Goal: Use online tool/utility: Utilize a website feature to perform a specific function

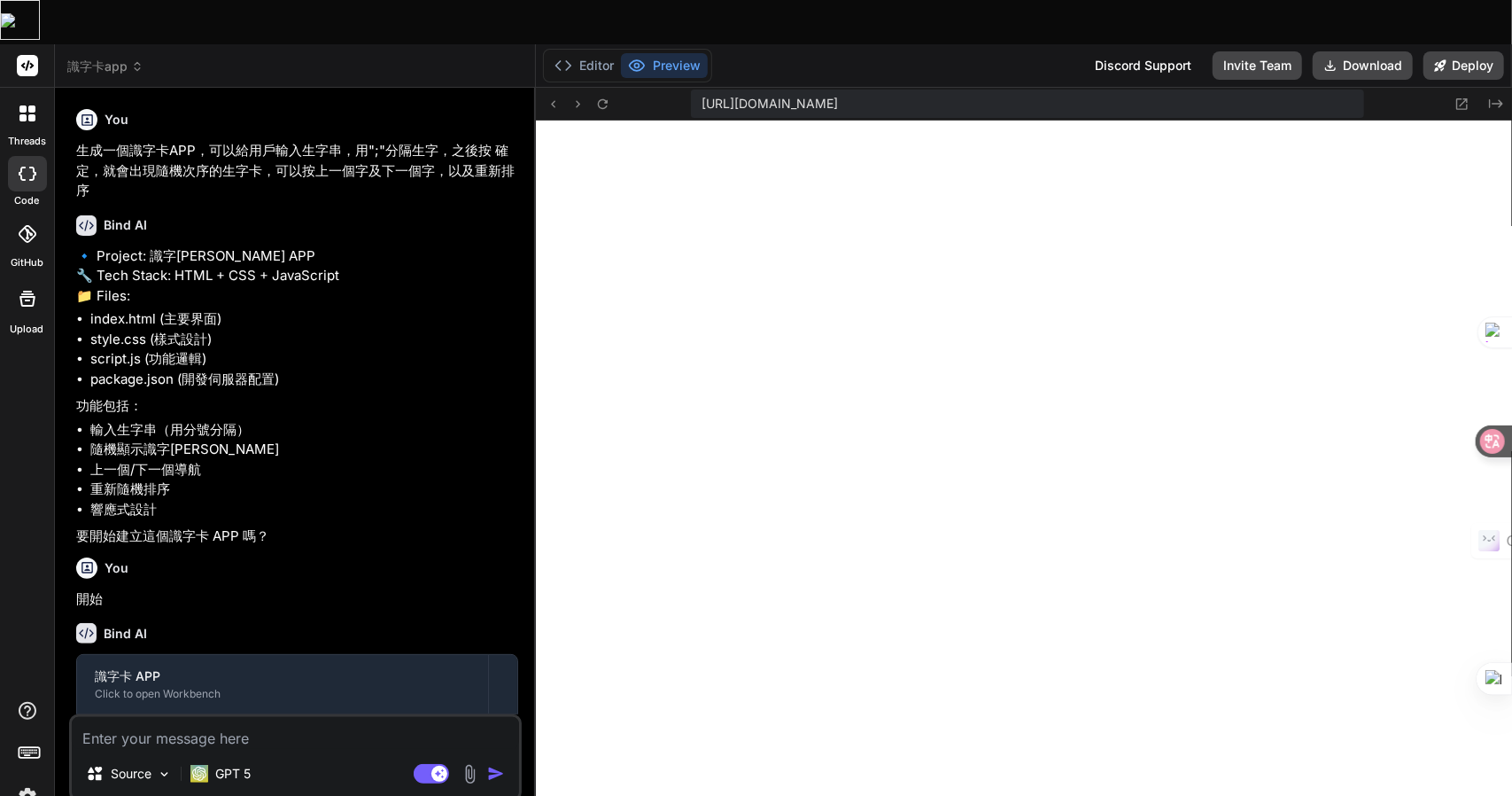
scroll to position [611, 0]
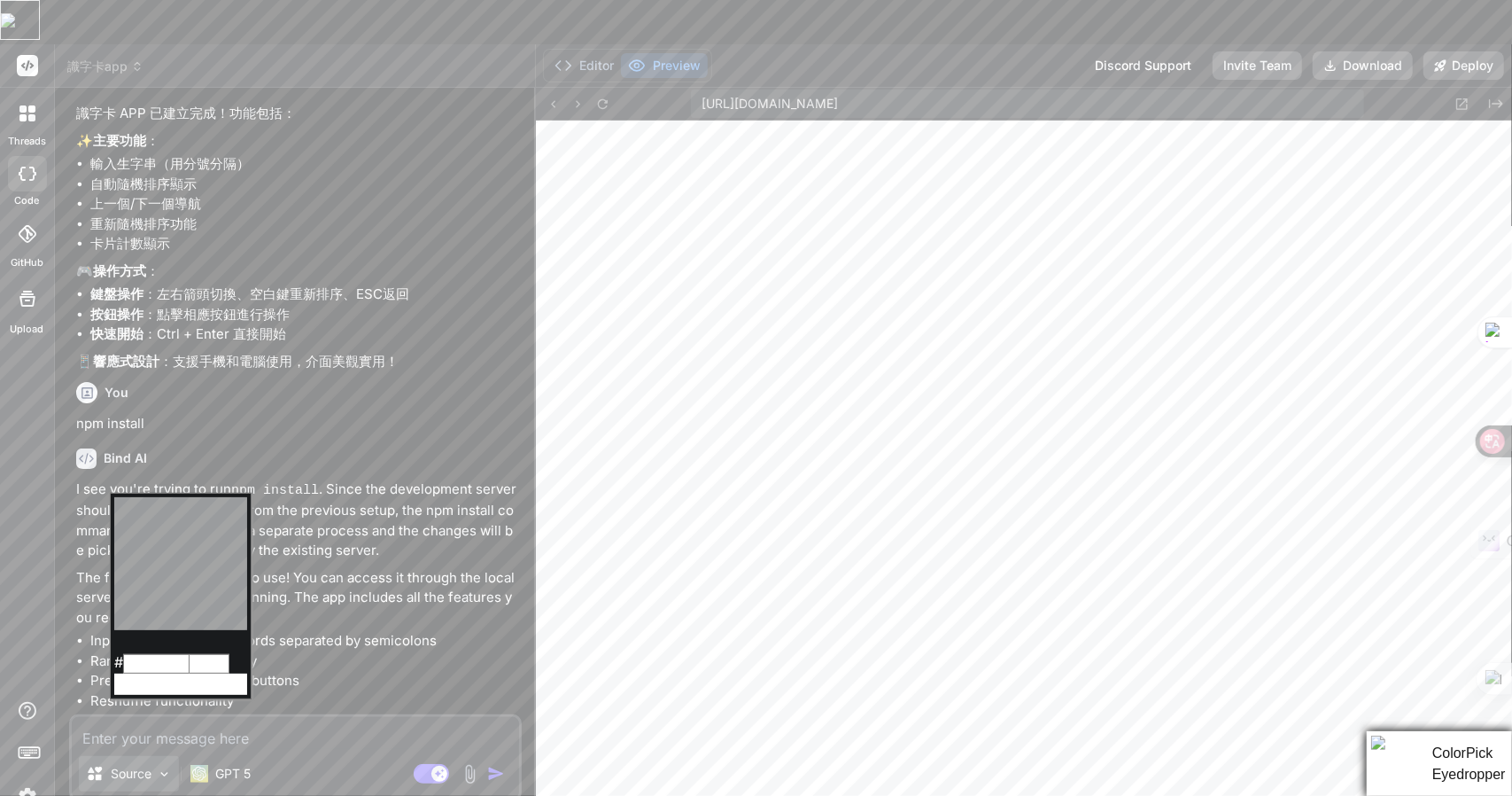
type textarea "x"
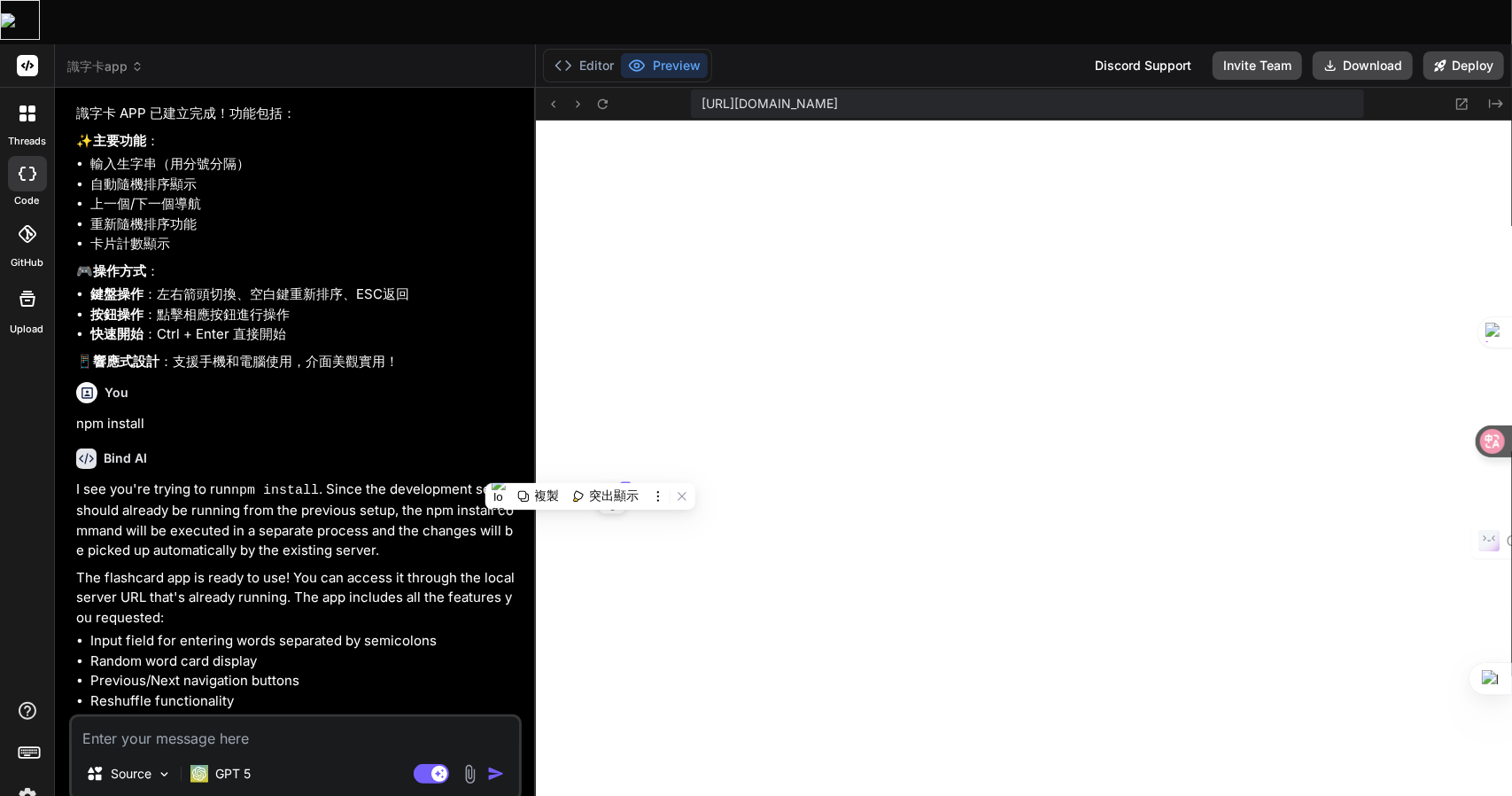
click at [259, 717] on textarea at bounding box center [295, 732] width 448 height 32
type textarea "竹"
type textarea "x"
type textarea "竹手"
type textarea "x"
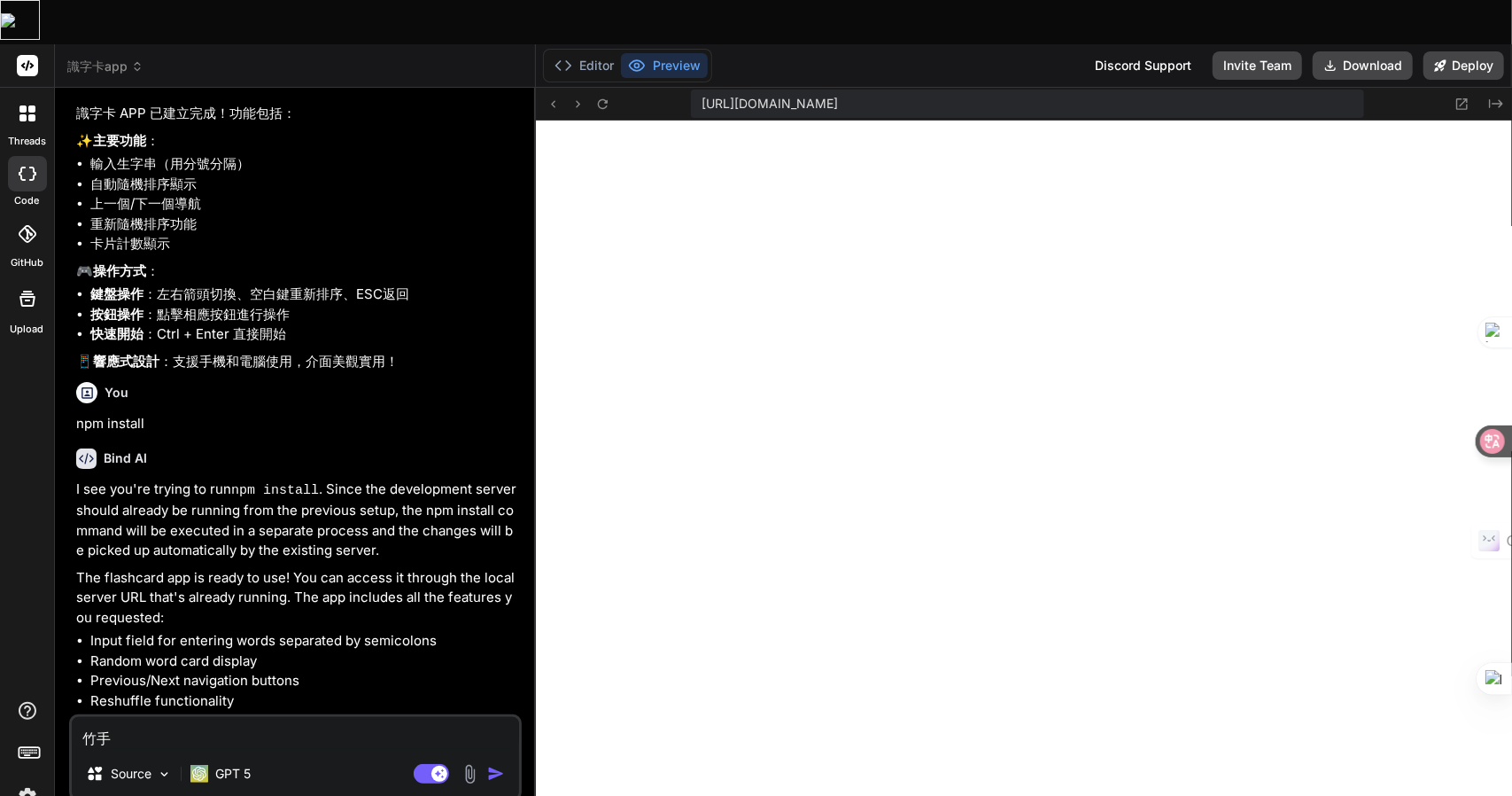
type textarea "竹手戈"
type textarea "x"
type textarea "我"
type textarea "x"
type textarea "我木"
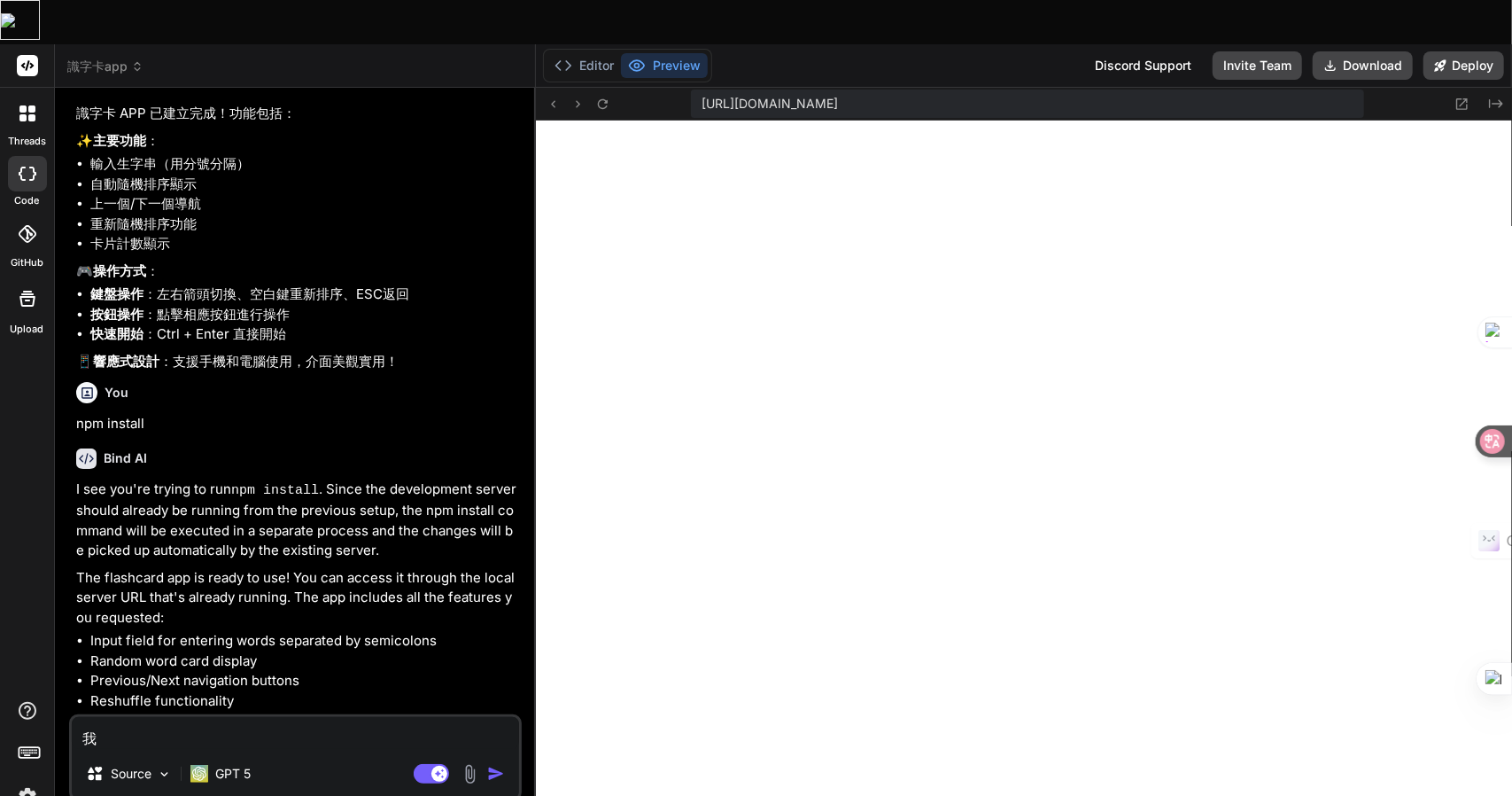
type textarea "x"
type textarea "我木山"
type textarea "x"
type textarea "我木山心"
type textarea "x"
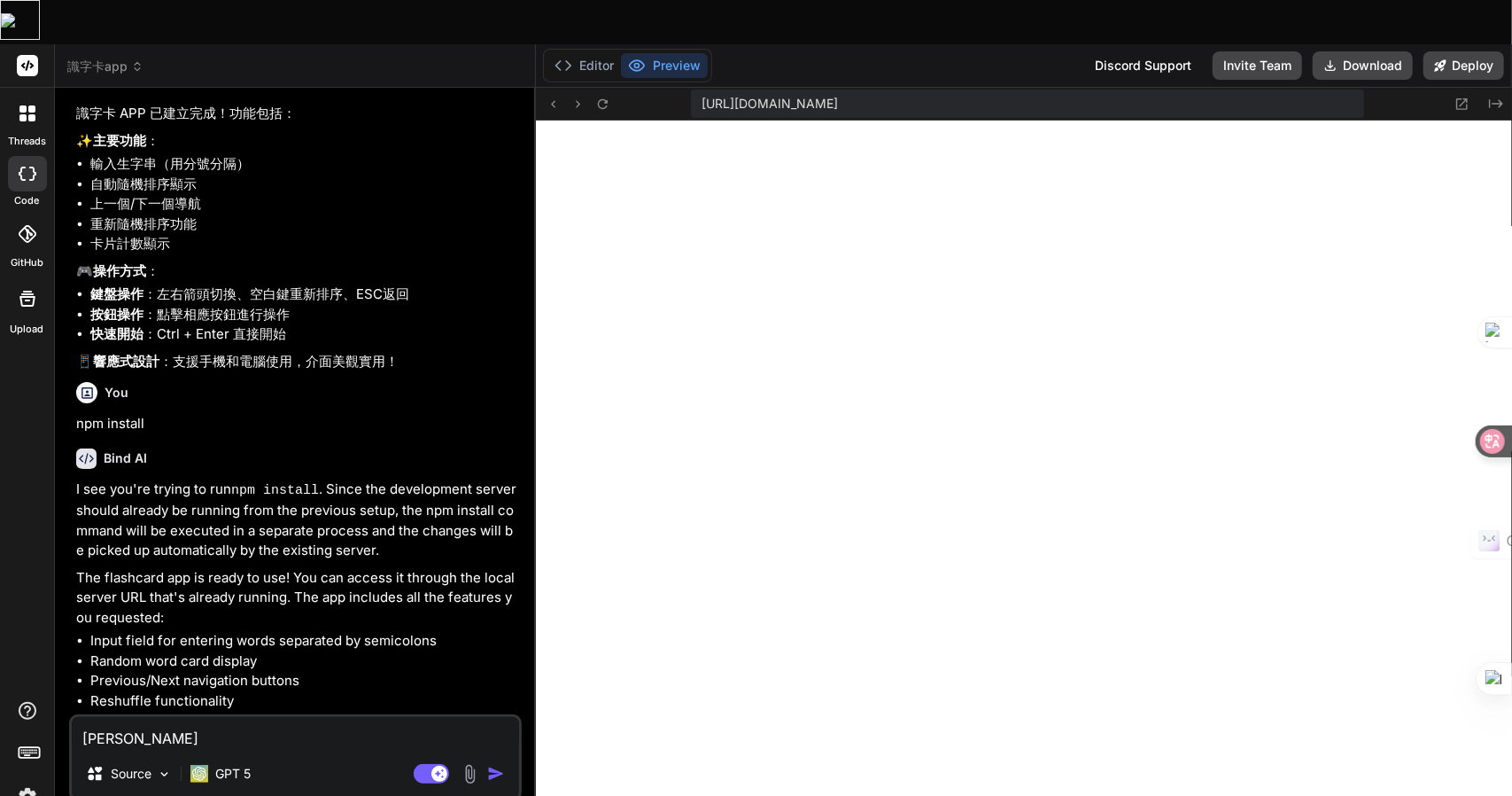
type textarea "我想"
type textarea "x"
type textarea "我想人"
type textarea "x"
type textarea "我想人弓"
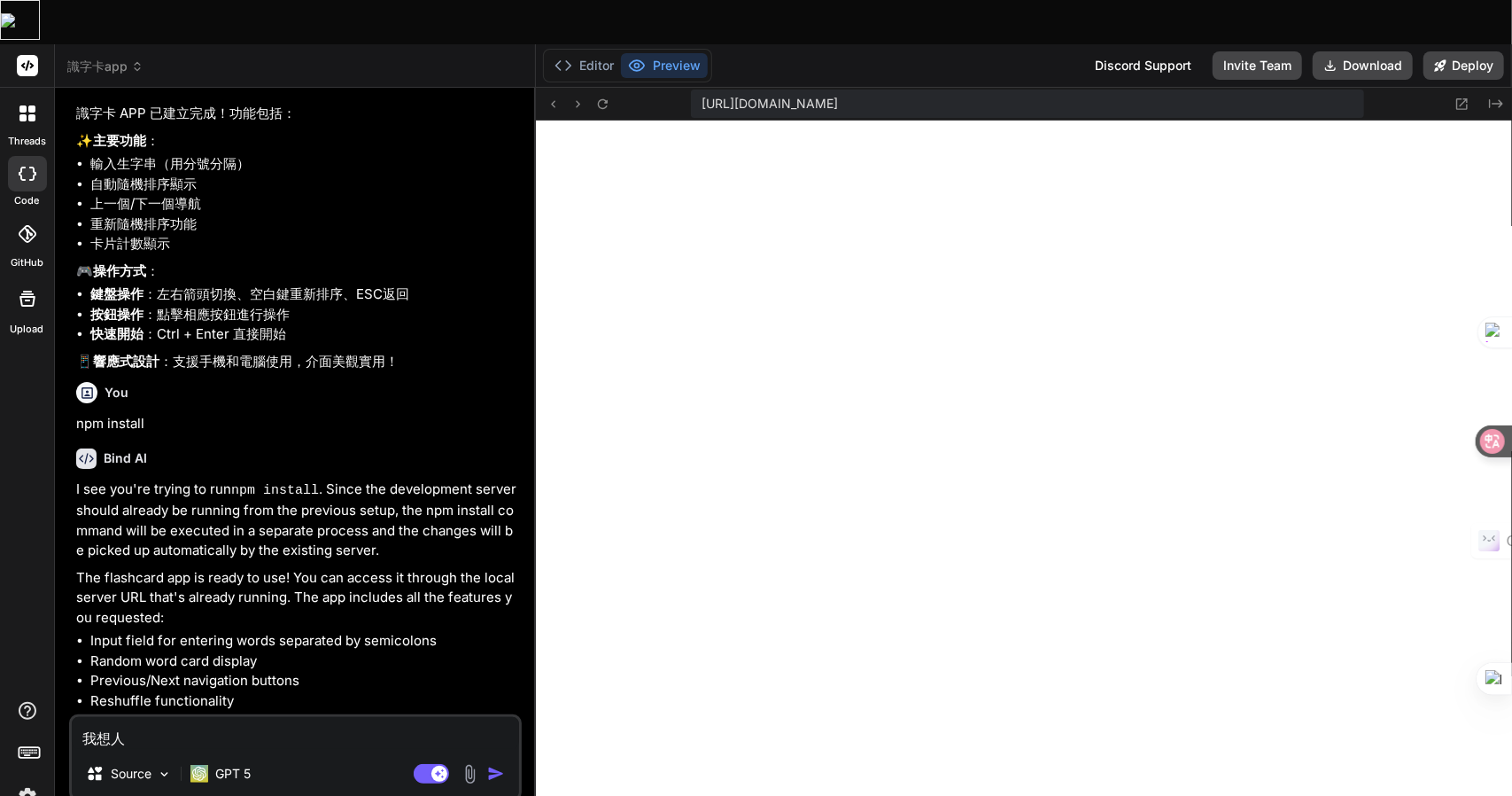
type textarea "x"
type textarea "我想人弓火"
type textarea "x"
type textarea "我想你"
type textarea "x"
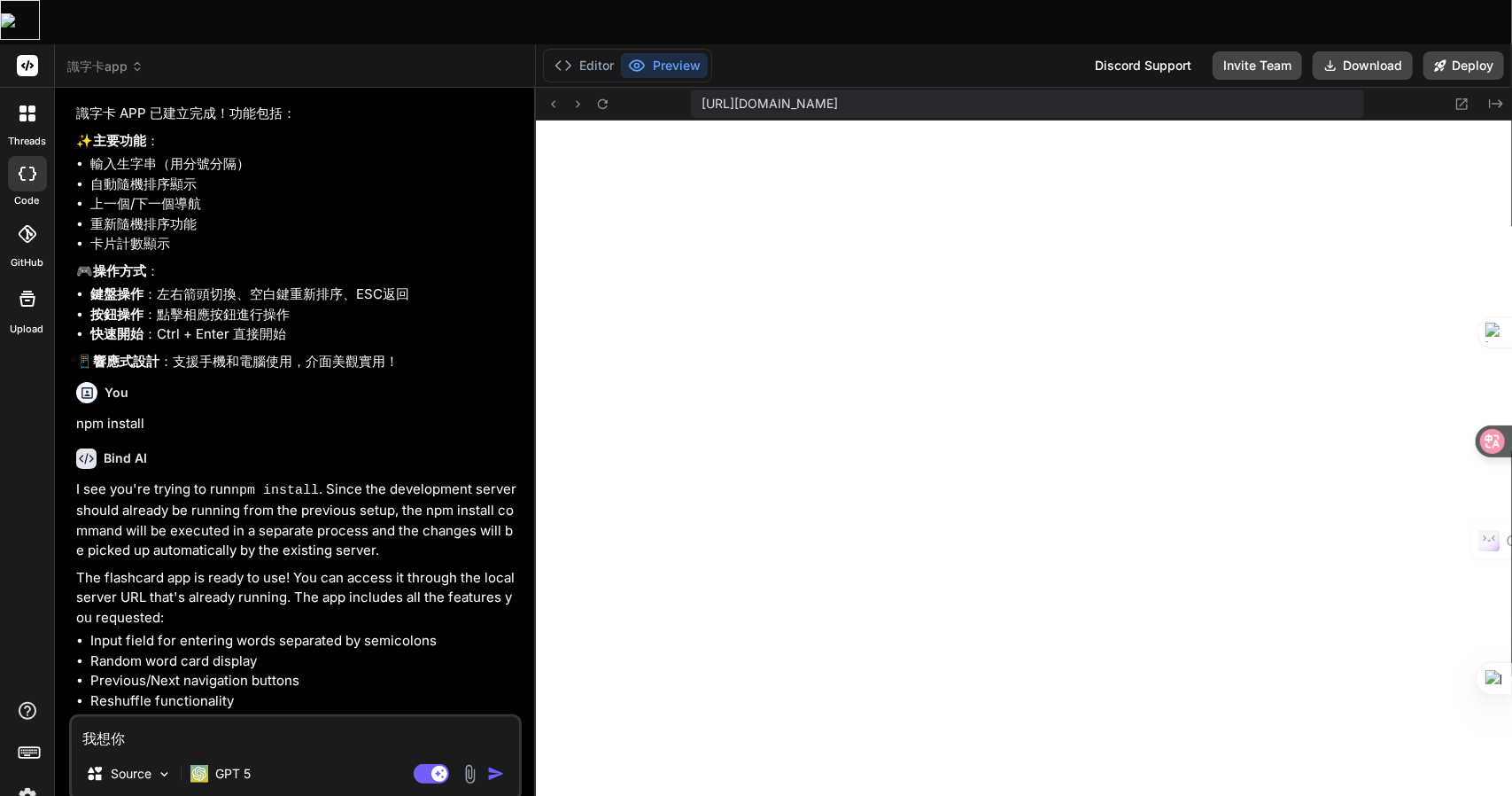
type textarea "我想你大"
type textarea "x"
type textarea "我想你大尸"
type textarea "x"
type textarea "我想你大尸口"
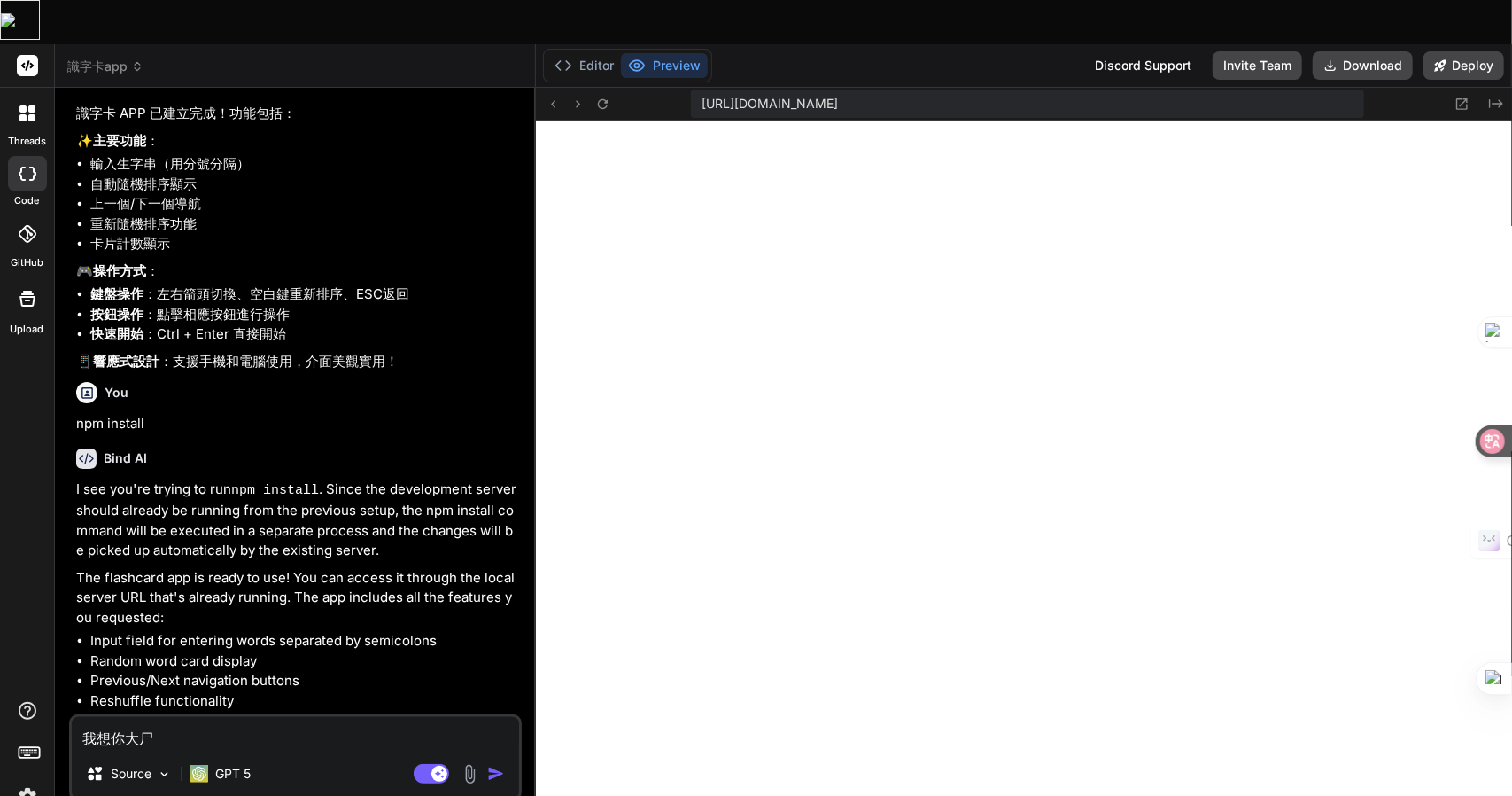
type textarea "x"
type textarea "我想你加"
type textarea "x"
type textarea "我想你加人"
type textarea "x"
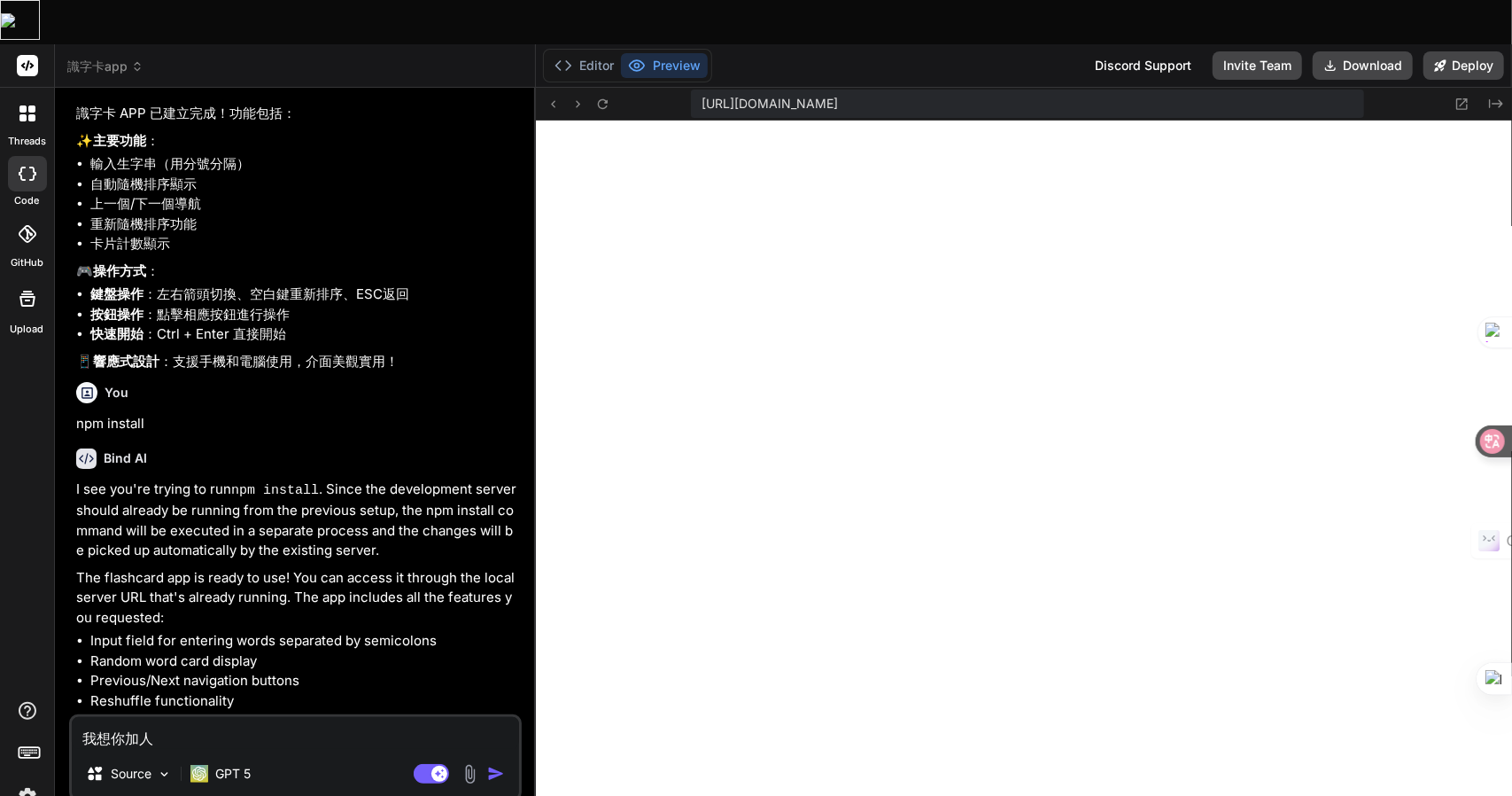
type textarea "我想你加人竹"
type textarea "x"
type textarea "我想你加入"
type textarea "x"
type textarea "我想你加入弓"
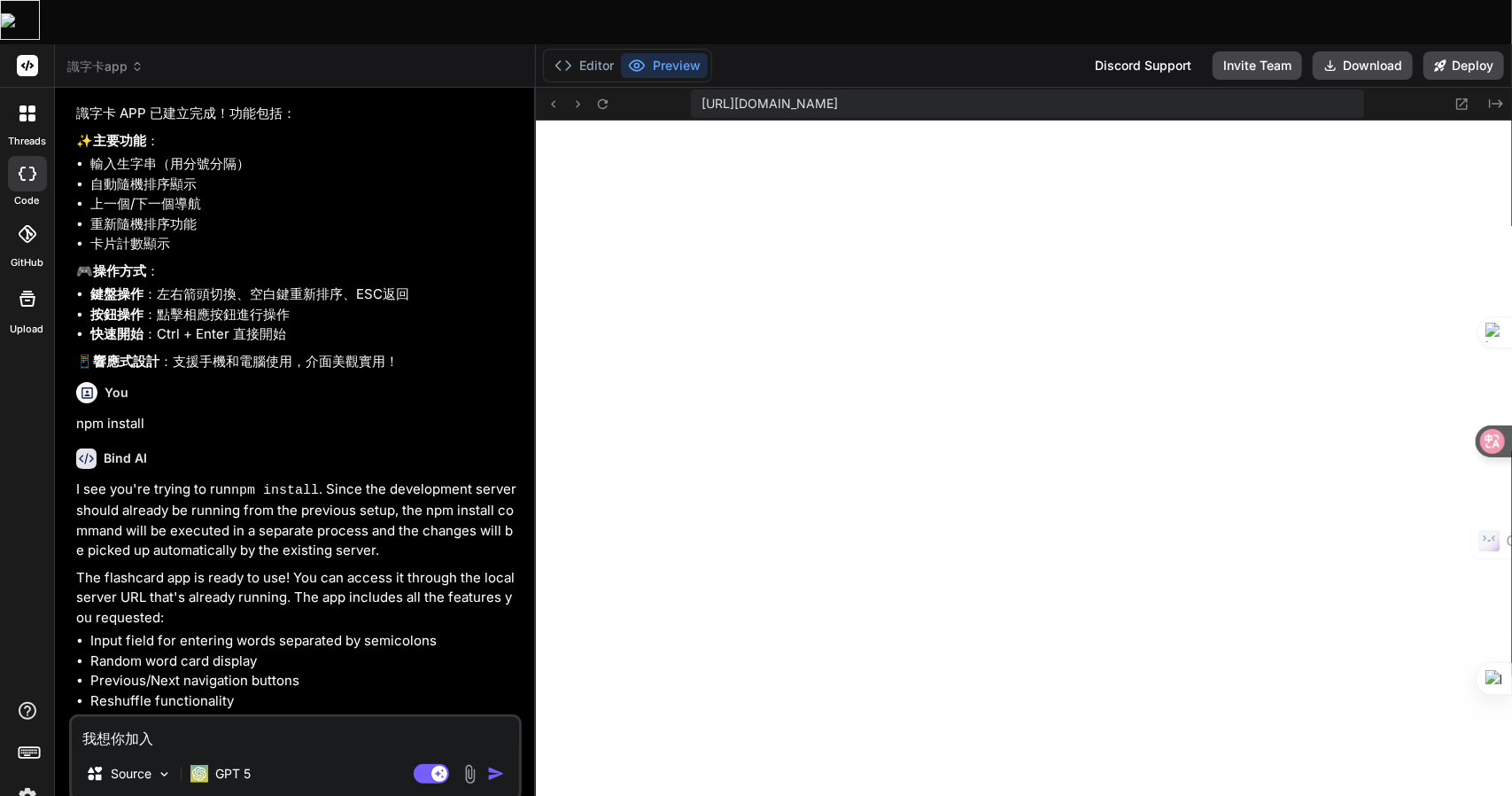
type textarea "x"
type textarea "我想你加入弓人"
type textarea "x"
type textarea "我想你加入弓人弓"
type textarea "x"
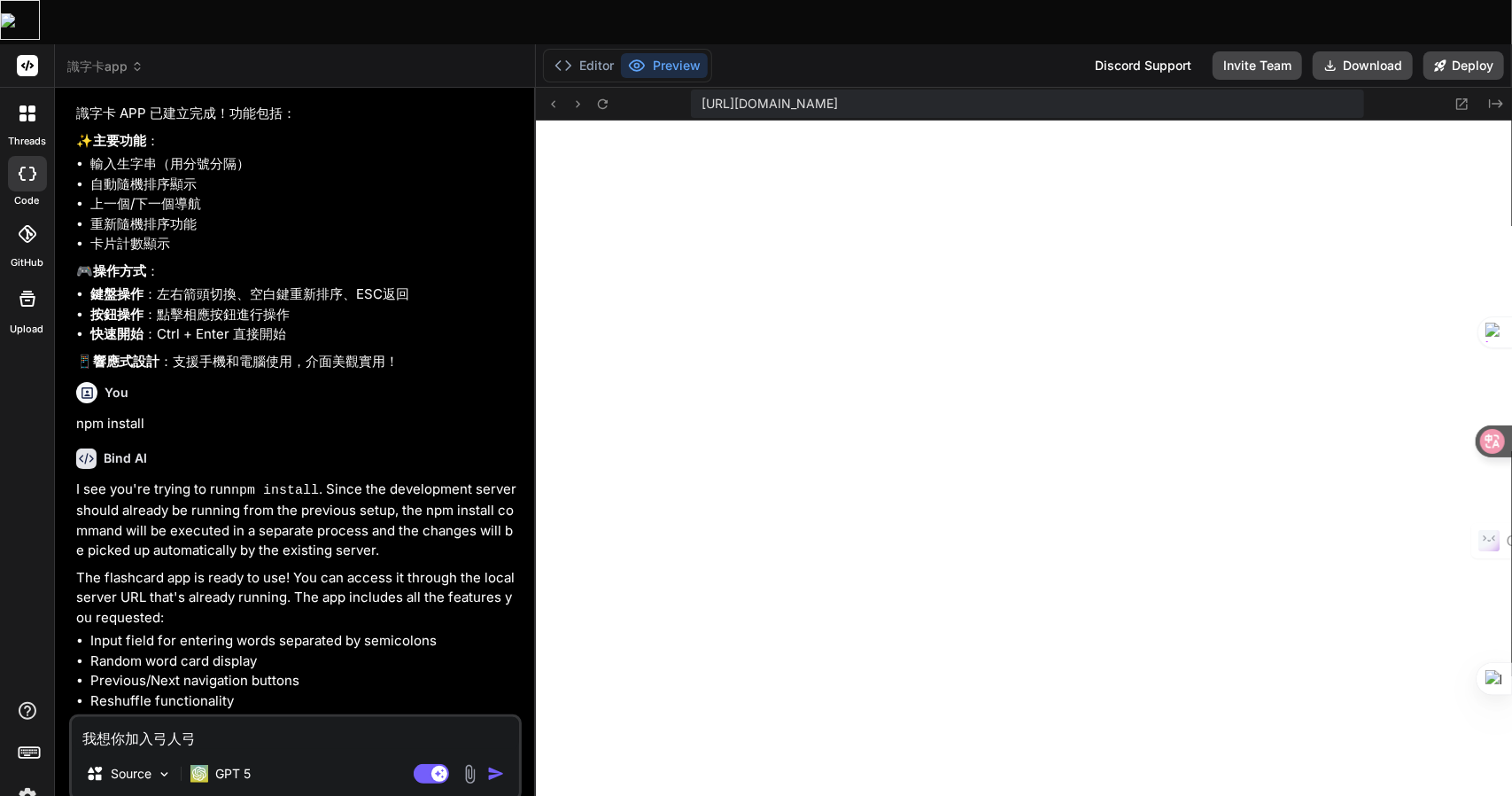
type textarea "我想你加入弓人弓竹"
type textarea "x"
type textarea "我想你加入發"
type textarea "x"
type textarea "我想你加入發卜"
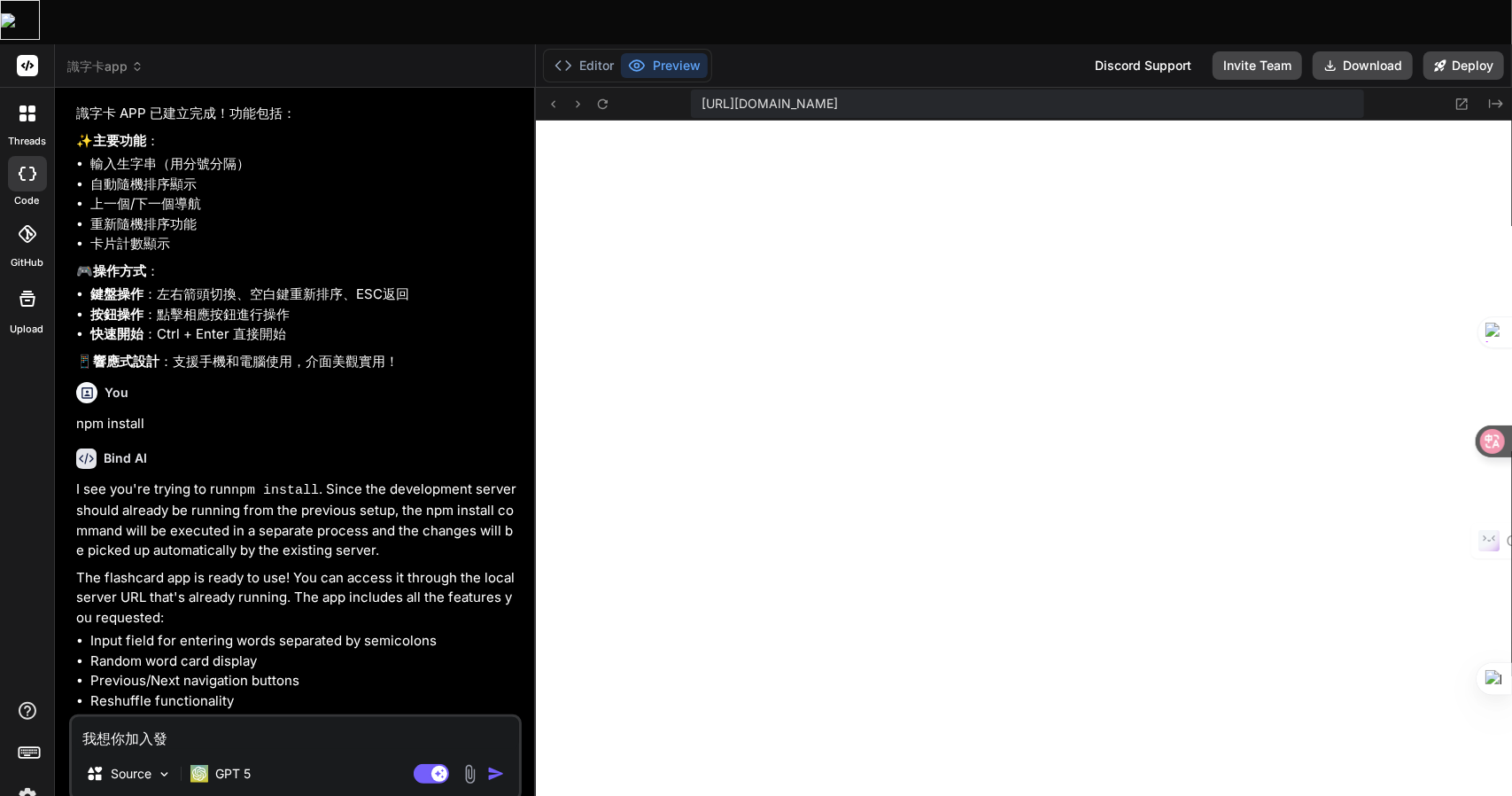
type textarea "x"
type textarea "我想你加入發卜廿"
type textarea "x"
type textarea "我想你加入發卜廿日"
type textarea "x"
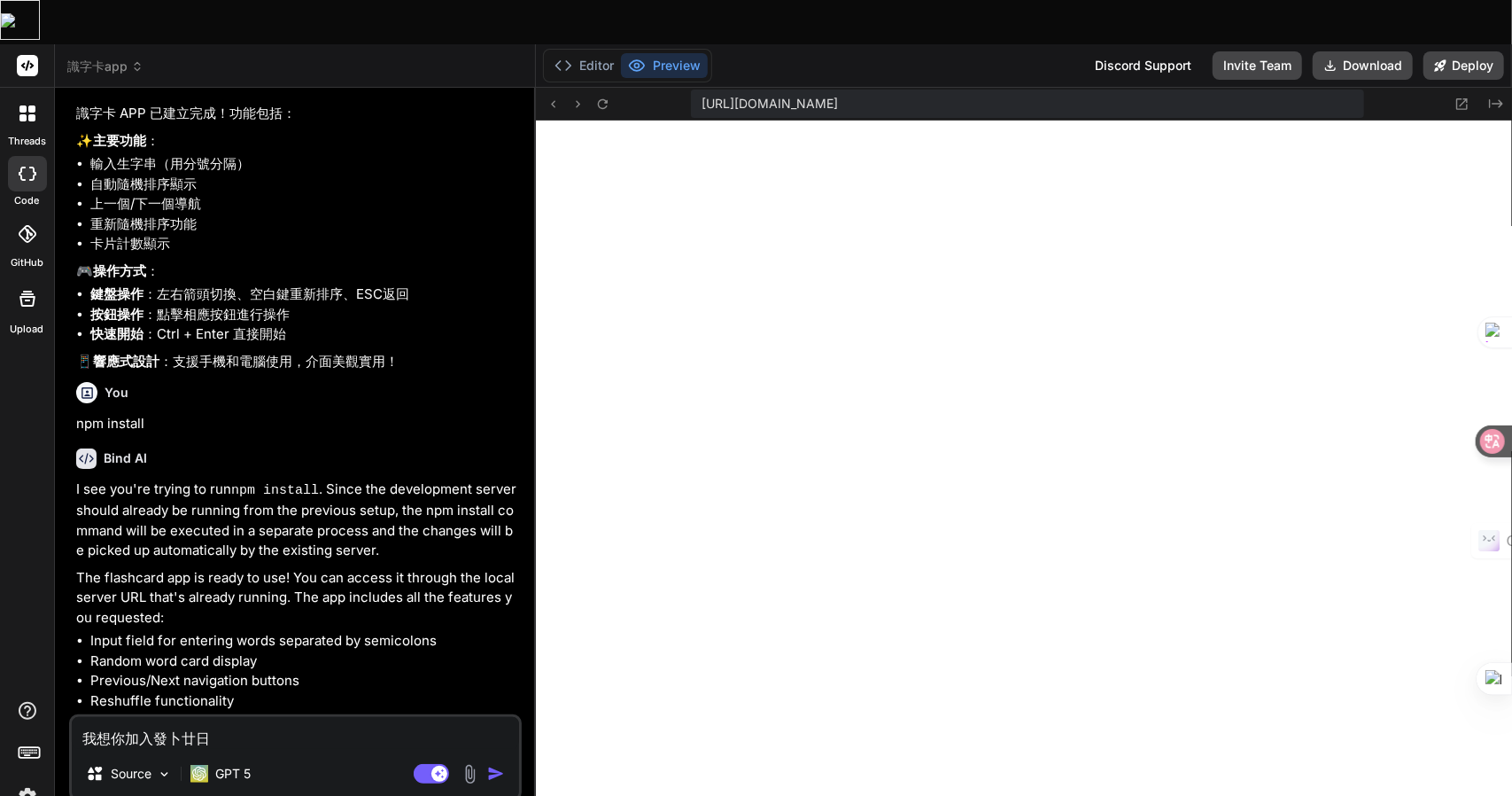
type textarea "我想你加入發音"
type textarea "x"
type textarea "我想你加入發音一"
type textarea "x"
type textarea "我想你加入發音一大"
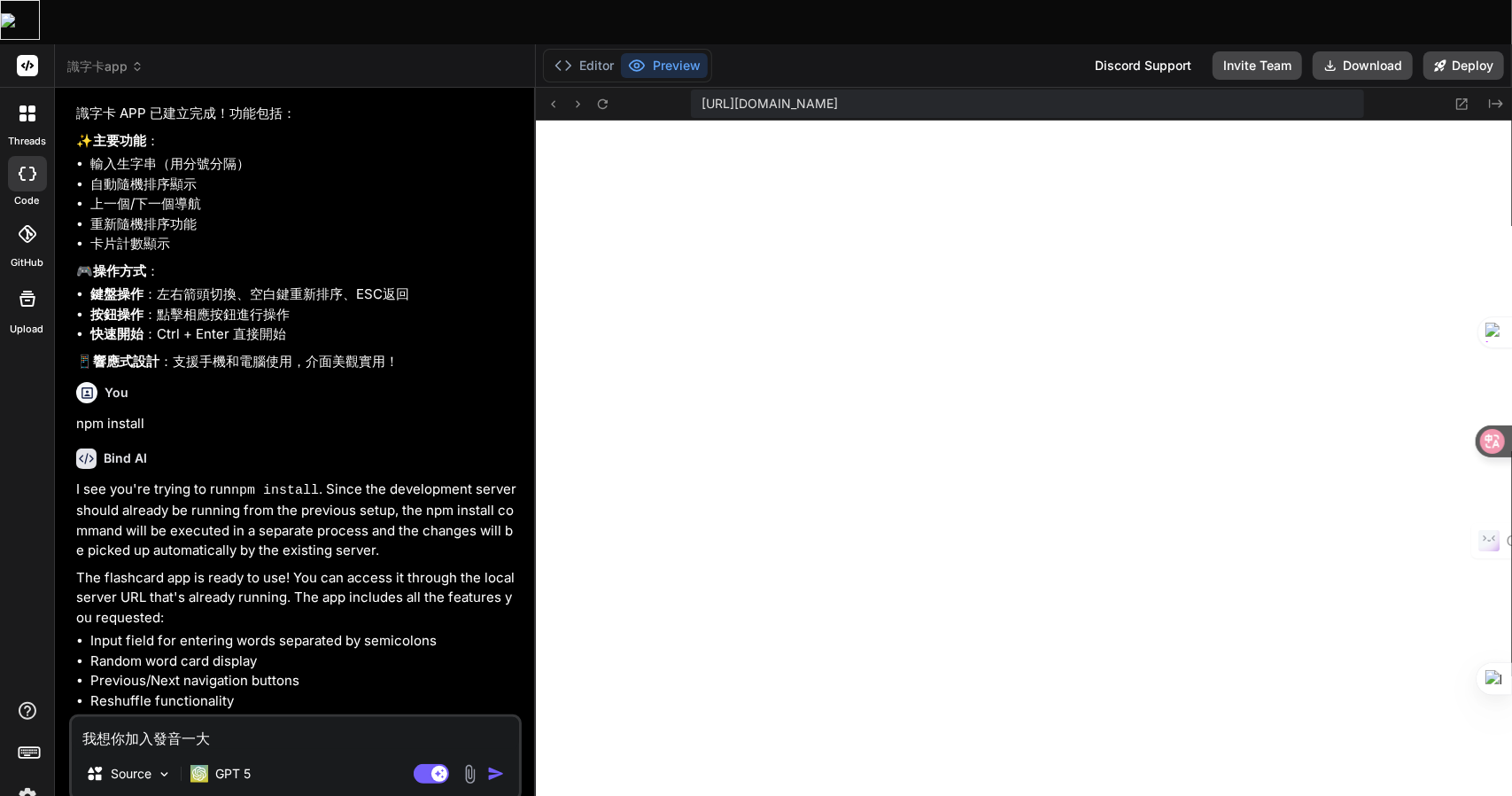
type textarea "x"
type textarea "我想你加入發音一大尸"
type textarea "x"
type textarea "我想你加入發音功"
type textarea "x"
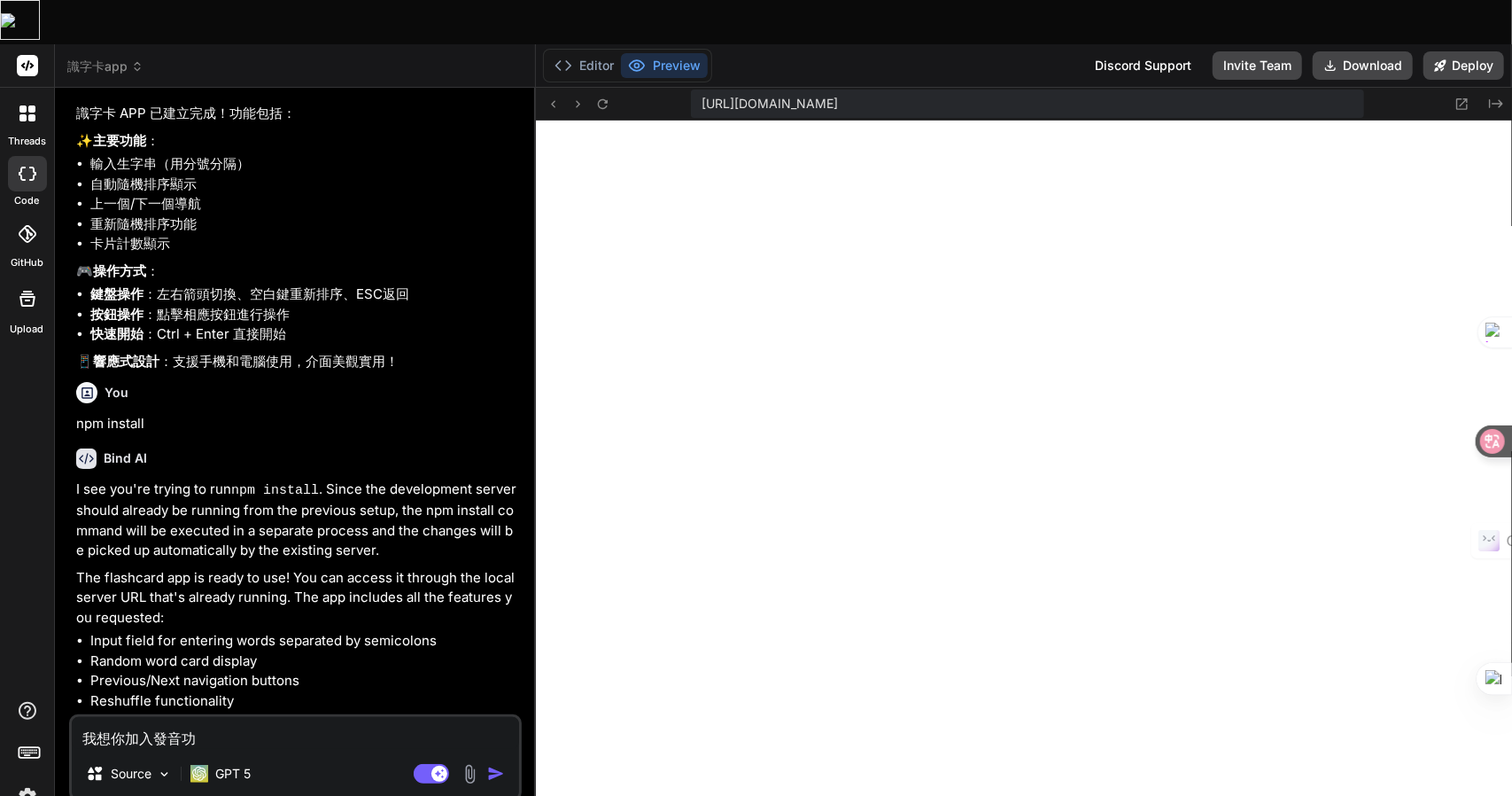
type textarea "我想你加入發音功戈"
type textarea "x"
type textarea "我想你加入發音功戈月"
type textarea "x"
type textarea "我想你加入發音功戈月心"
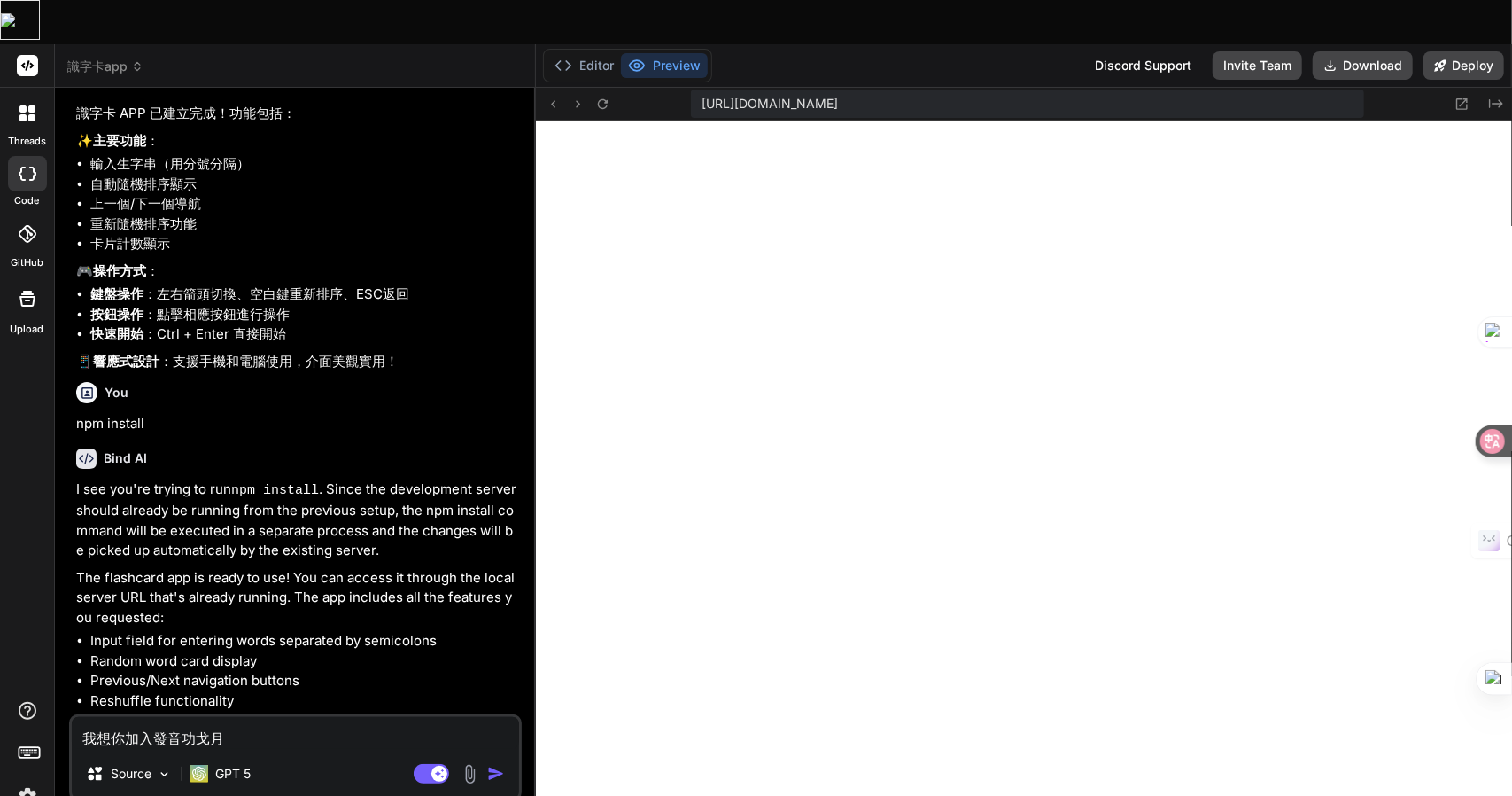
type textarea "x"
type textarea "我想你加入發音功戈月心心"
type textarea "x"
type textarea "我想你加入發音功能"
type textarea "x"
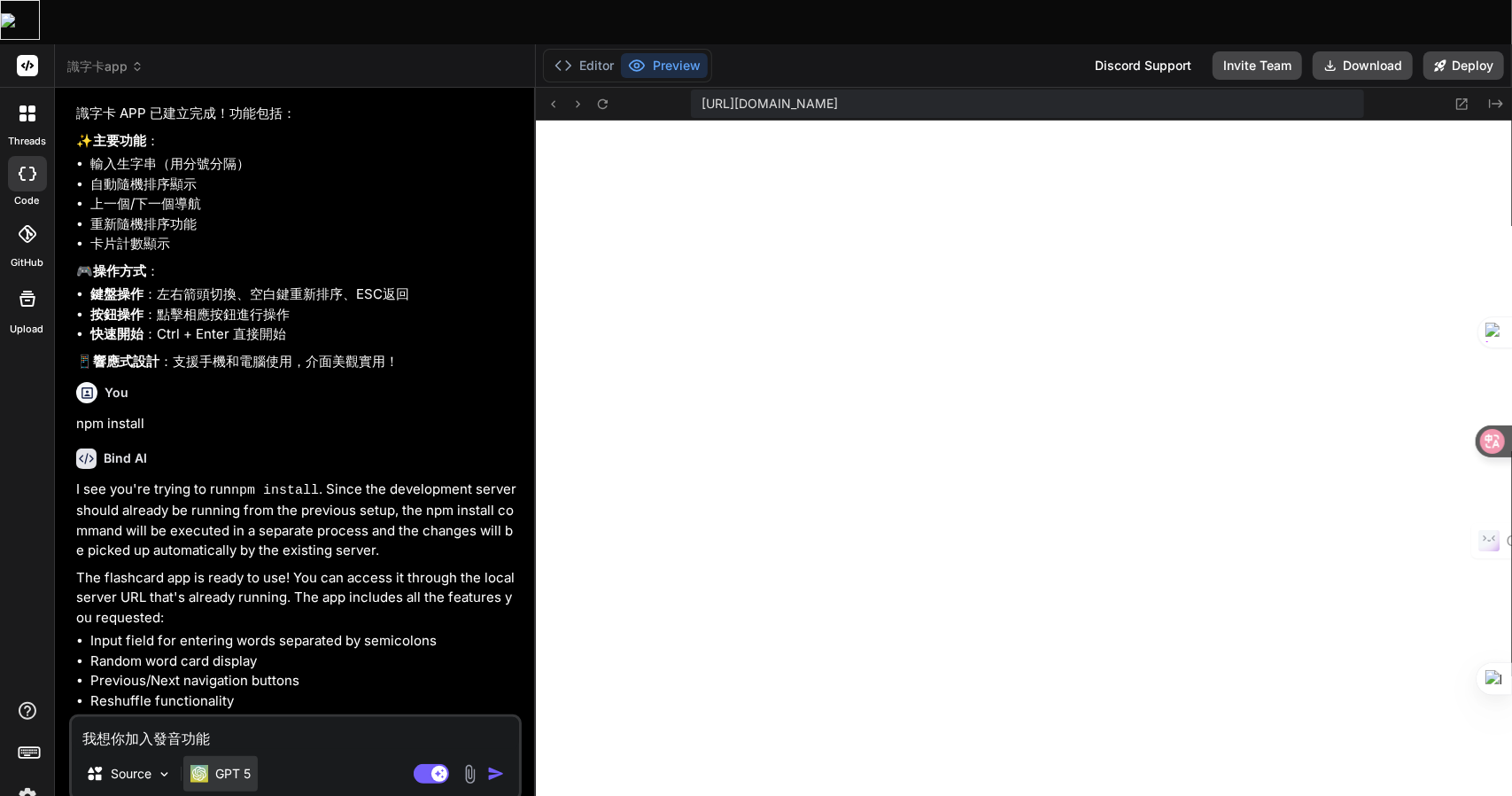
type textarea "我想你加入發音功能"
click at [223, 765] on p "GPT 5" at bounding box center [233, 774] width 36 height 17
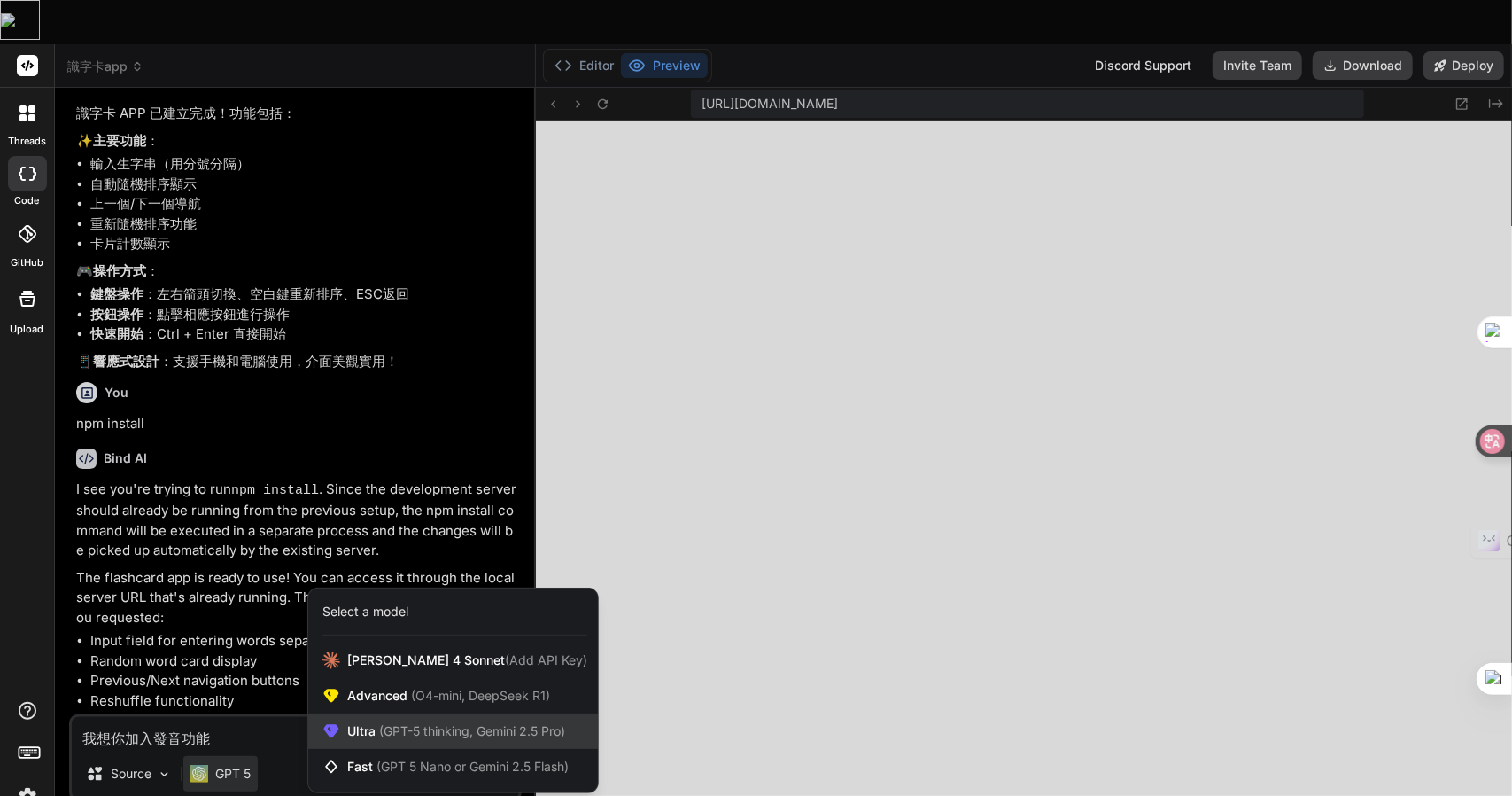
click at [385, 723] on span "(GPT-5 thinking, Gemini 2.5 Pro)" at bounding box center [471, 731] width 189 height 15
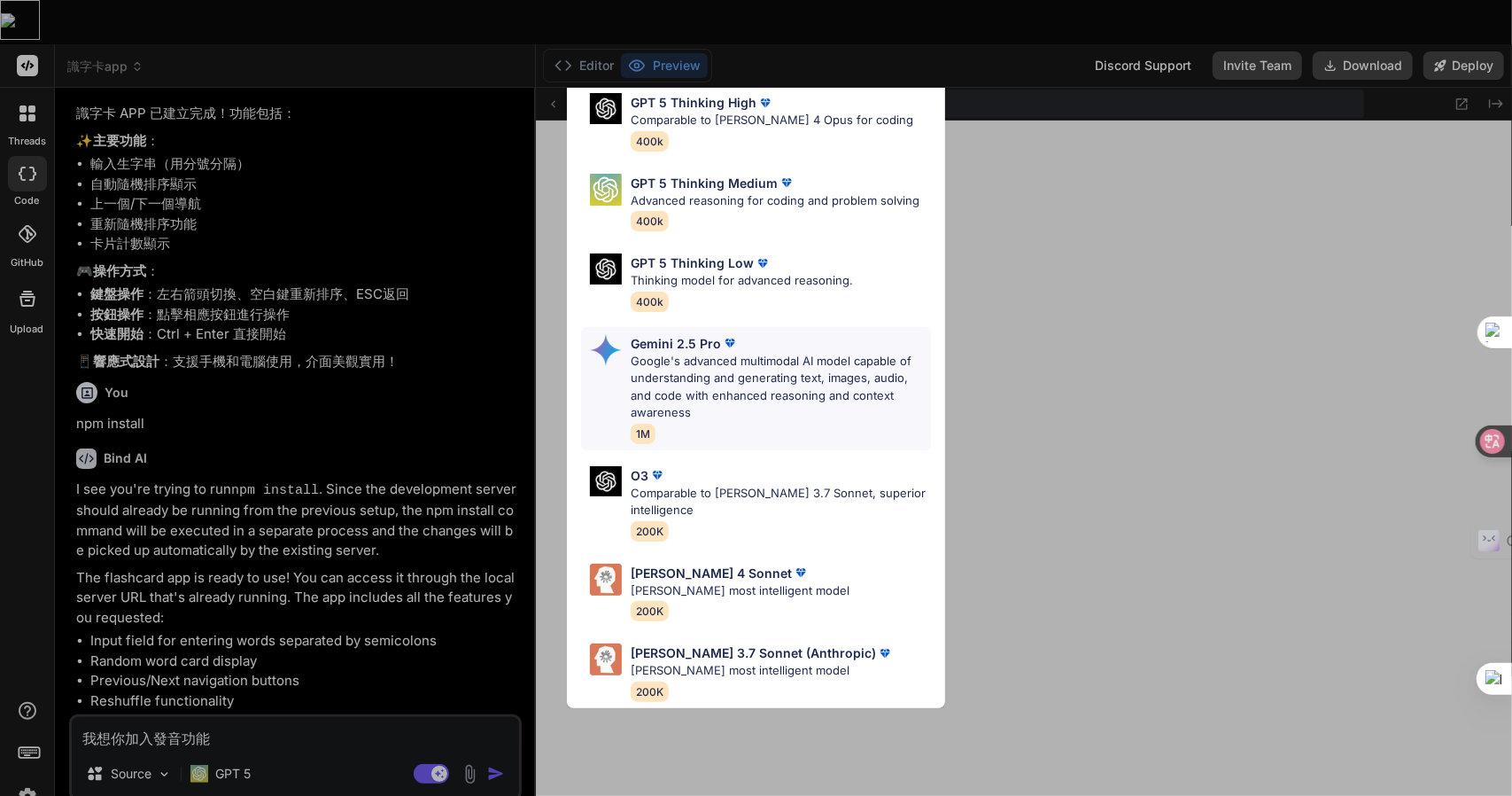
scroll to position [0, 0]
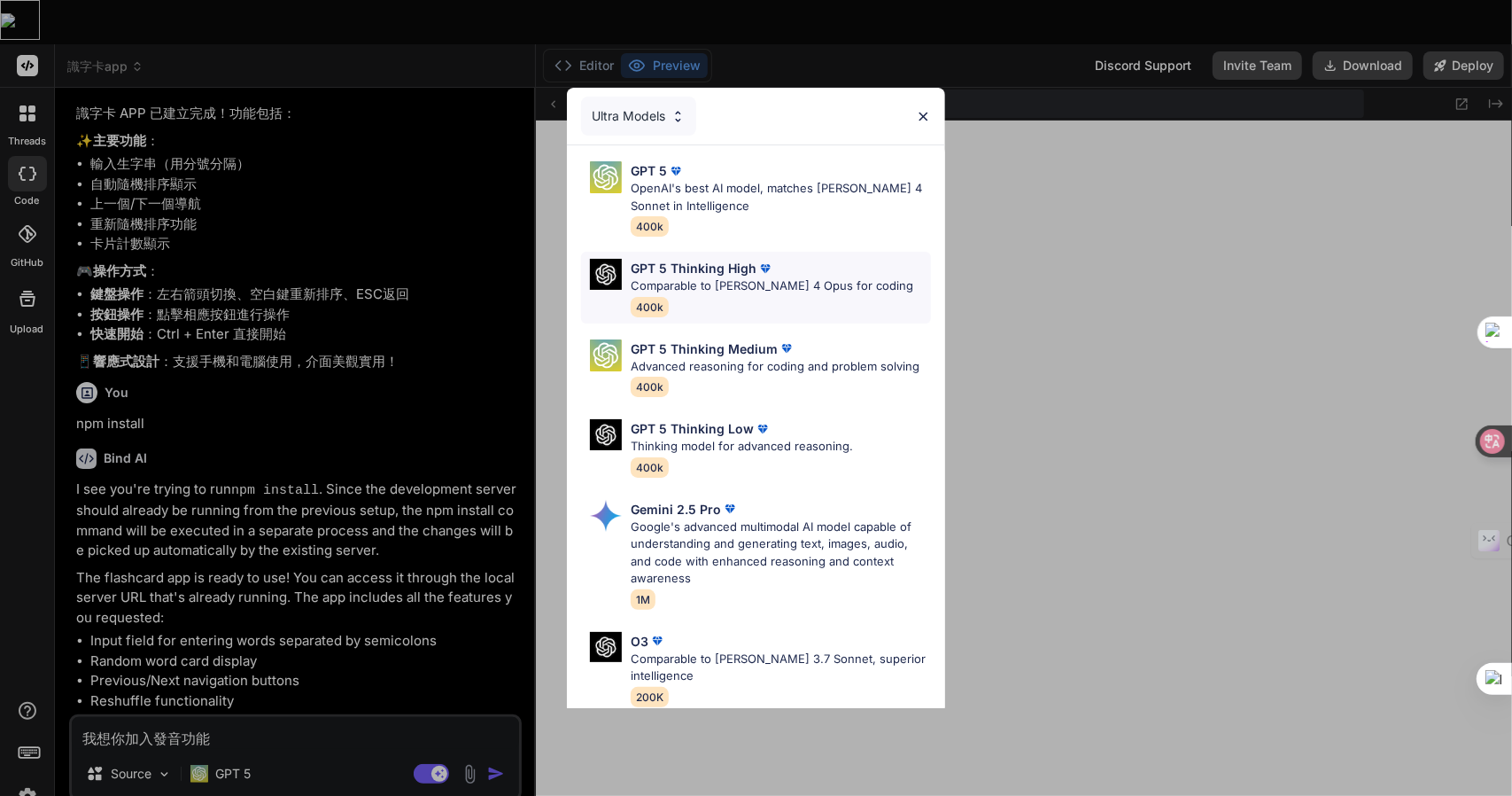
click at [744, 278] on p "Comparable to Claude 4 Opus for coding" at bounding box center [772, 286] width 282 height 17
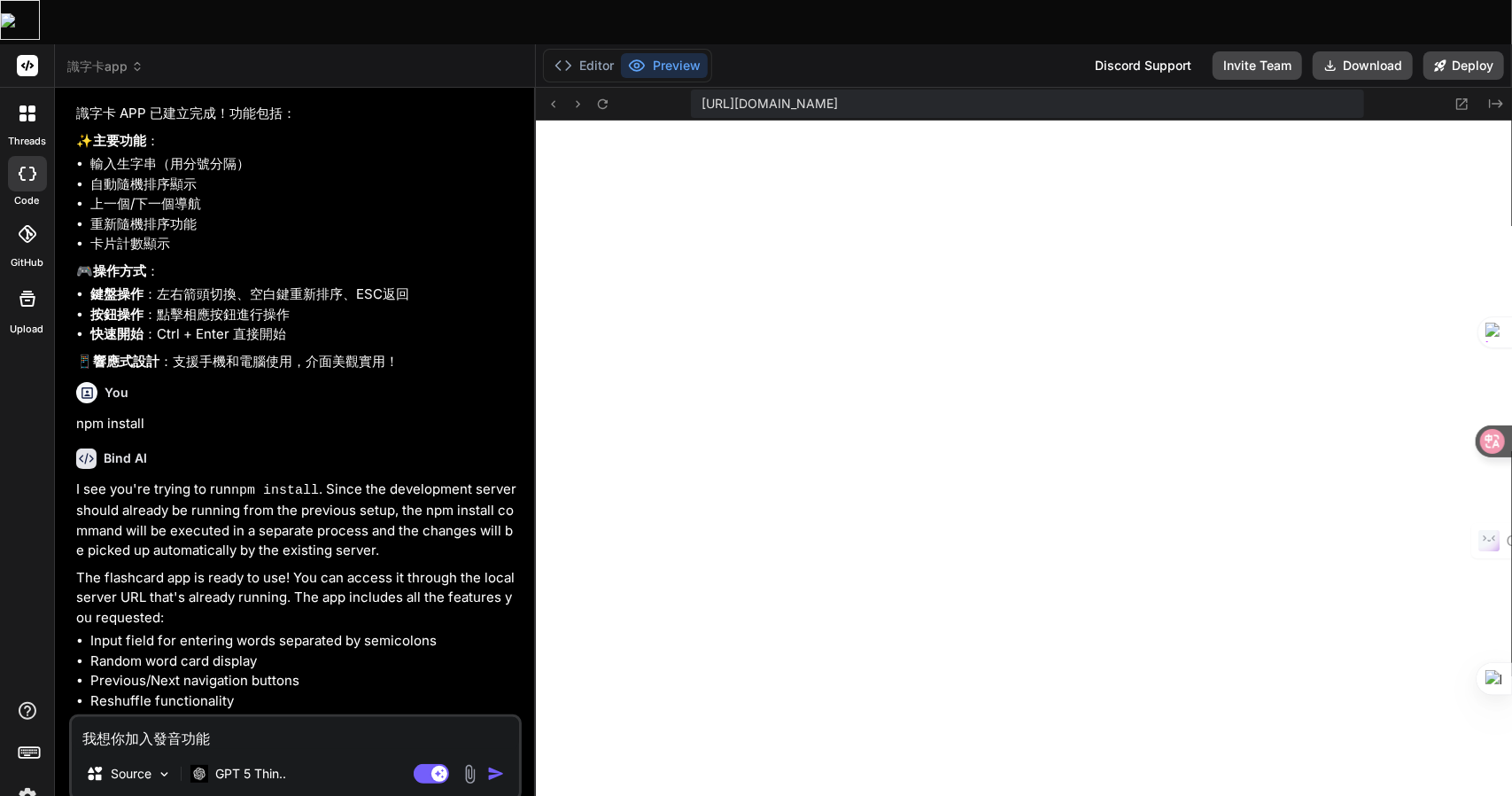
click at [220, 717] on textarea "我想你加入發音功能" at bounding box center [295, 732] width 448 height 32
type textarea "x"
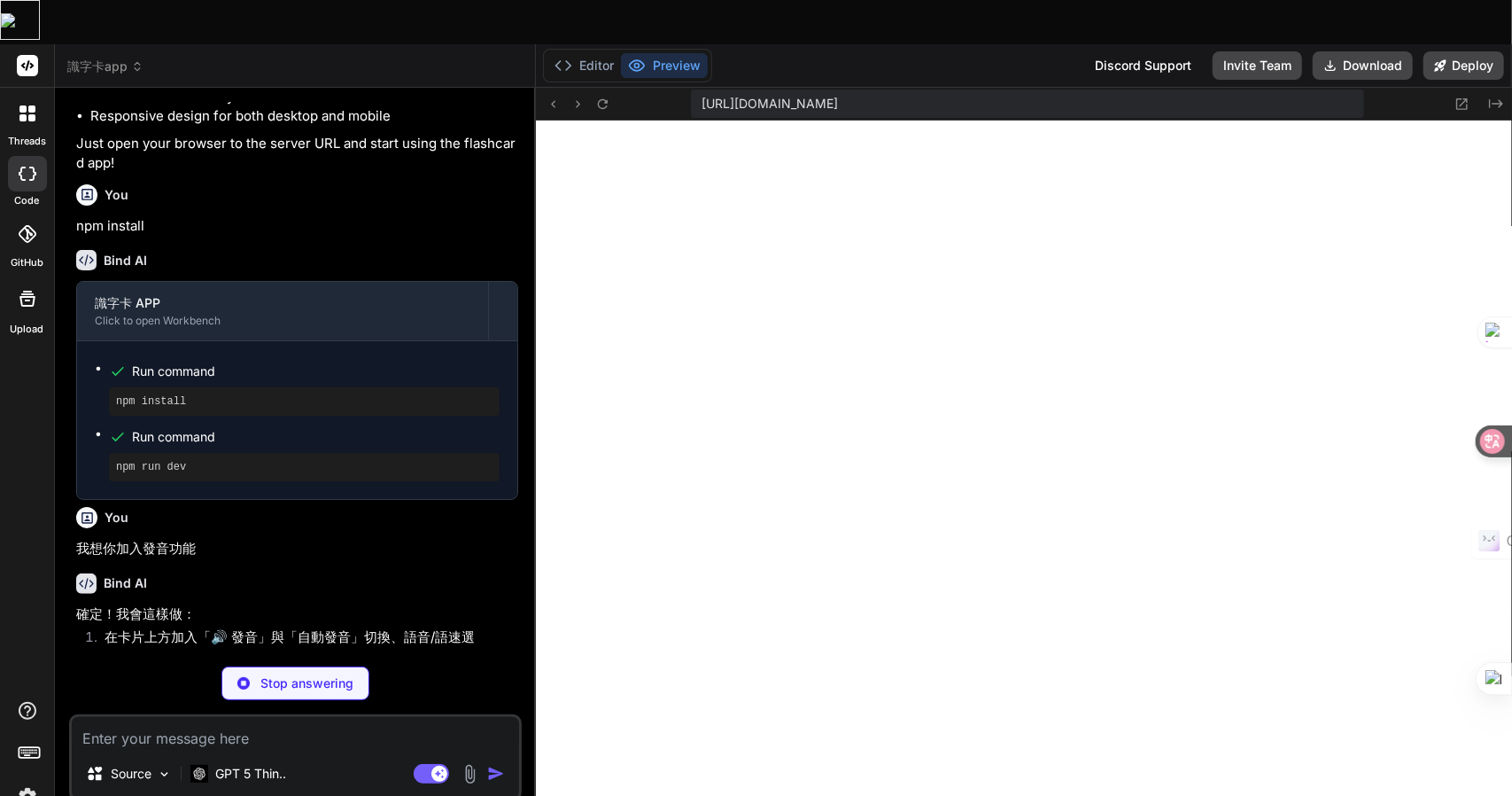
scroll to position [1492, 0]
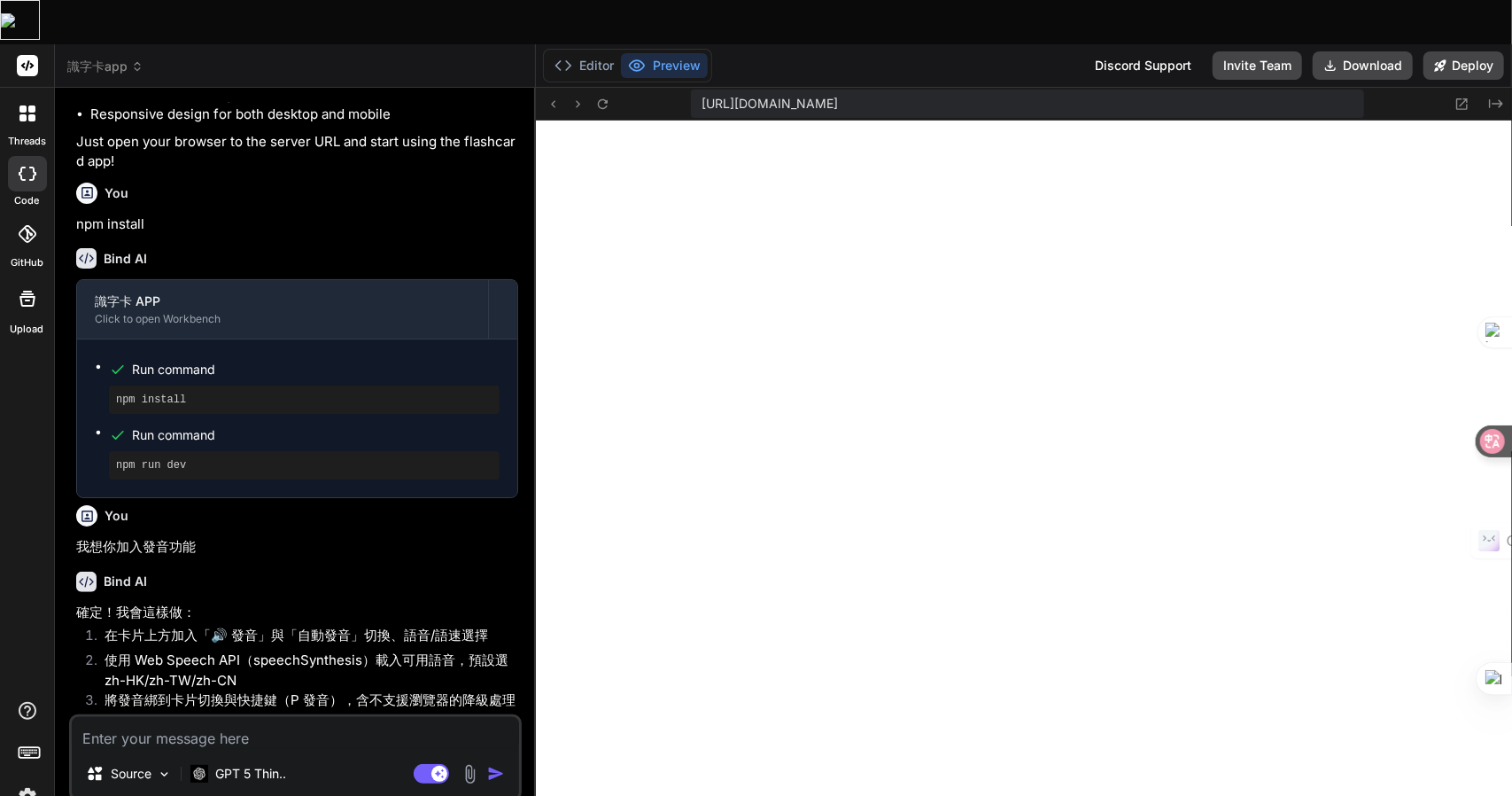
type textarea "x"
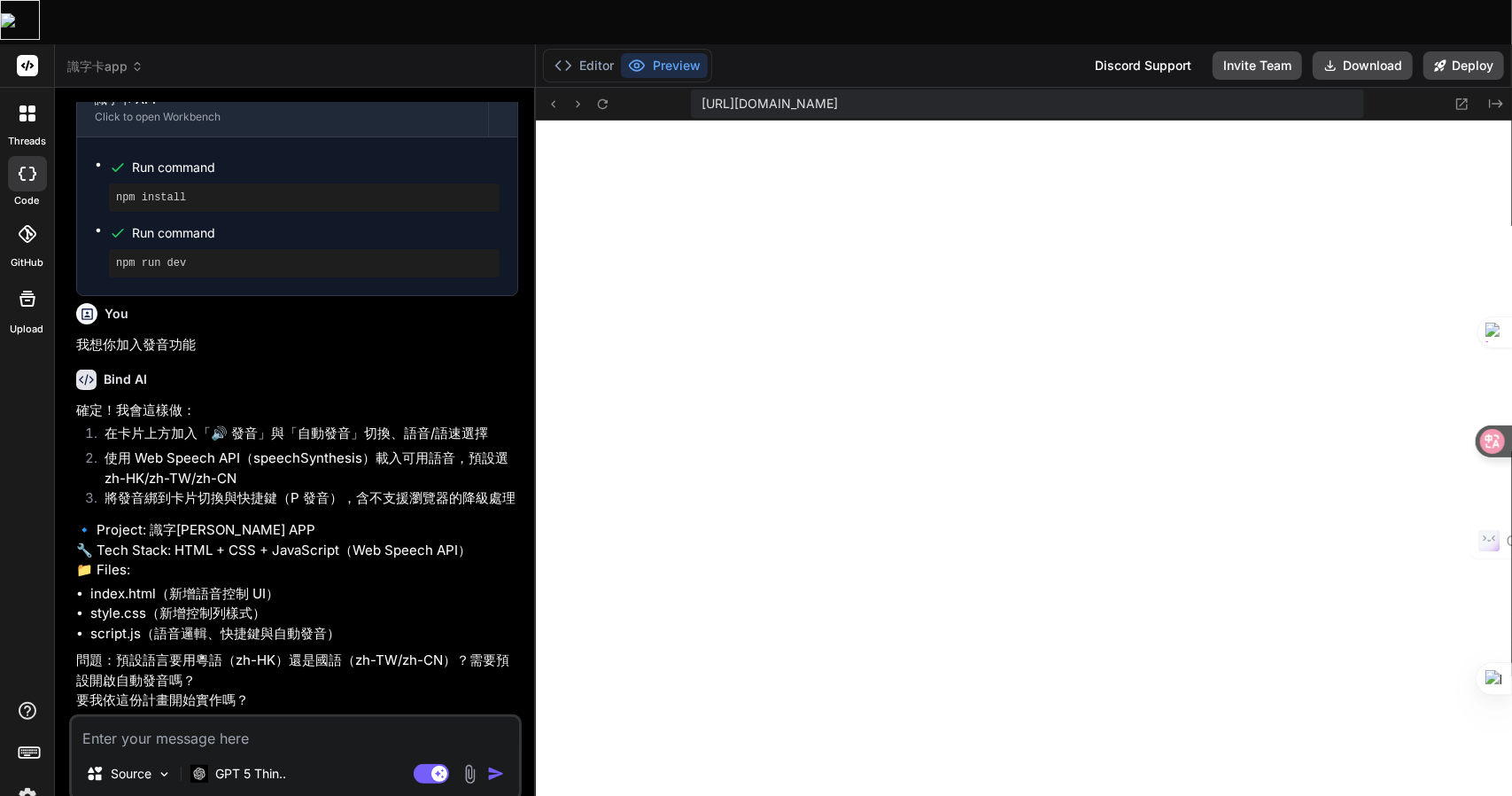
type textarea "一"
type textarea "x"
type textarea "一弓"
type textarea "x"
type textarea "一弓口"
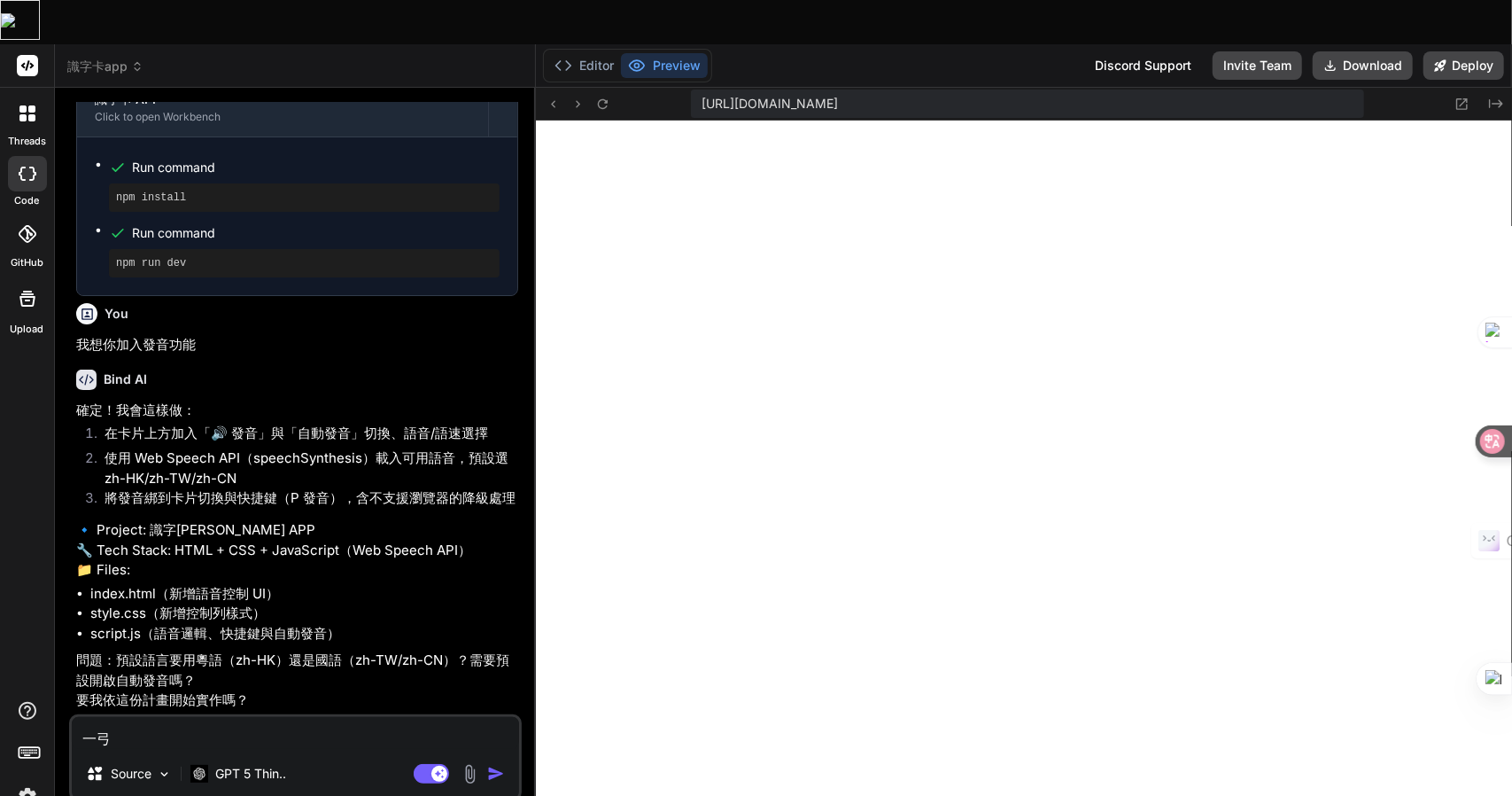
type textarea "x"
type textarea "一弓口女"
type textarea "x"
type textarea "一弓口女戈"
type textarea "x"
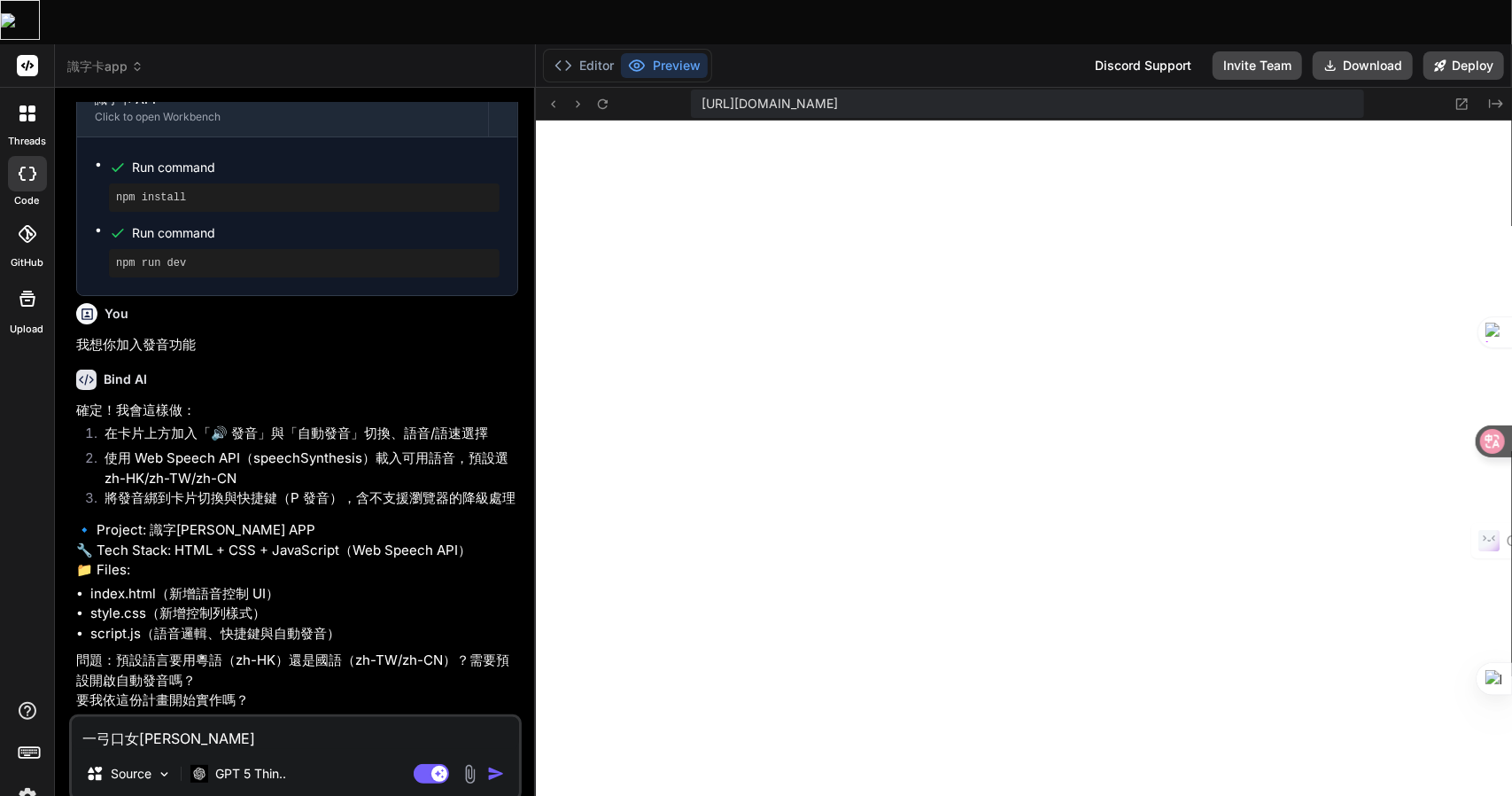
type textarea "一弓口女"
type textarea "x"
type textarea "一弓口"
type textarea "x"
type textarea "可"
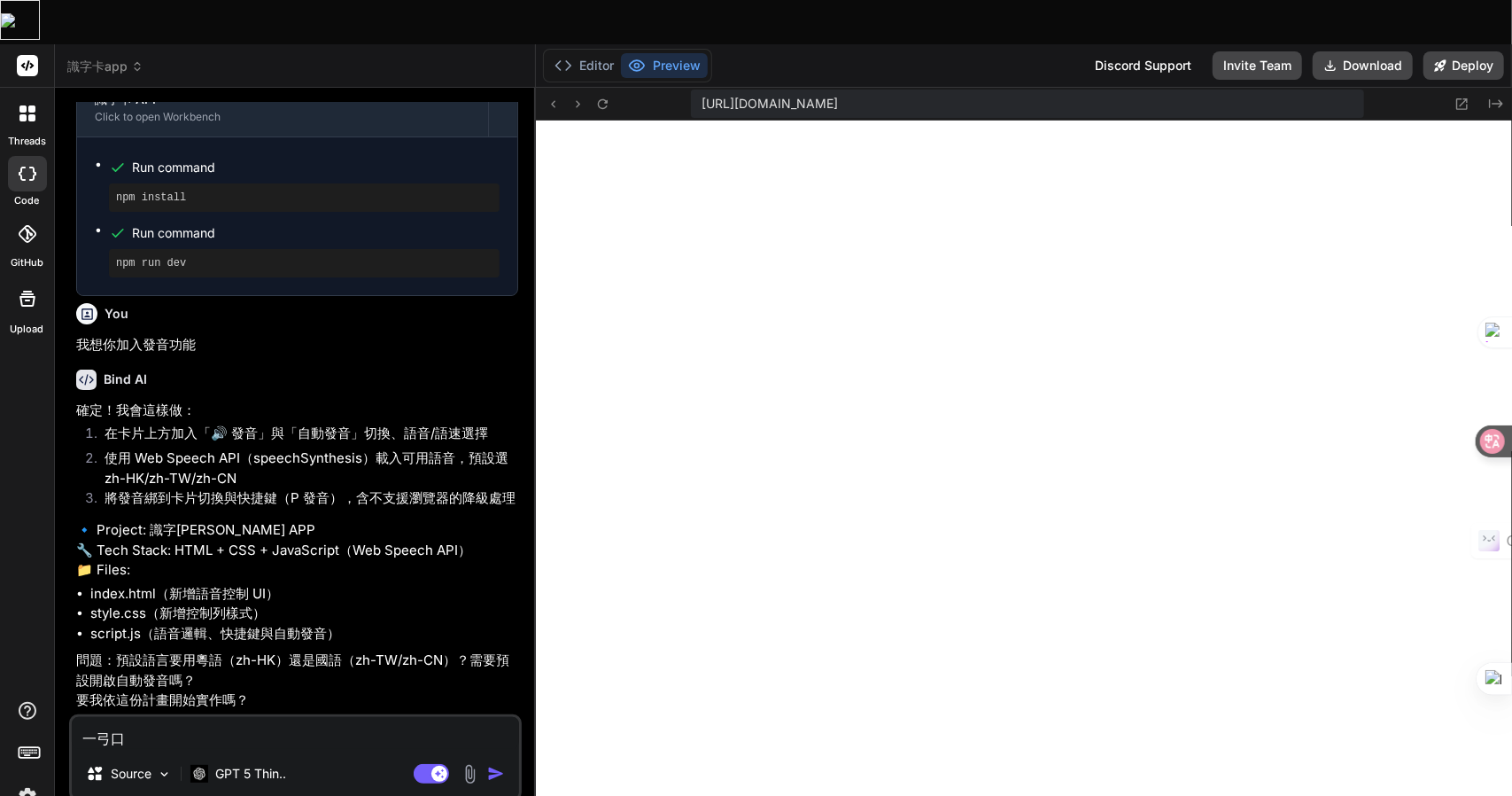
type textarea "x"
type textarea "可女"
type textarea "x"
type textarea "可女戈"
type textarea "x"
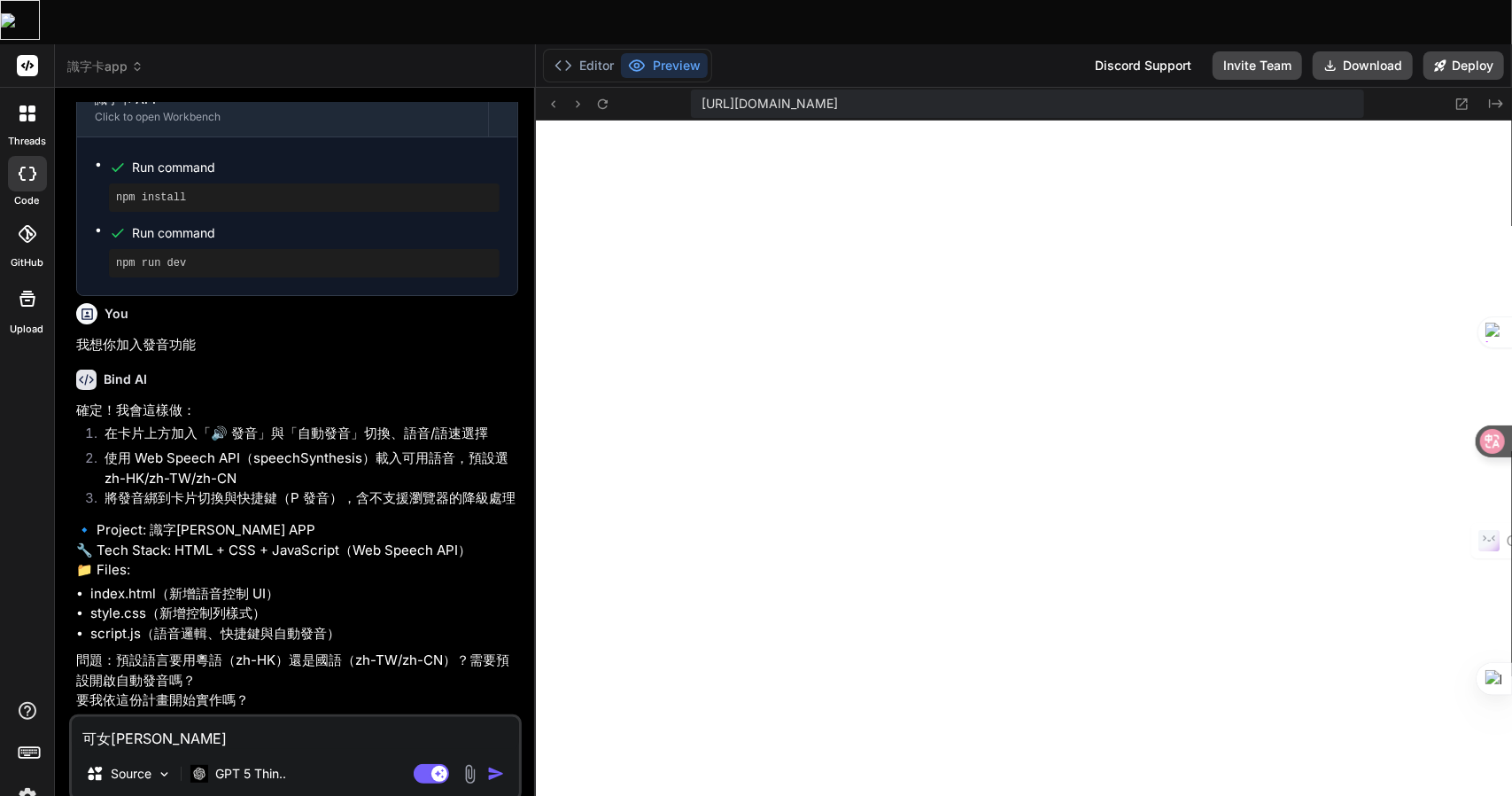
type textarea "可女戈人"
type textarea "x"
type textarea "可以"
type textarea "x"
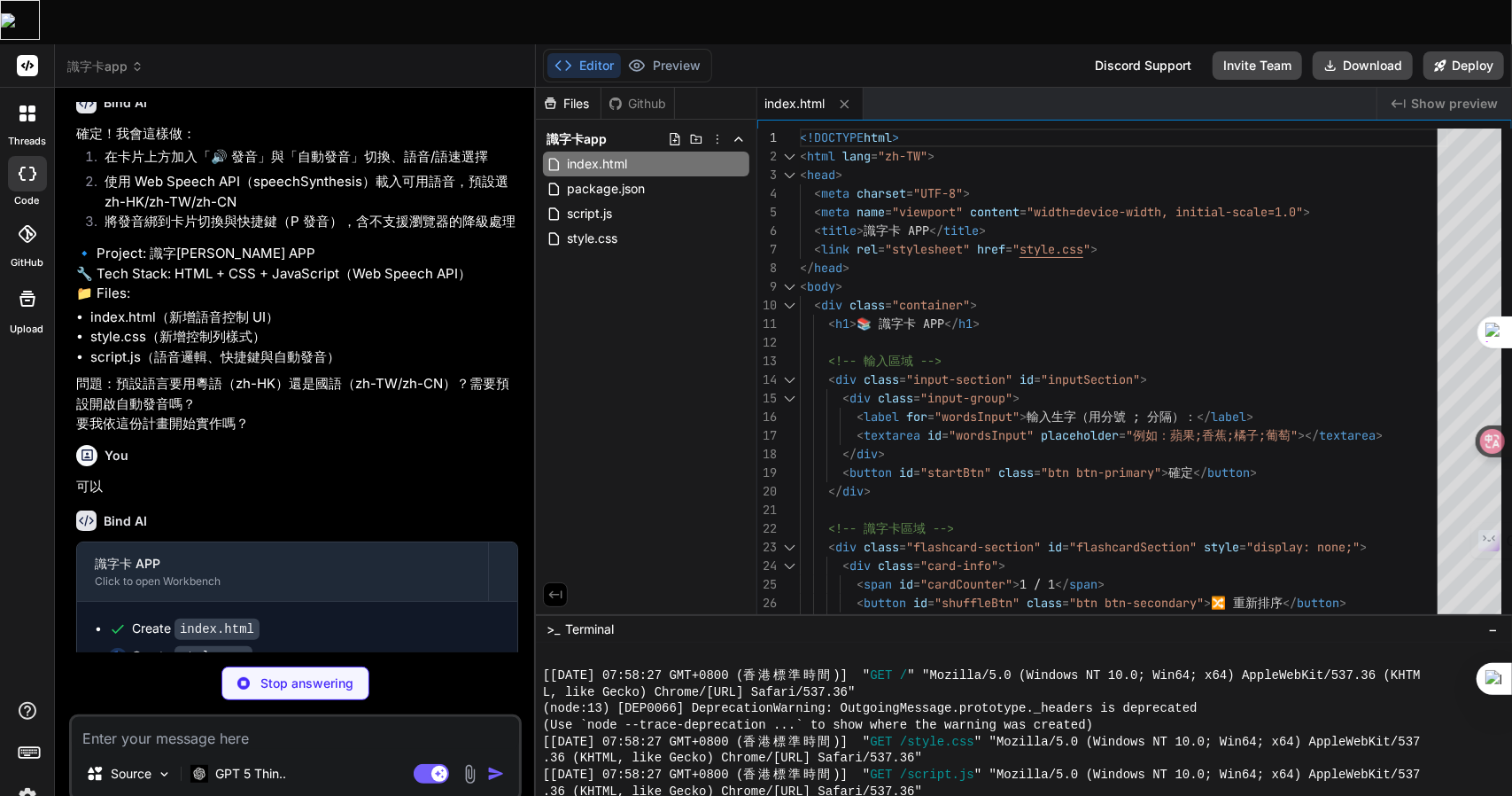
scroll to position [2093, 0]
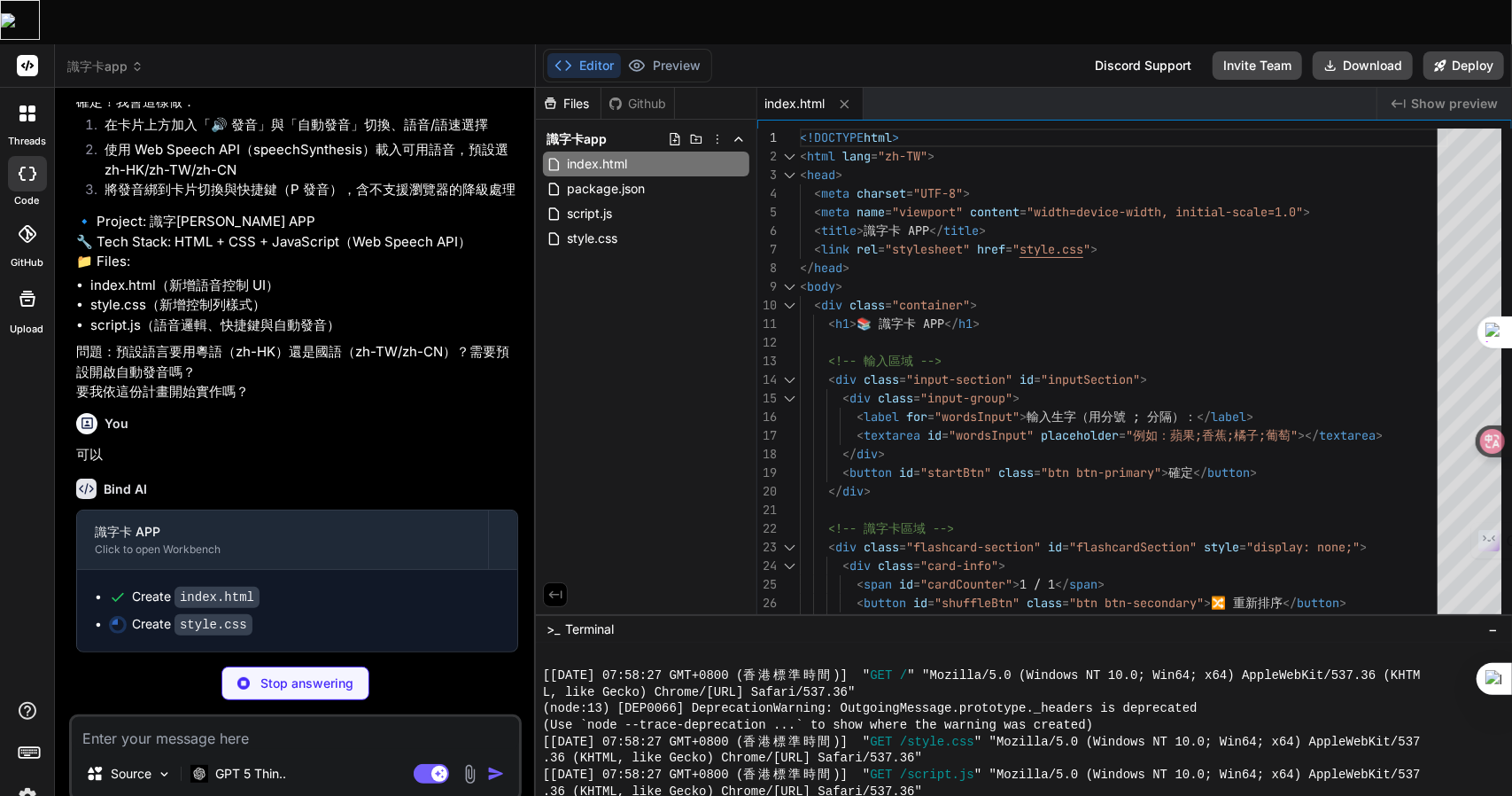
type textarea "x"
type textarea "gap: 10px; } }"
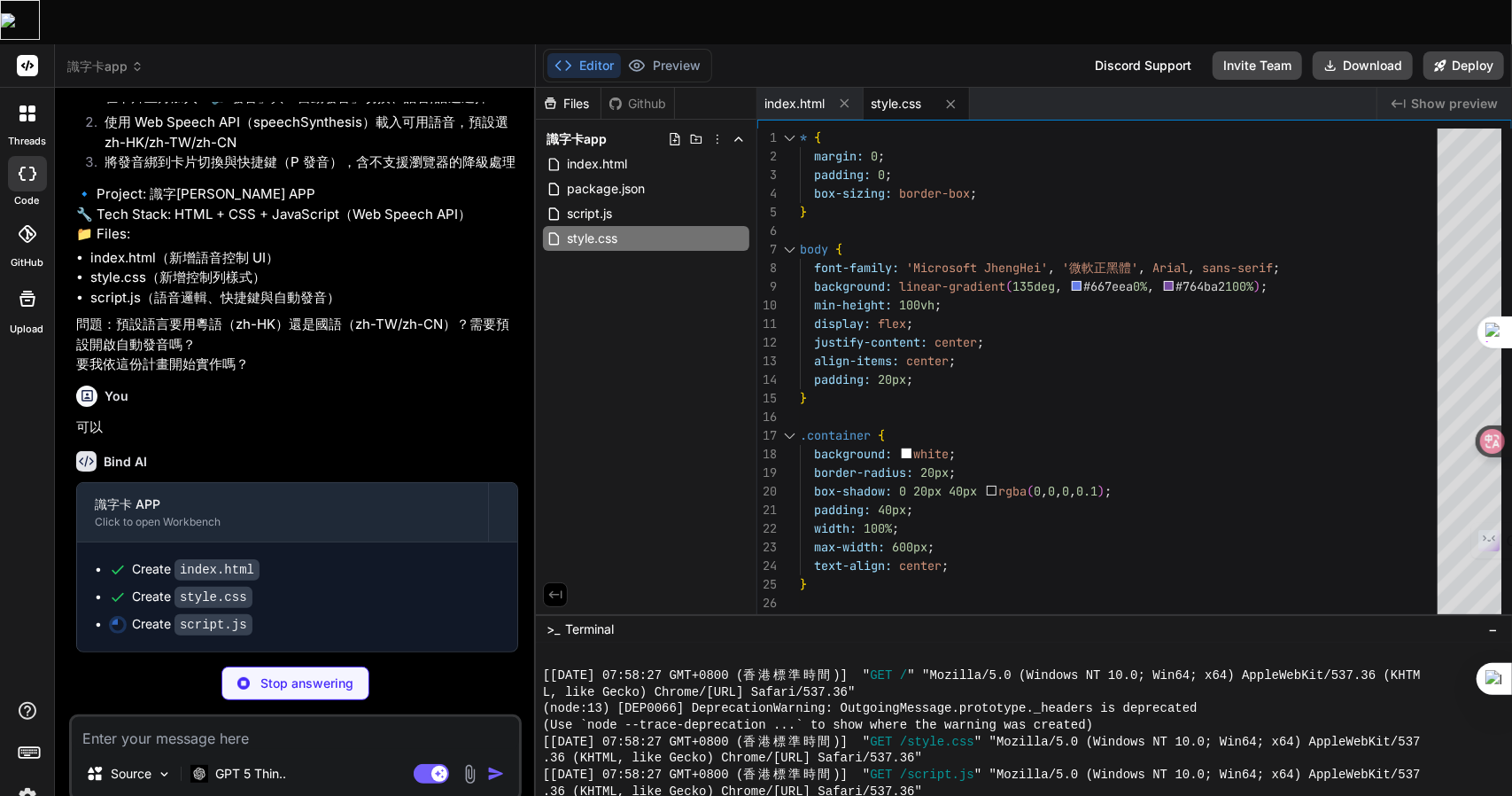
scroll to position [2119, 0]
type textarea "x"
type textarea "// 初始化應用 document.addEventListener('DOMContentLoaded', () => { new FlashcardApp…"
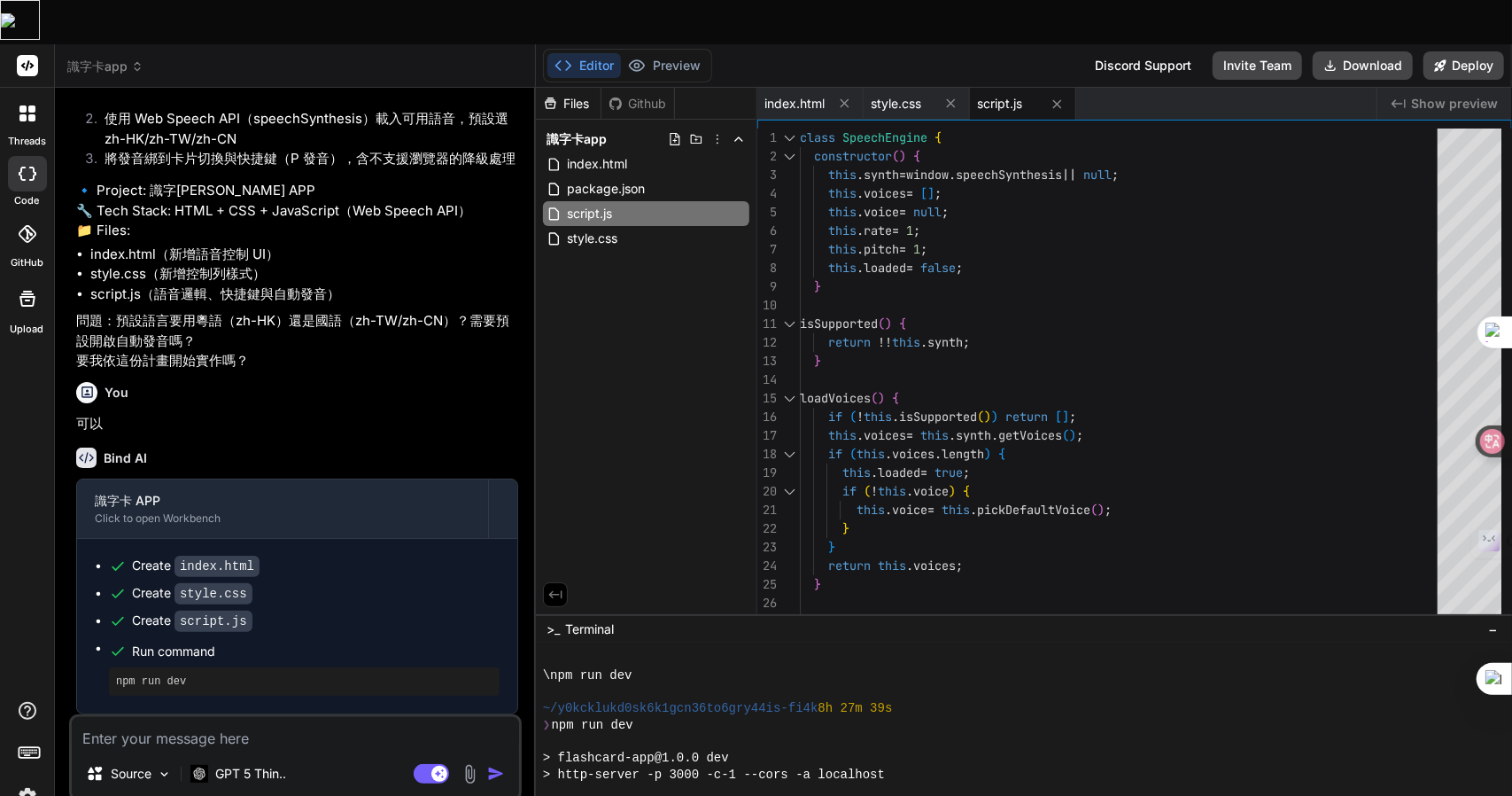
scroll to position [1092, 0]
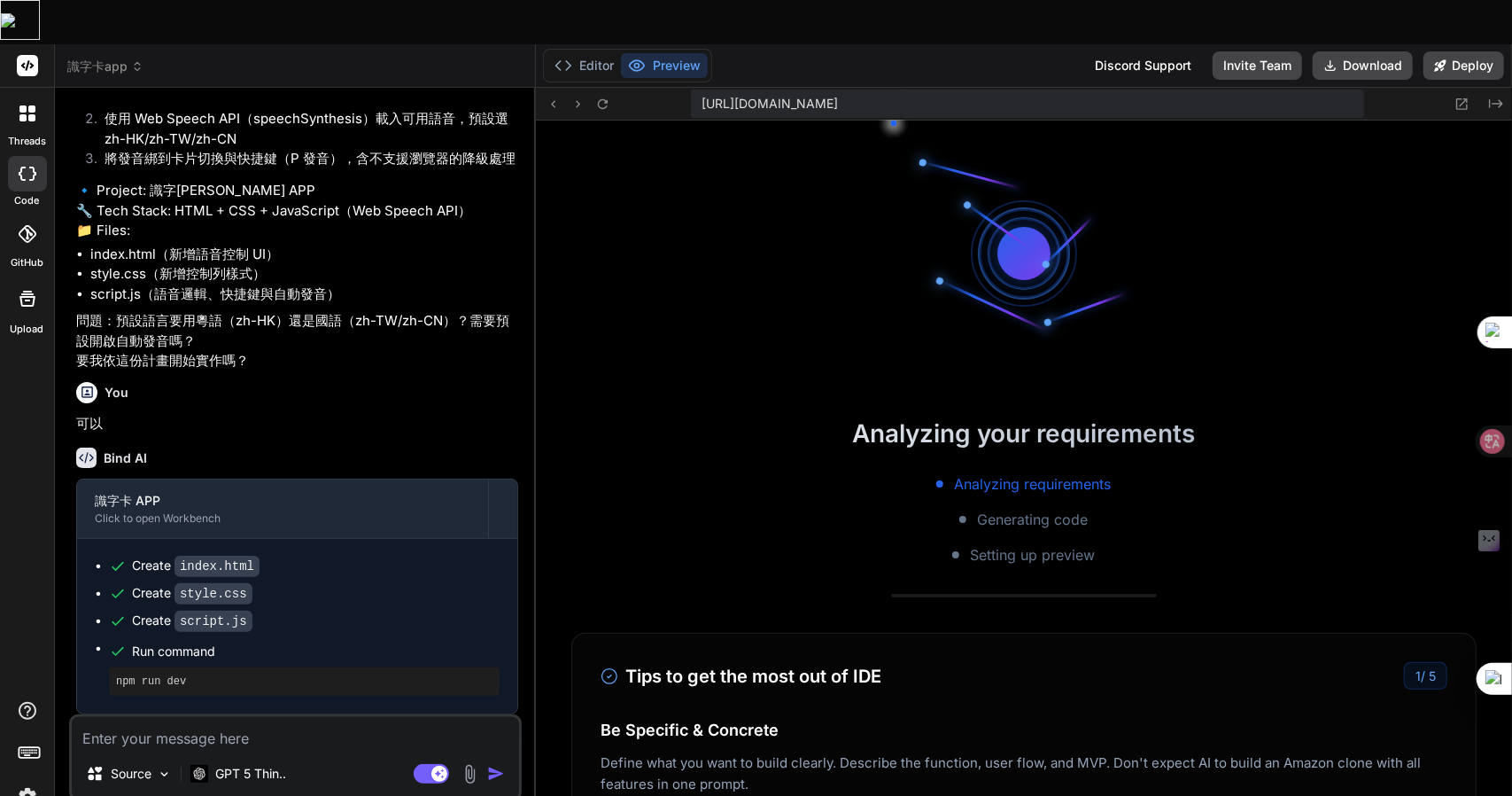
type textarea "x"
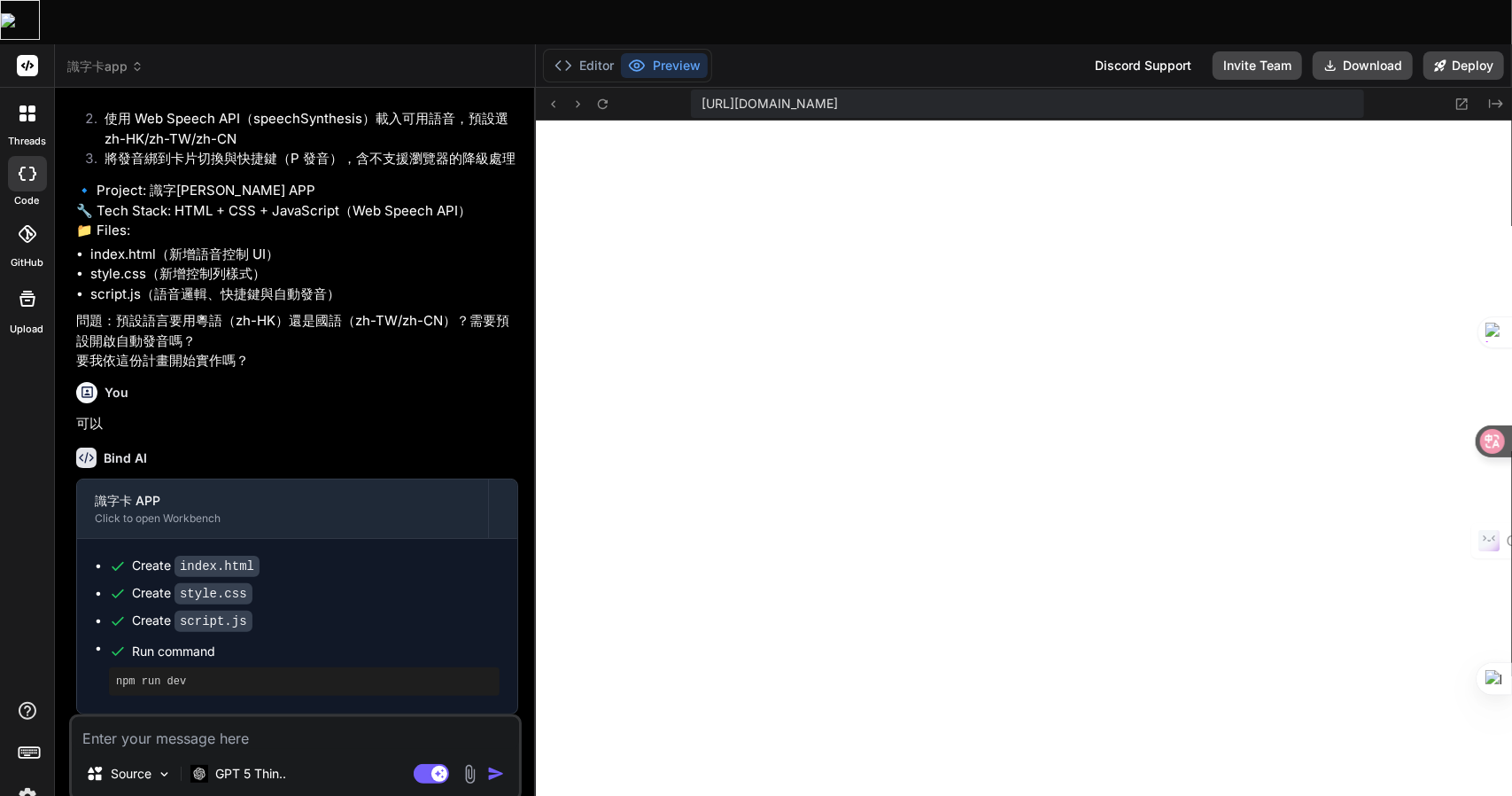
scroll to position [2124, 0]
click at [164, 717] on textarea at bounding box center [295, 732] width 448 height 32
type textarea "g"
type textarea "x"
type textarea "gc"
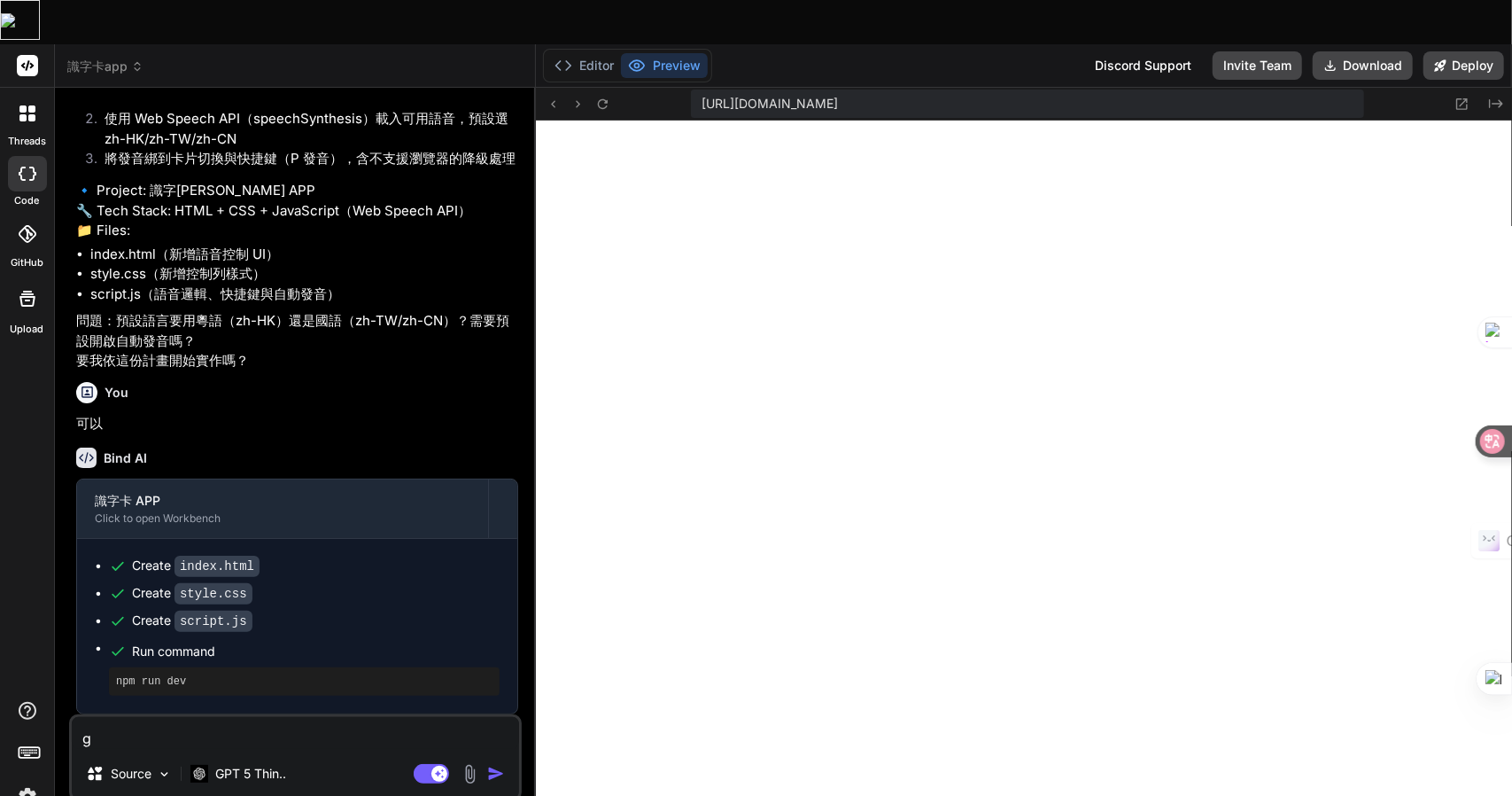
type textarea "x"
type textarea "gcw"
type textarea "x"
type textarea "gcwa"
type textarea "x"
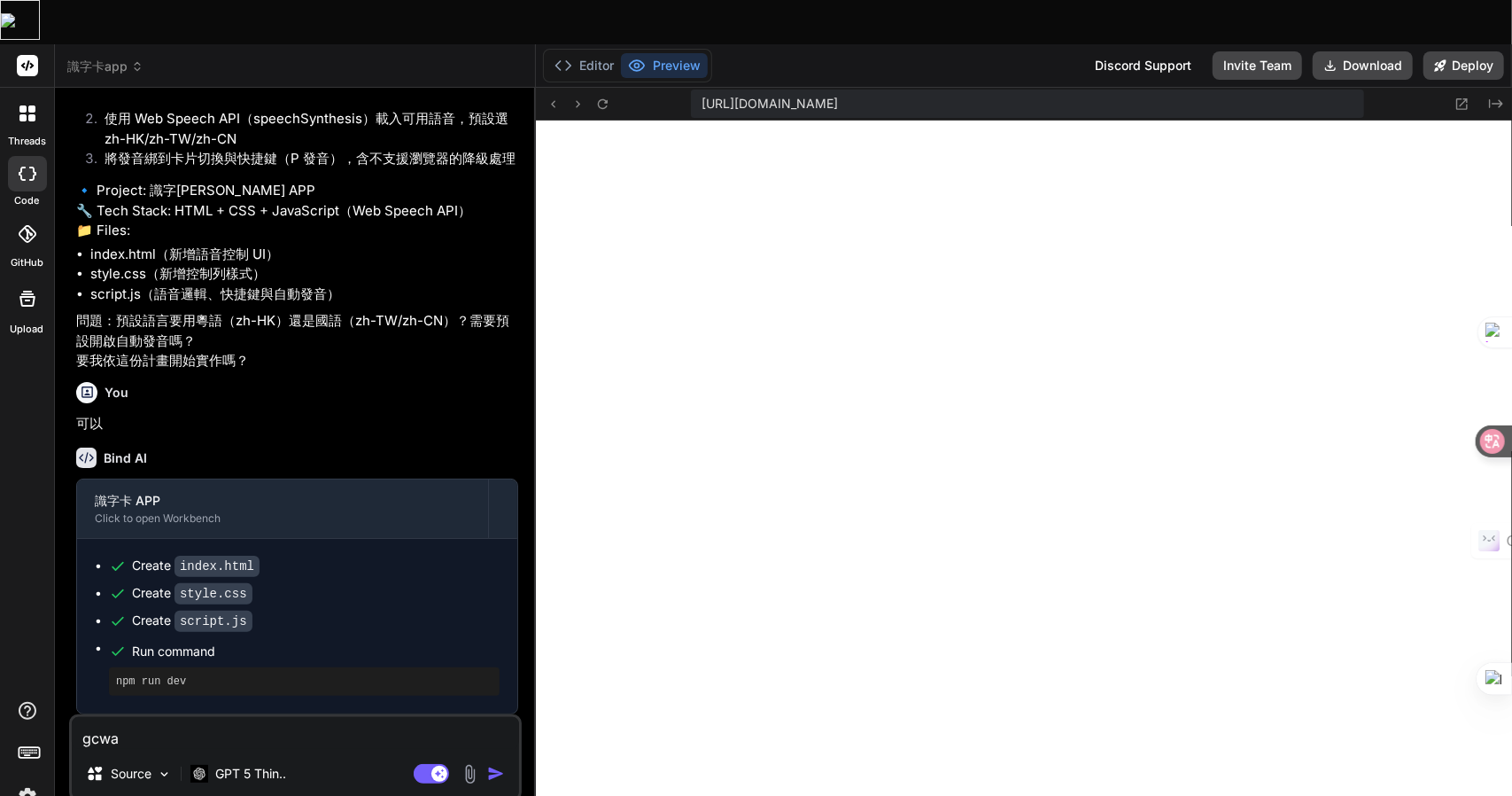
type textarea "gcwa"
type textarea "x"
type textarea "gcwa k"
type textarea "x"
type textarea "gcwa ks"
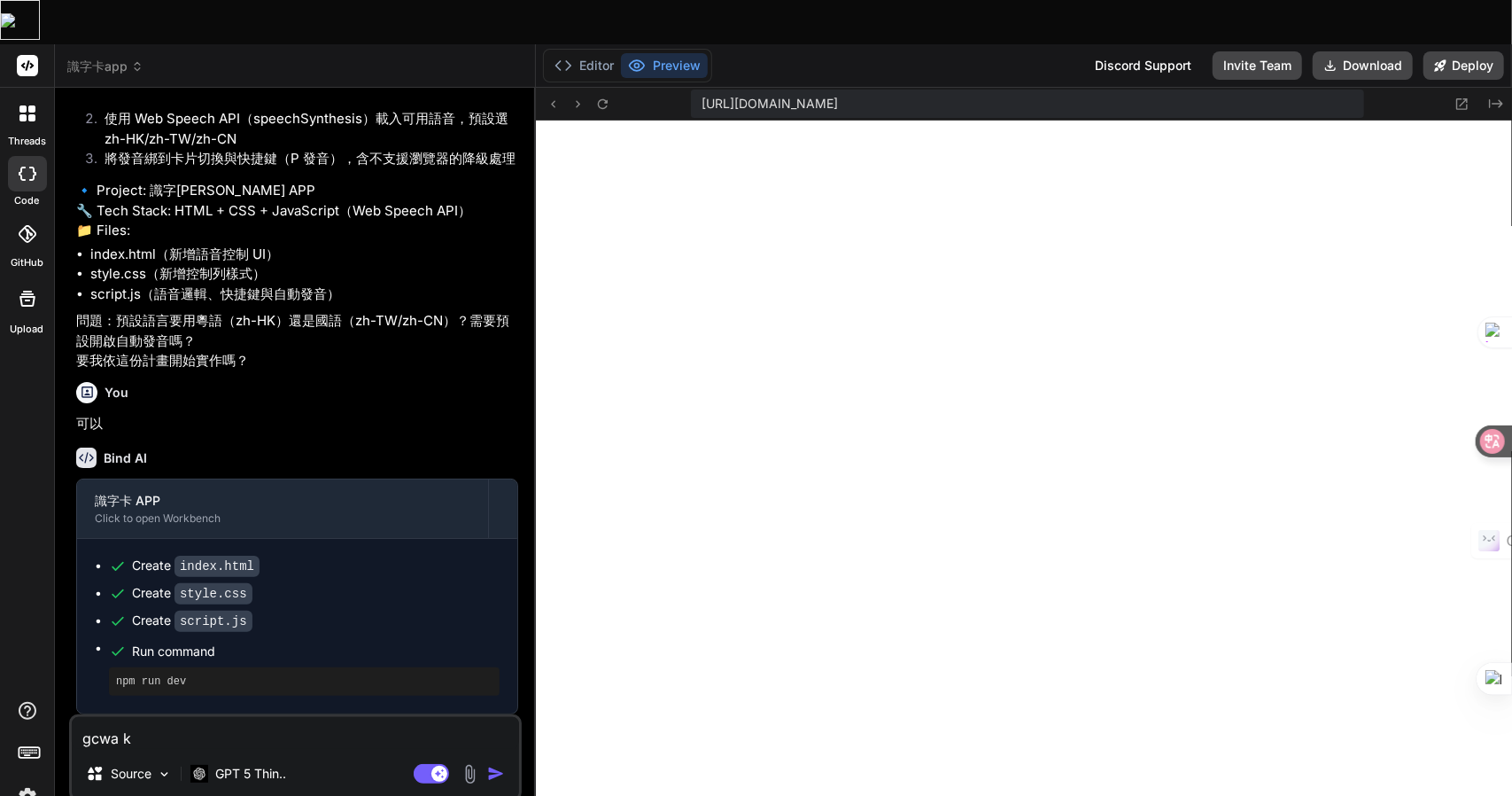
type textarea "x"
type textarea "gcwa ksr"
type textarea "x"
type textarea "gcwa ks"
type textarea "x"
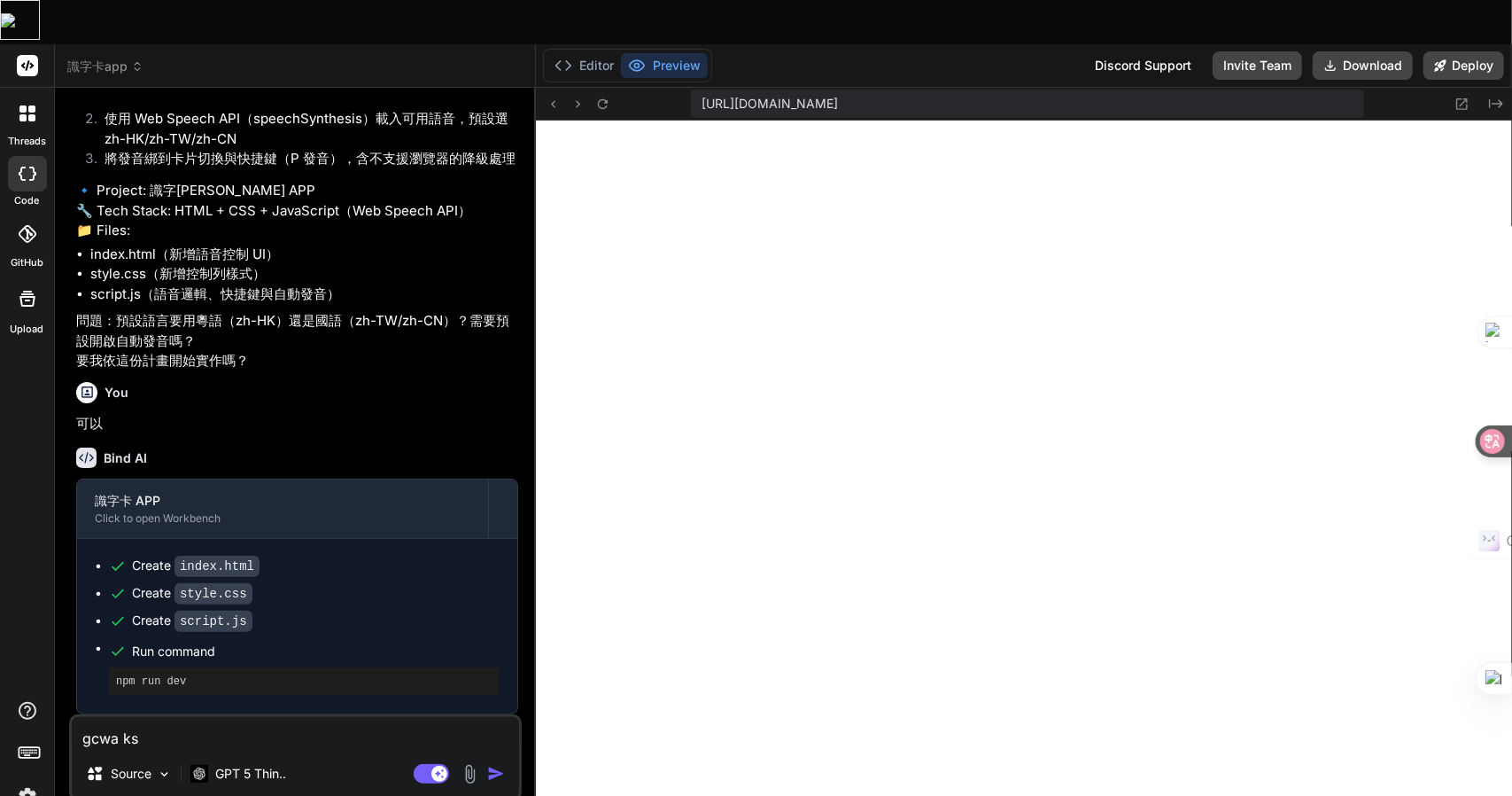
type textarea "gcwa k"
type textarea "x"
type textarea "gcwa"
type textarea "x"
type textarea "gcwa"
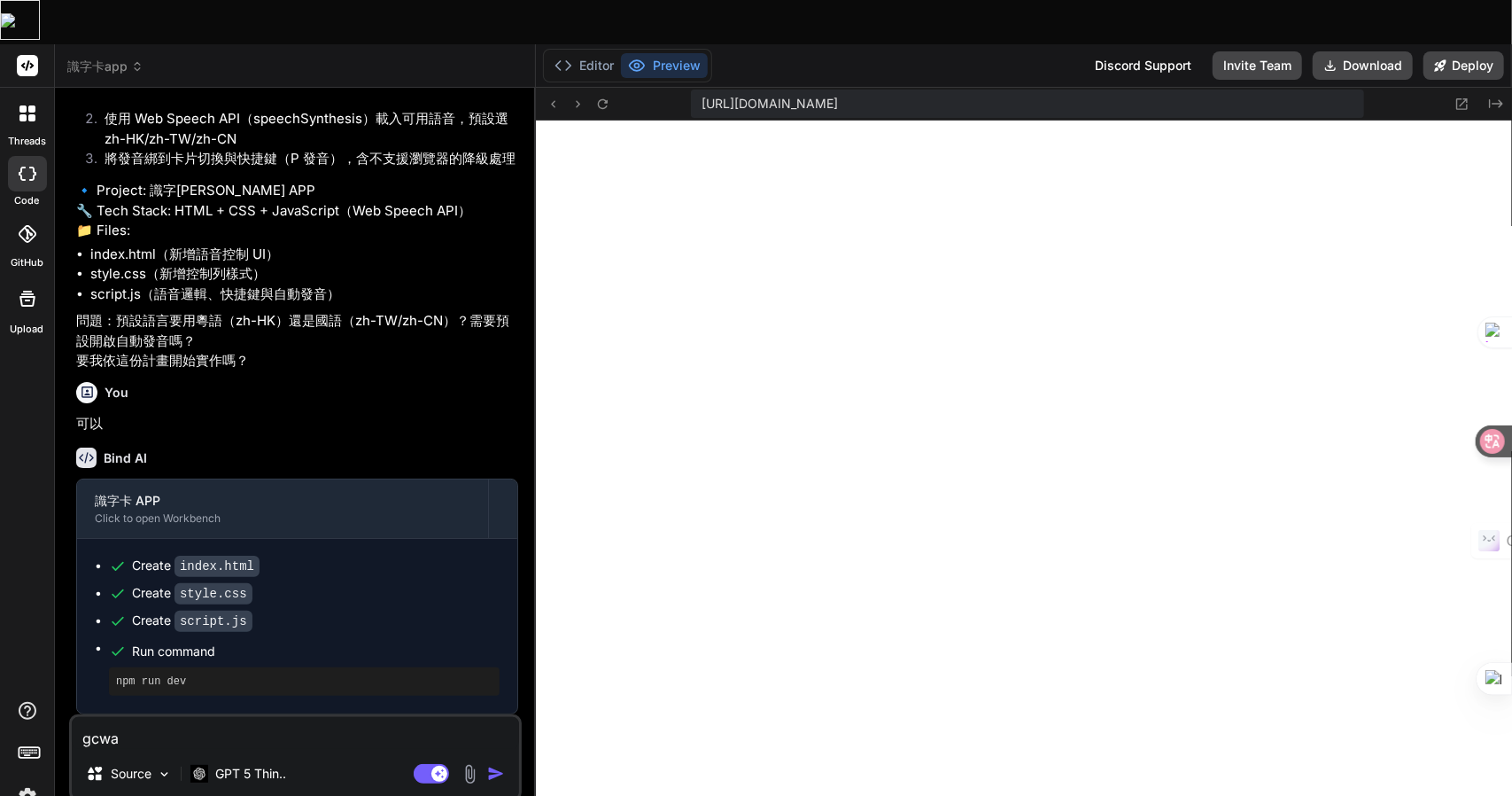
type textarea "x"
type textarea "gcw"
type textarea "x"
type textarea "gc"
type textarea "x"
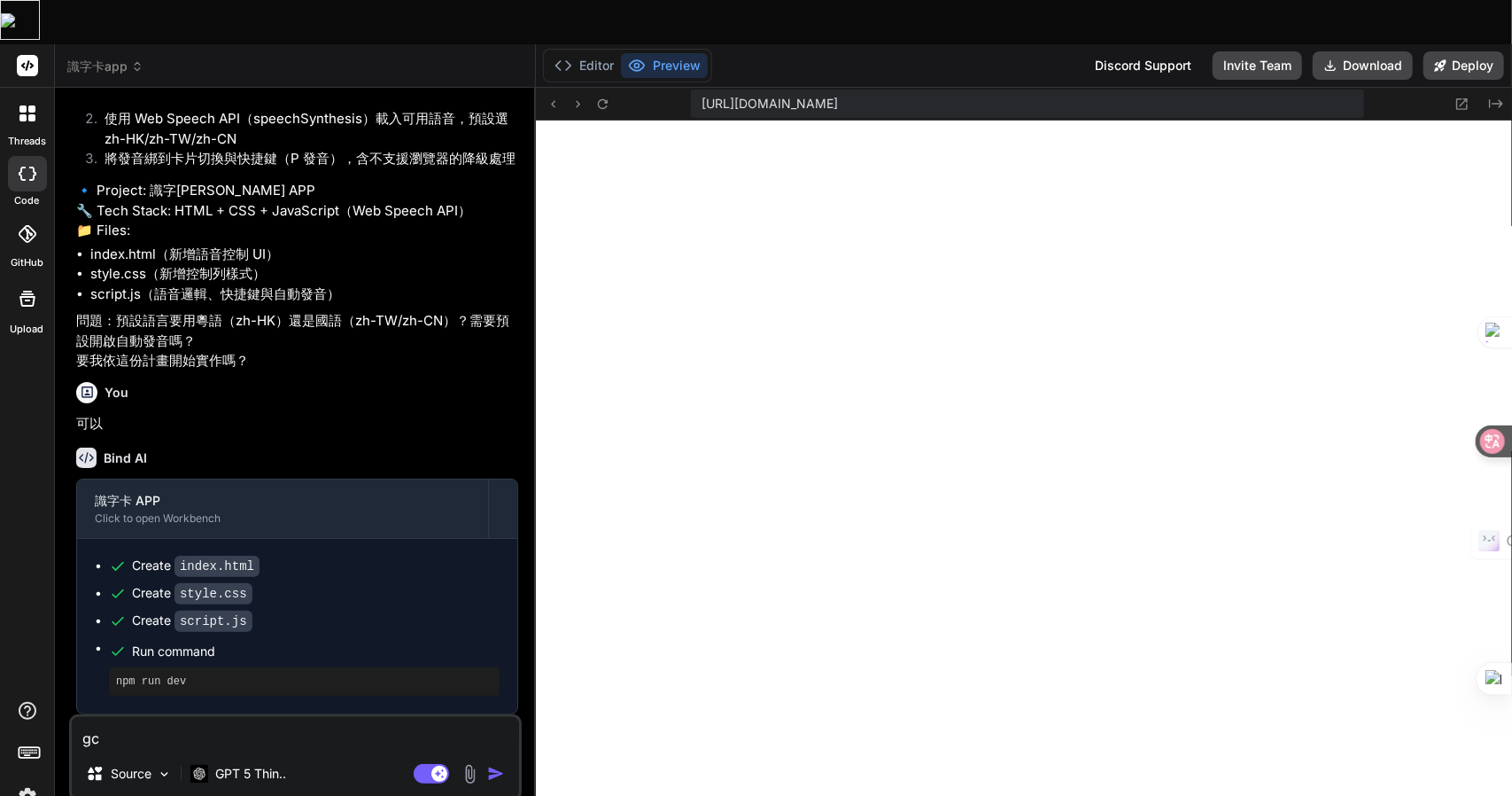
type textarea "g"
type textarea "x"
type textarea "g"
type textarea "x"
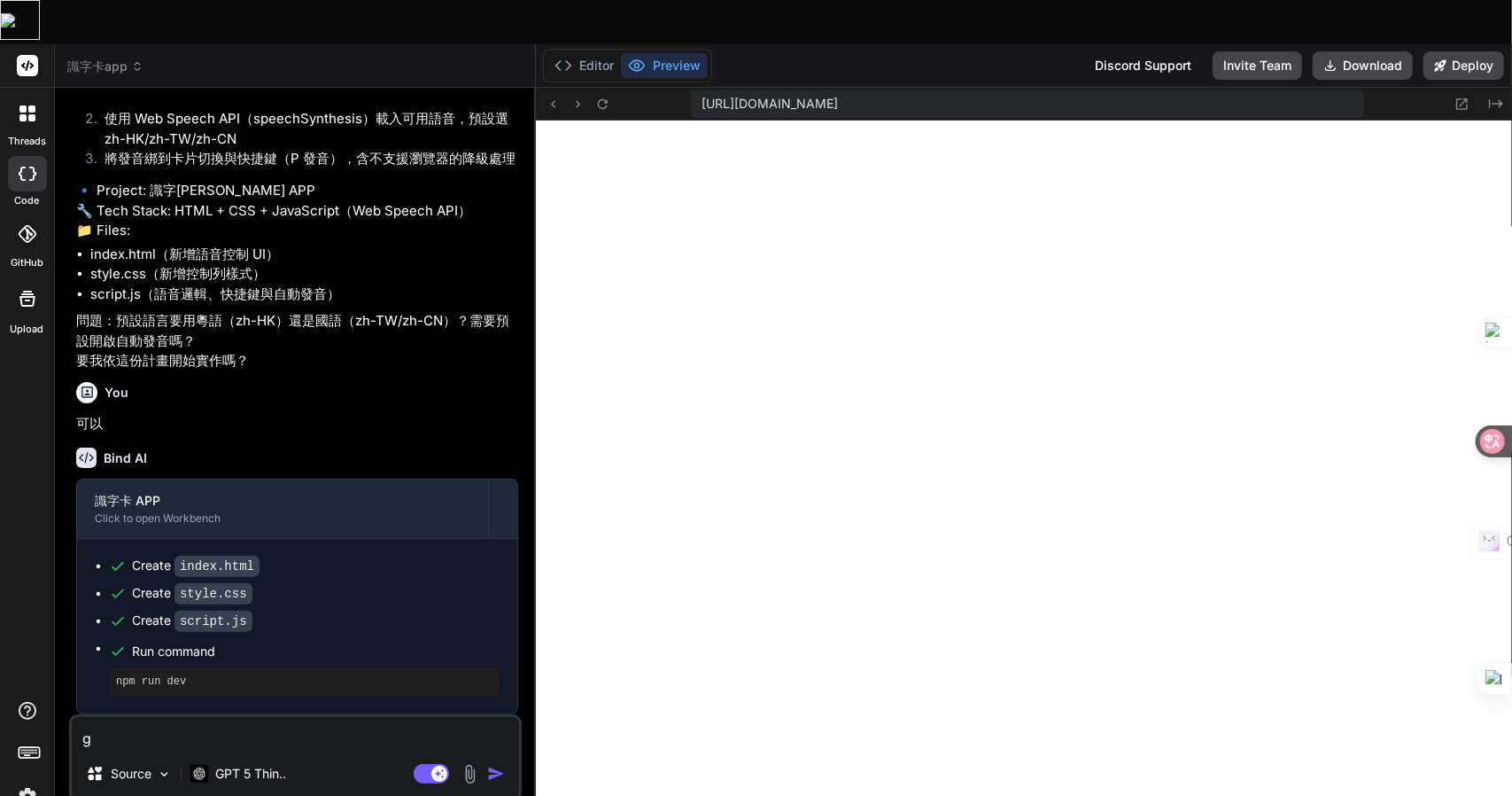
type textarea "x"
type textarea "土"
type textarea "x"
type textarea "土金"
type textarea "x"
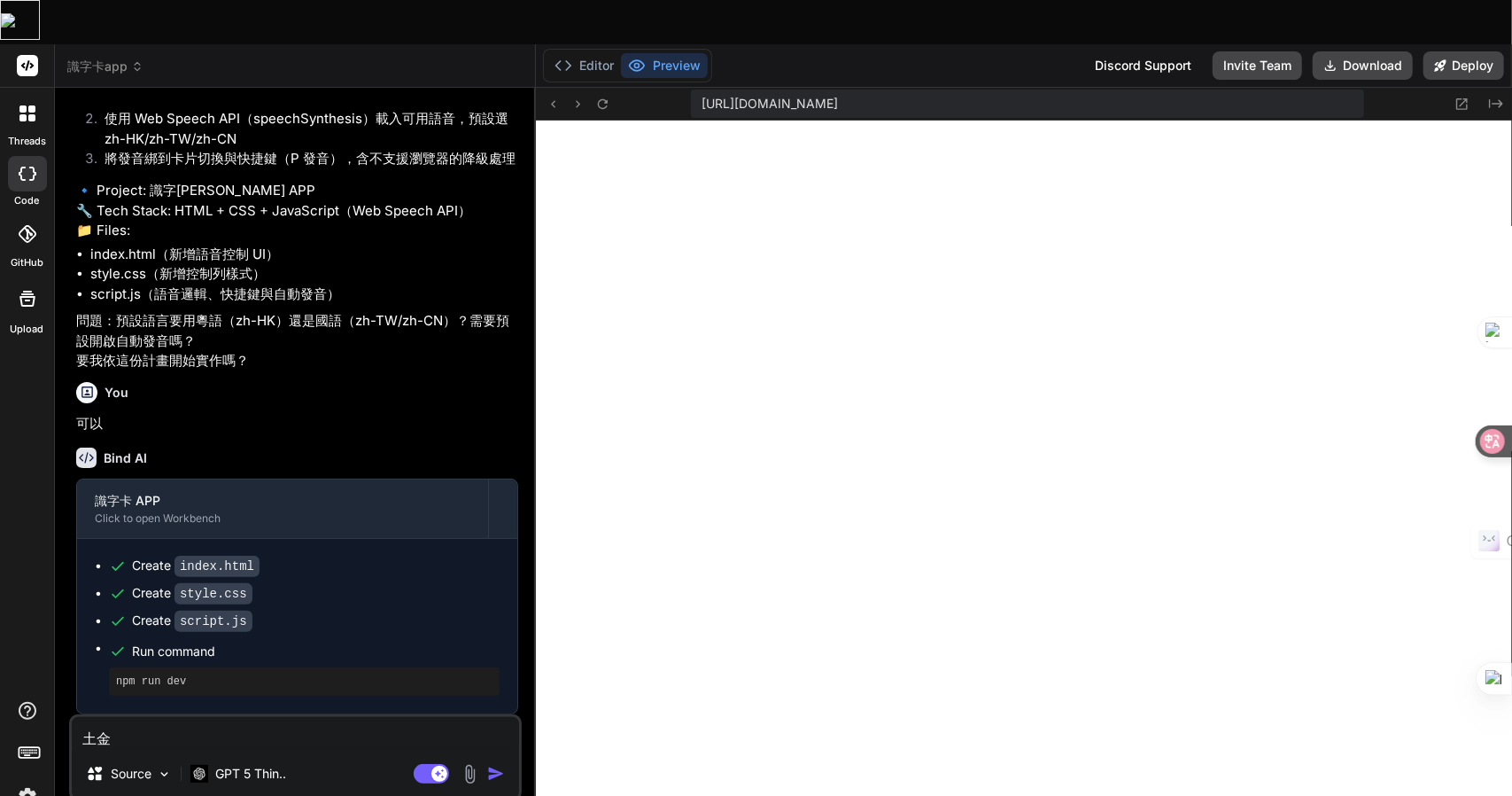
type textarea "土金田"
type textarea "x"
type textarea "土金田日"
type textarea "x"
type textarea "增"
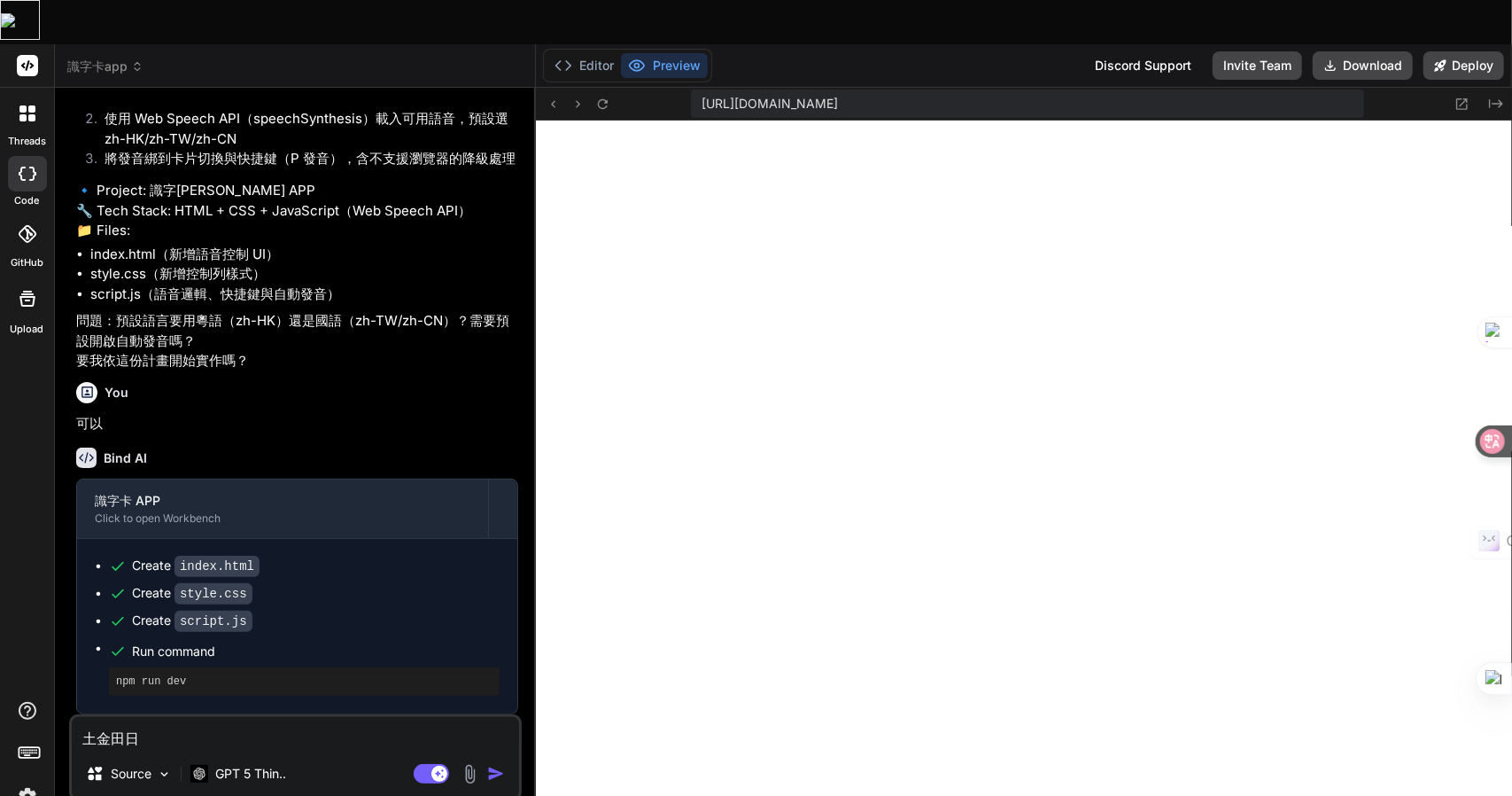
type textarea "x"
type textarea "增大"
type textarea "x"
type textarea "增大尸"
type textarea "x"
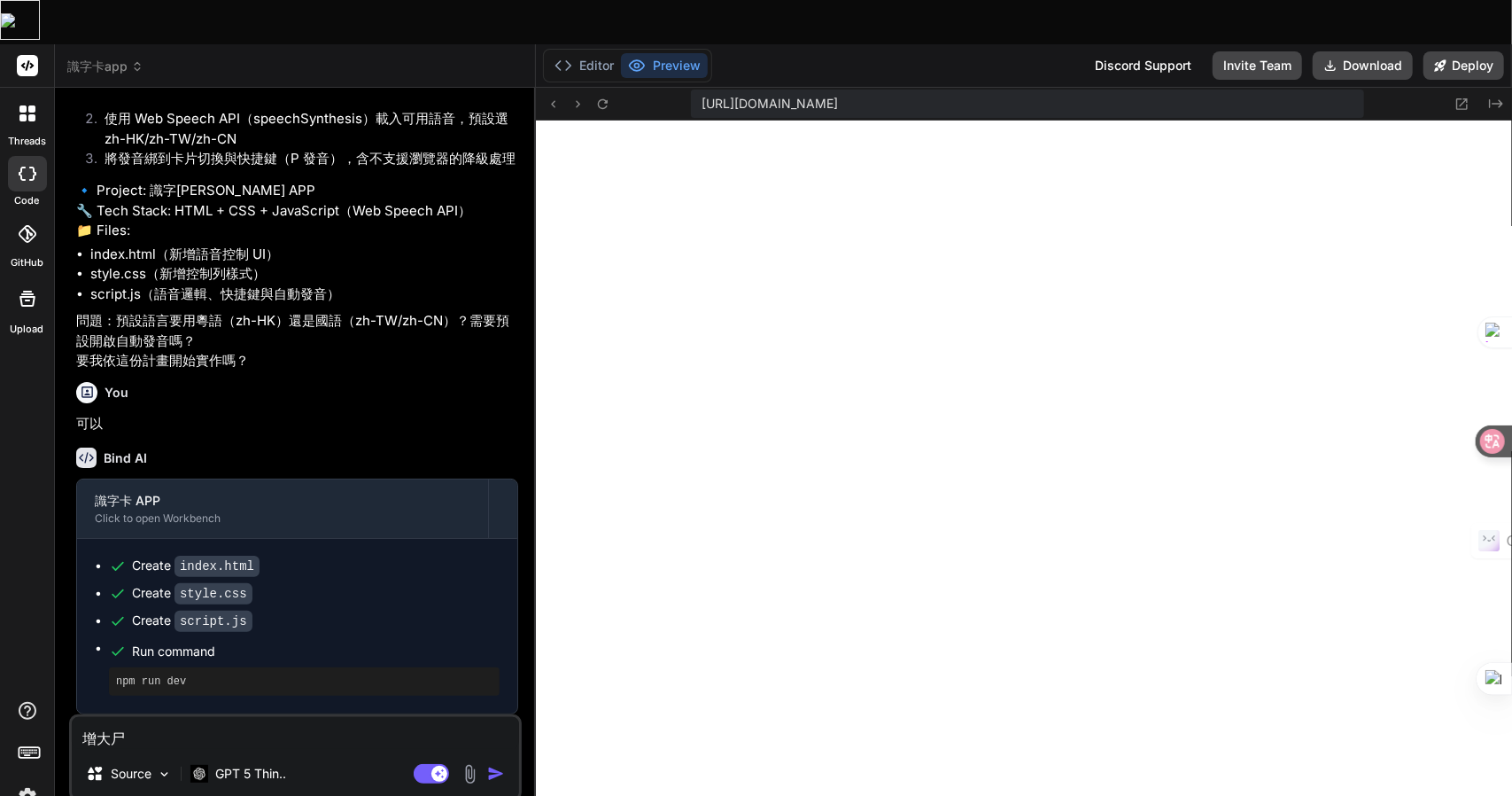
type textarea "增大尸口"
type textarea "x"
type textarea "增加"
type textarea "x"
type textarea "增加口"
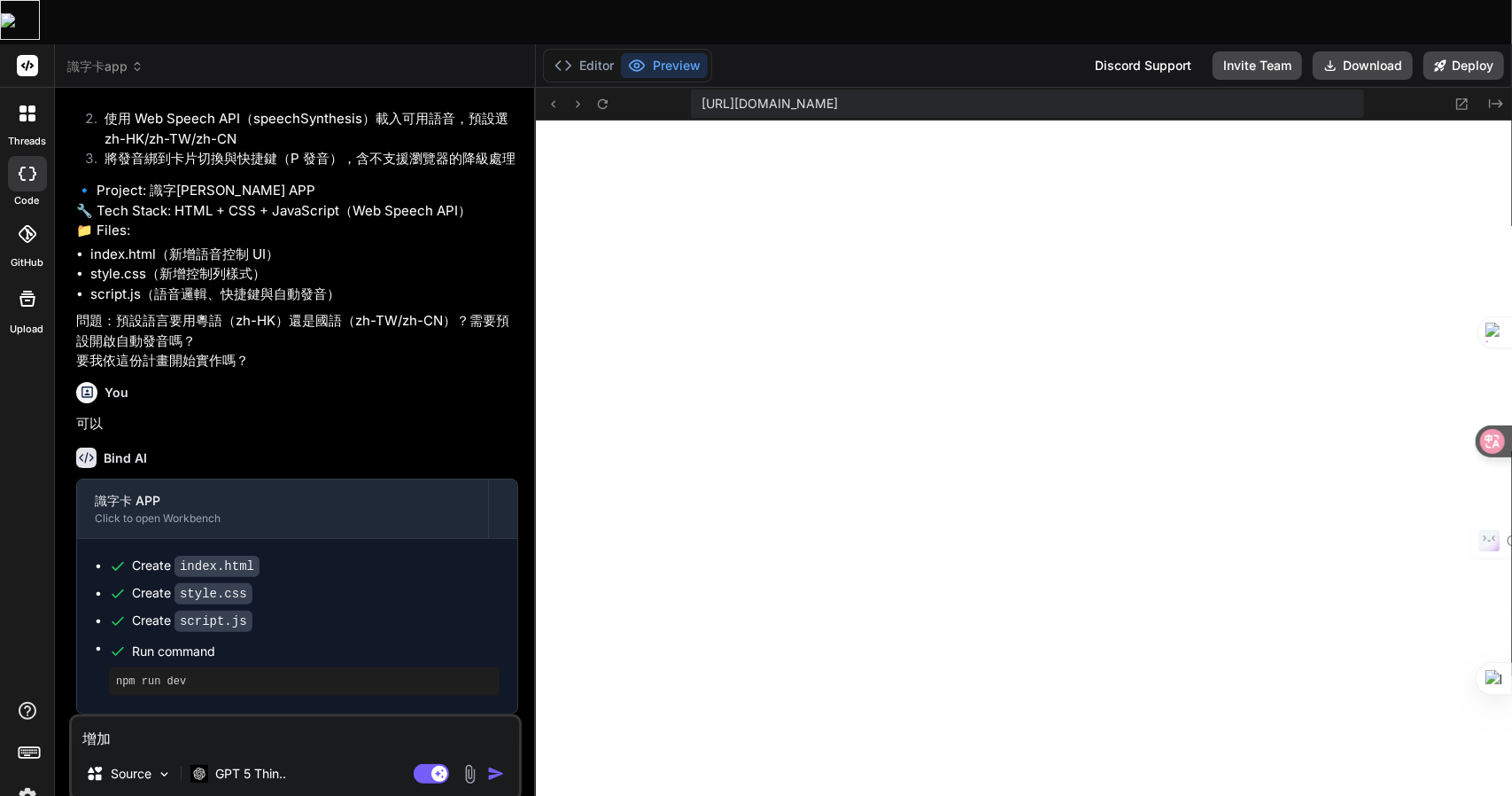
type textarea "x"
type textarea "增加口口"
type textarea "x"
type textarea "增加口口田"
type textarea "x"
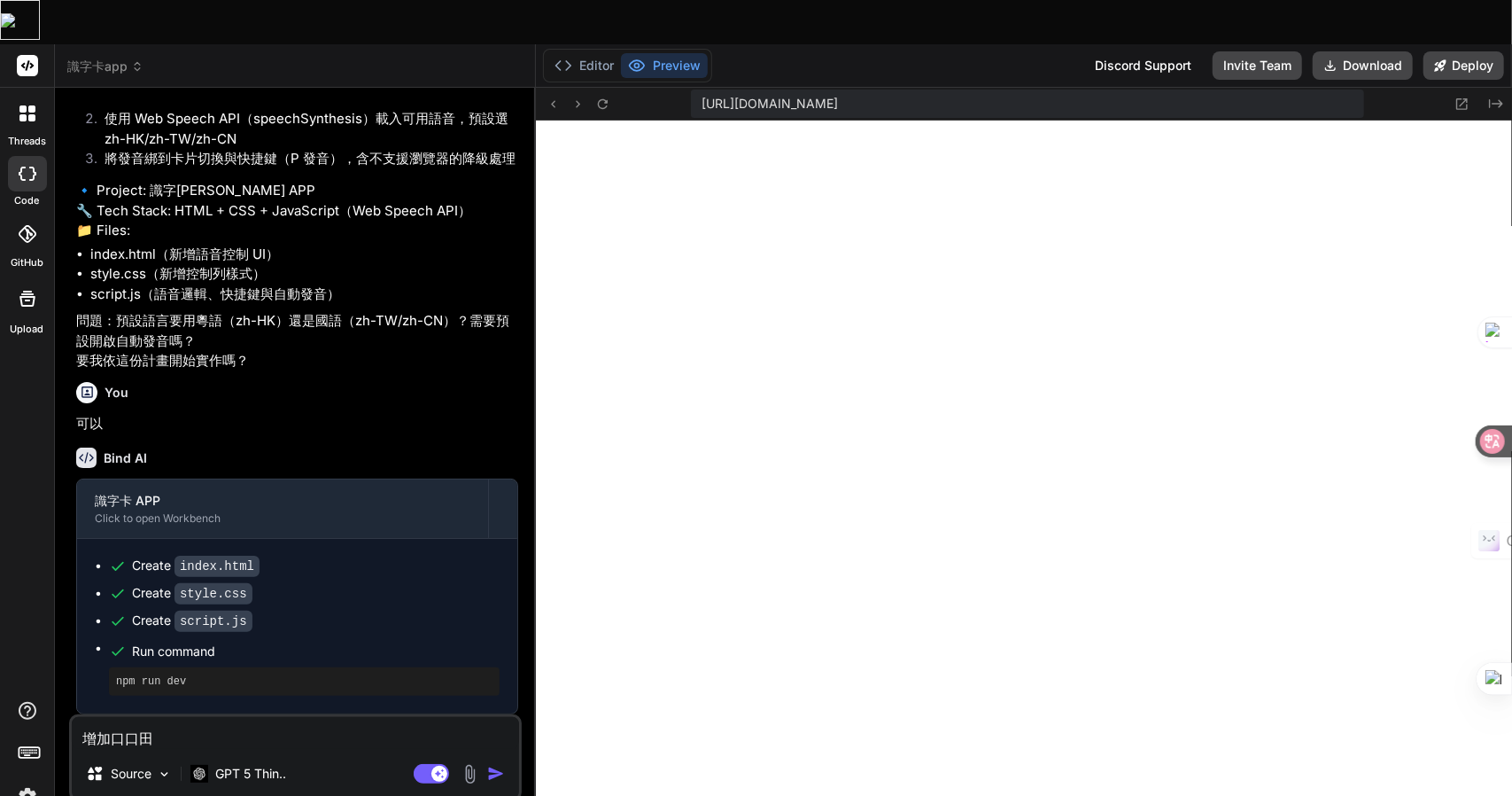
type textarea "增加口口田十"
type textarea "x"
type textarea "增加單"
type textarea "x"
type textarea "增加單卜"
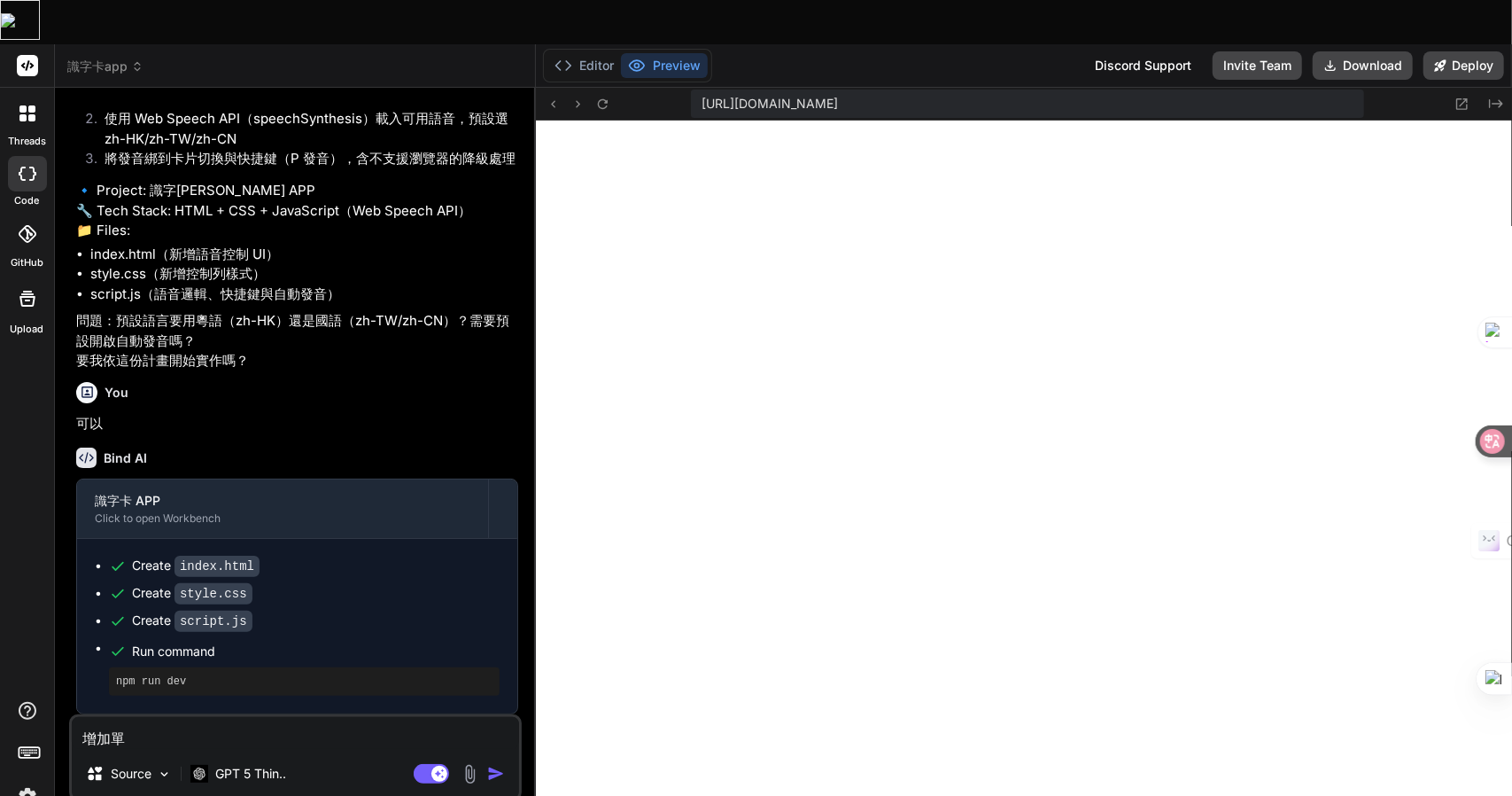
type textarea "x"
type textarea "增加單卜口"
type textarea "x"
type textarea "增加單卜口尸"
type textarea "x"
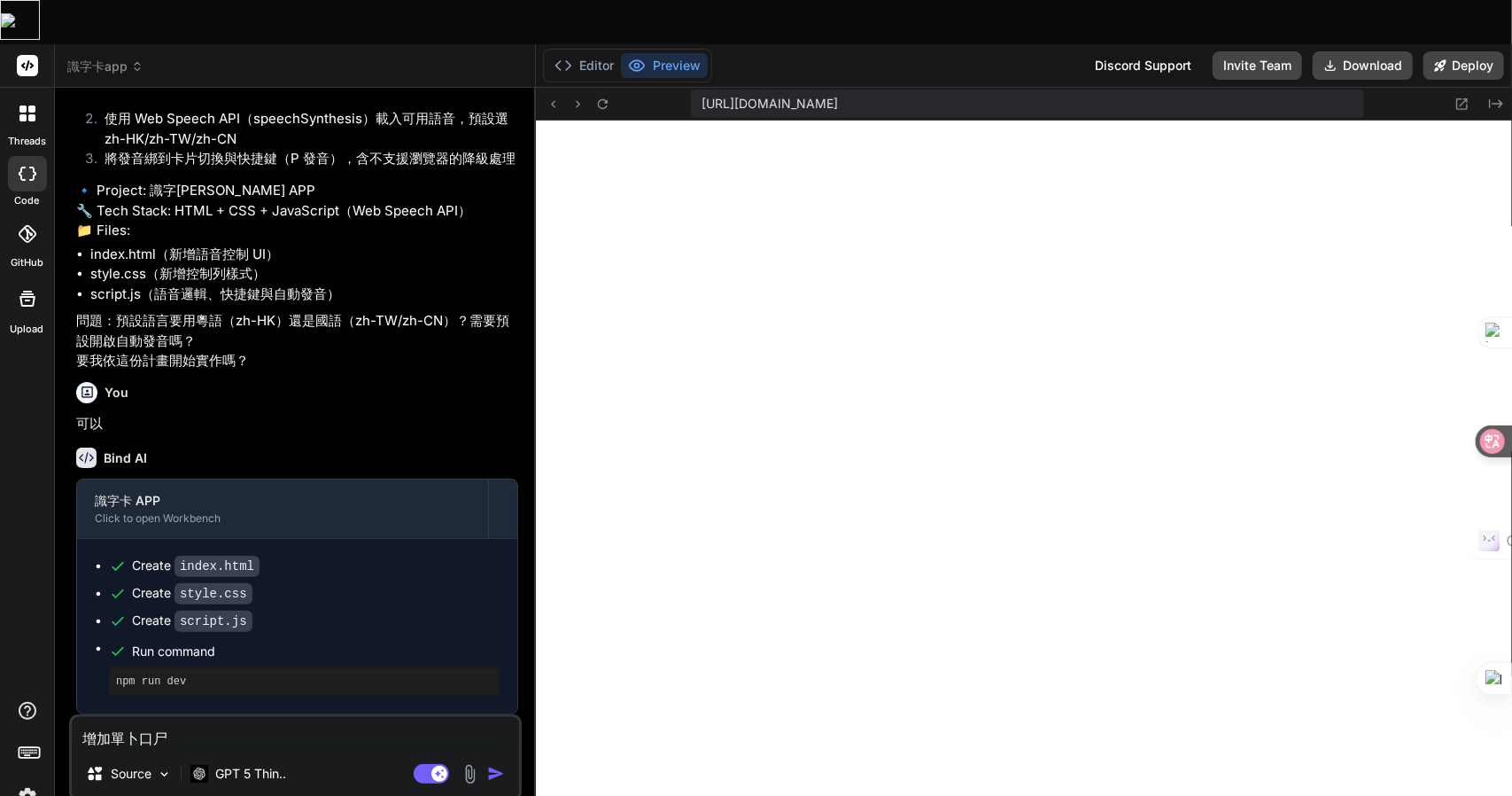
type textarea "增加單卜口尸一"
type textarea "x"
type textarea "增加單卜口尸一口"
type textarea "x"
type textarea "增加單詞"
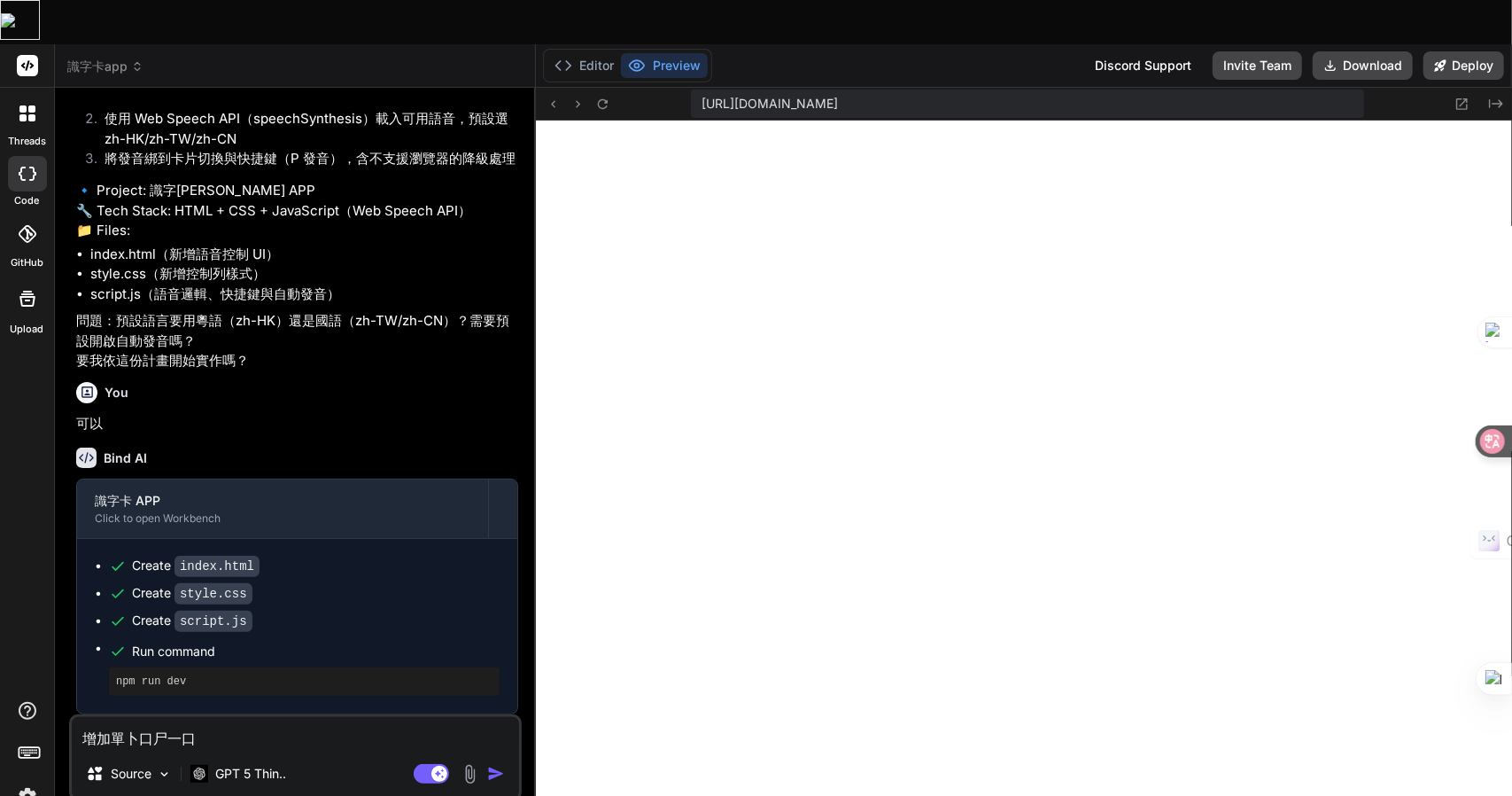
type textarea "x"
type textarea "增加單詞木"
type textarea "x"
type textarea "增加單詞木廿"
type textarea "x"
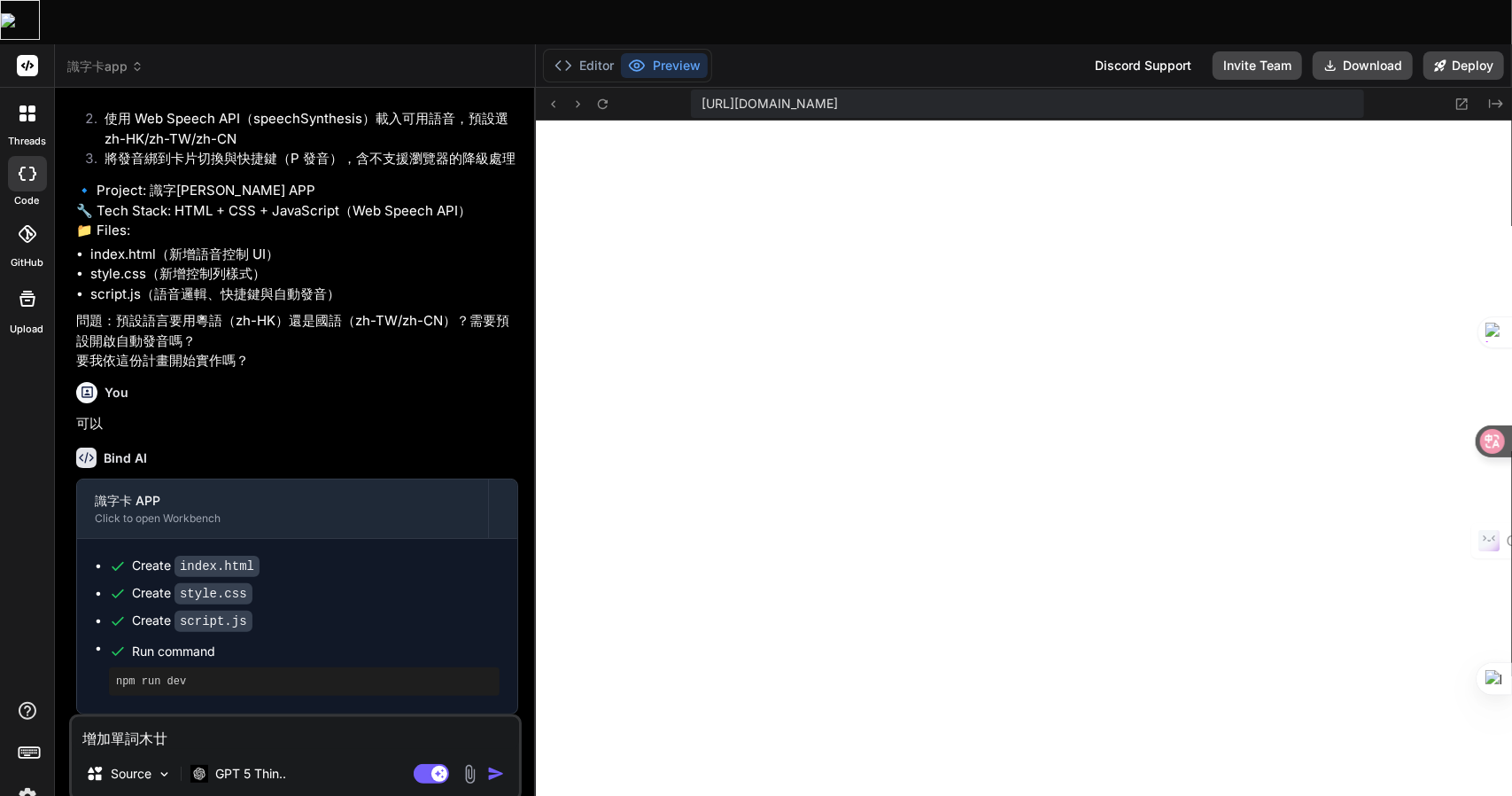
type textarea "增加單詞木廿日"
type textarea "x"
type textarea "增加單詞木廿日大"
type textarea "x"
type textarea "增加單詞模"
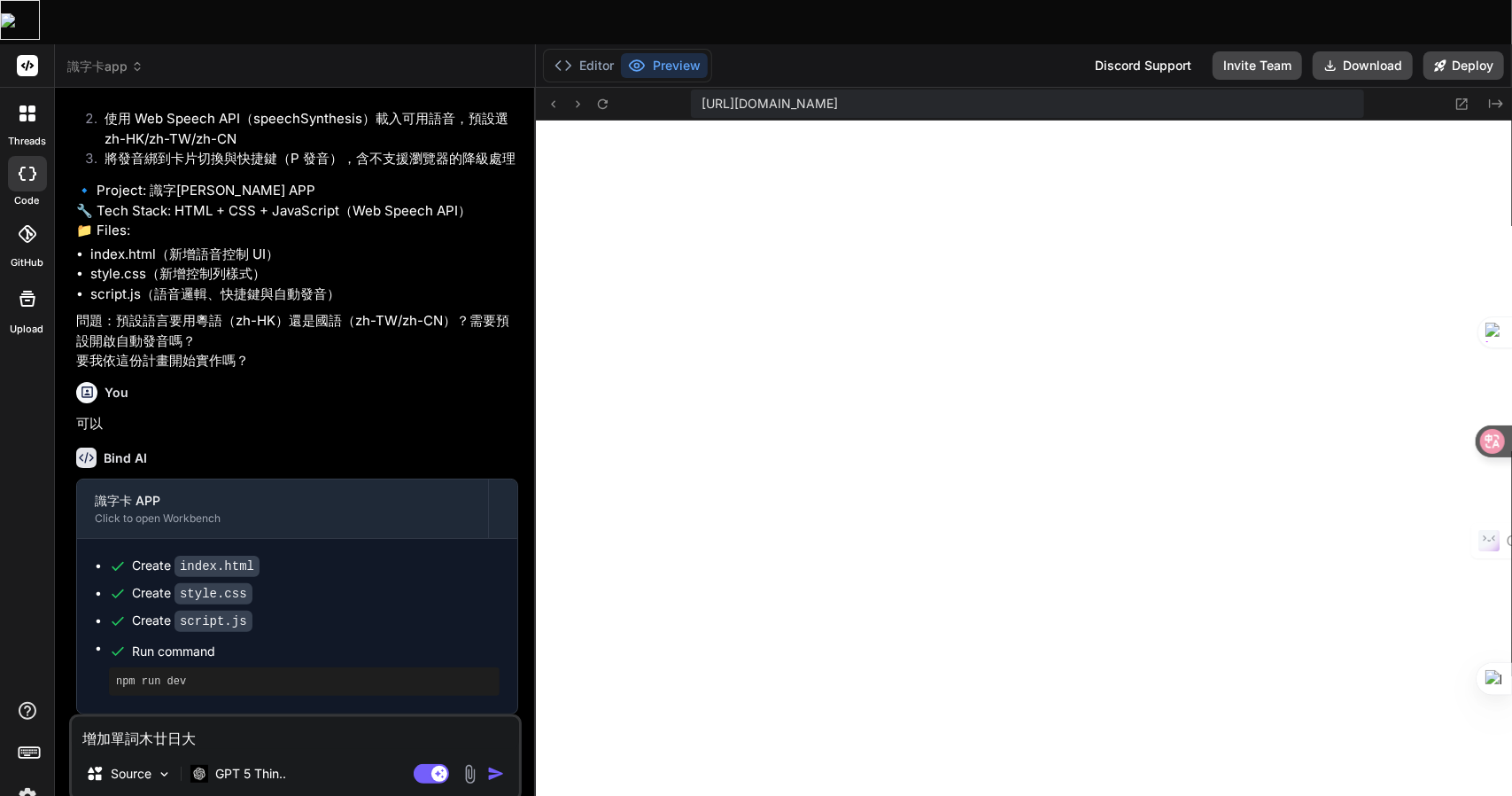
type textarea "x"
type textarea "增加單詞模戈"
type textarea "x"
type textarea "增加單詞模戈心"
type textarea "x"
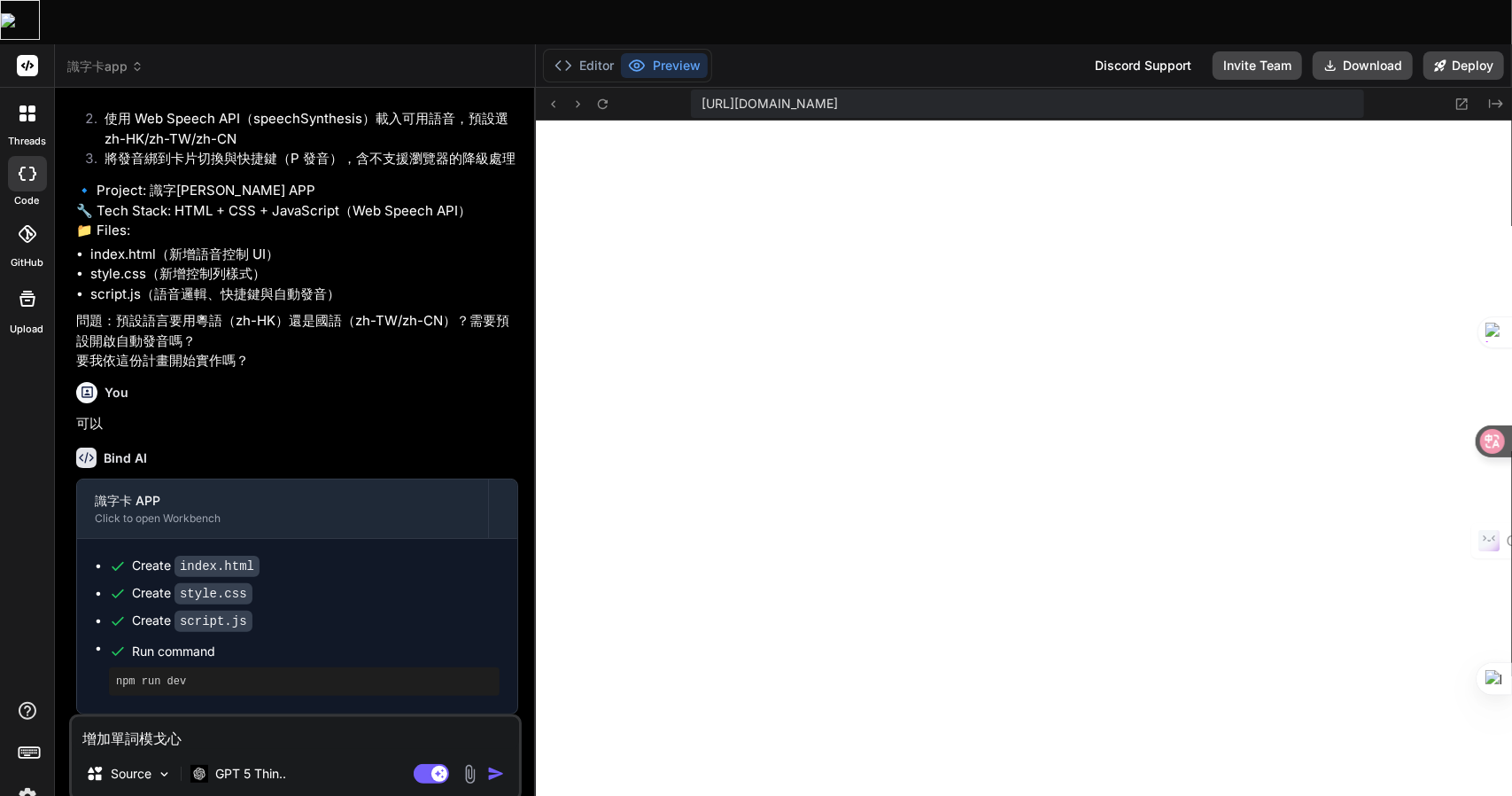
type textarea "增加單詞模戈心一"
click at [140, 717] on textarea "增加單詞模式" at bounding box center [295, 732] width 448 height 32
click at [250, 717] on textarea "增加單詞填空模式" at bounding box center [295, 732] width 448 height 32
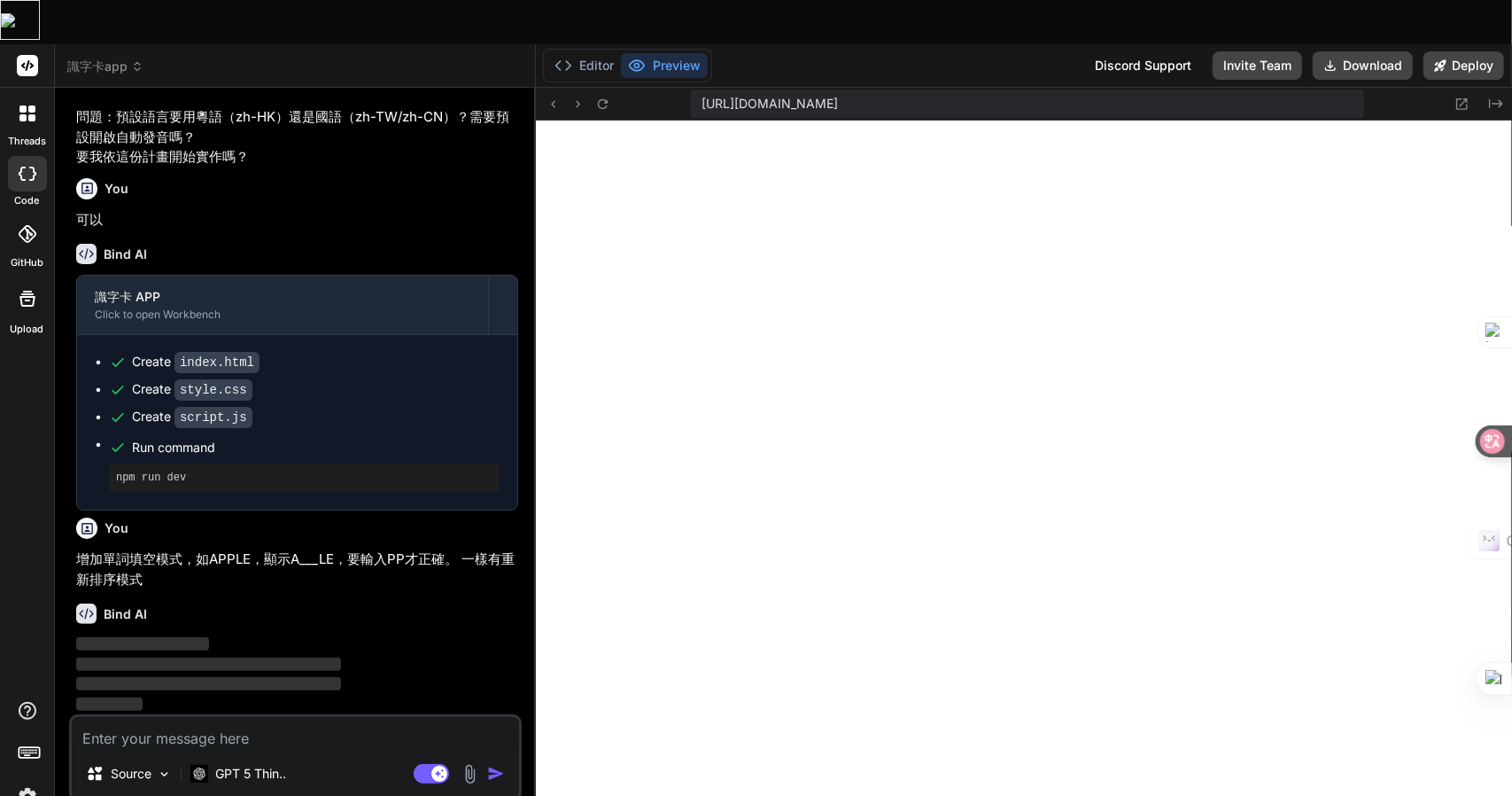
scroll to position [2328, 0]
click at [1360, 51] on button "Download" at bounding box center [1363, 65] width 101 height 28
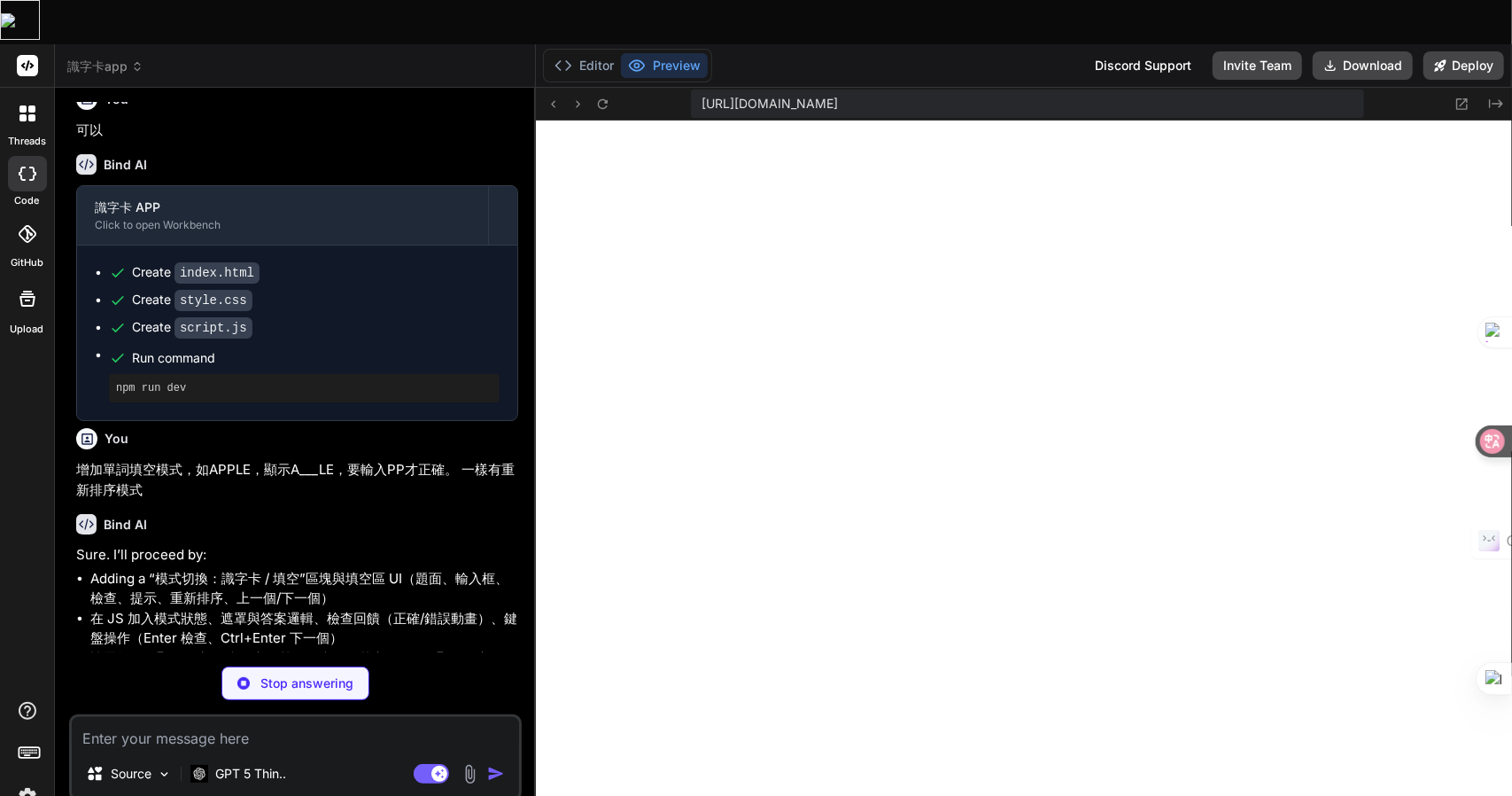
scroll to position [2472, 0]
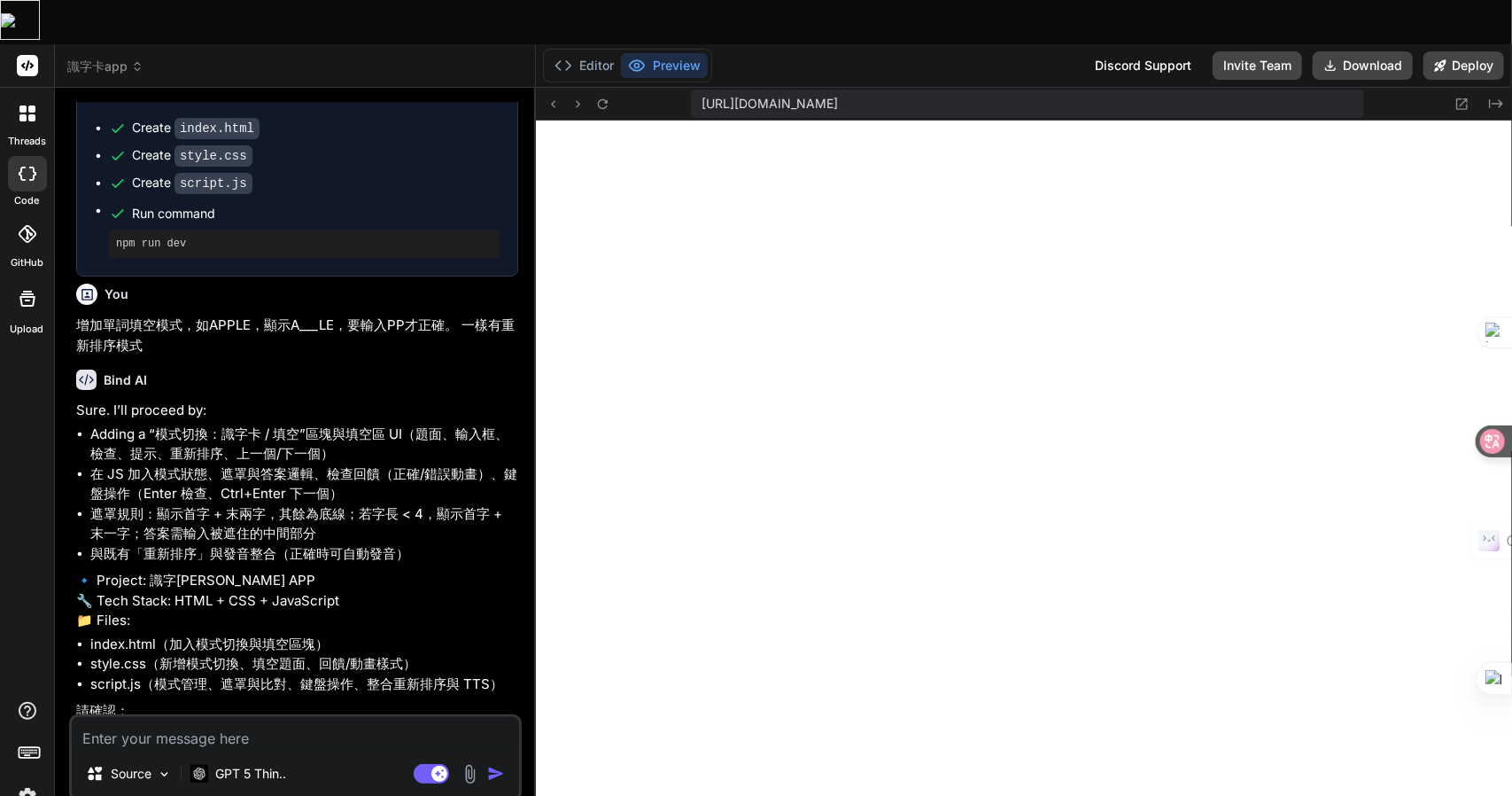
click at [87, 717] on textarea at bounding box center [295, 732] width 448 height 32
drag, startPoint x: 87, startPoint y: 694, endPoint x: 193, endPoint y: 695, distance: 106.0
click at [193, 717] on textarea at bounding box center [295, 732] width 448 height 32
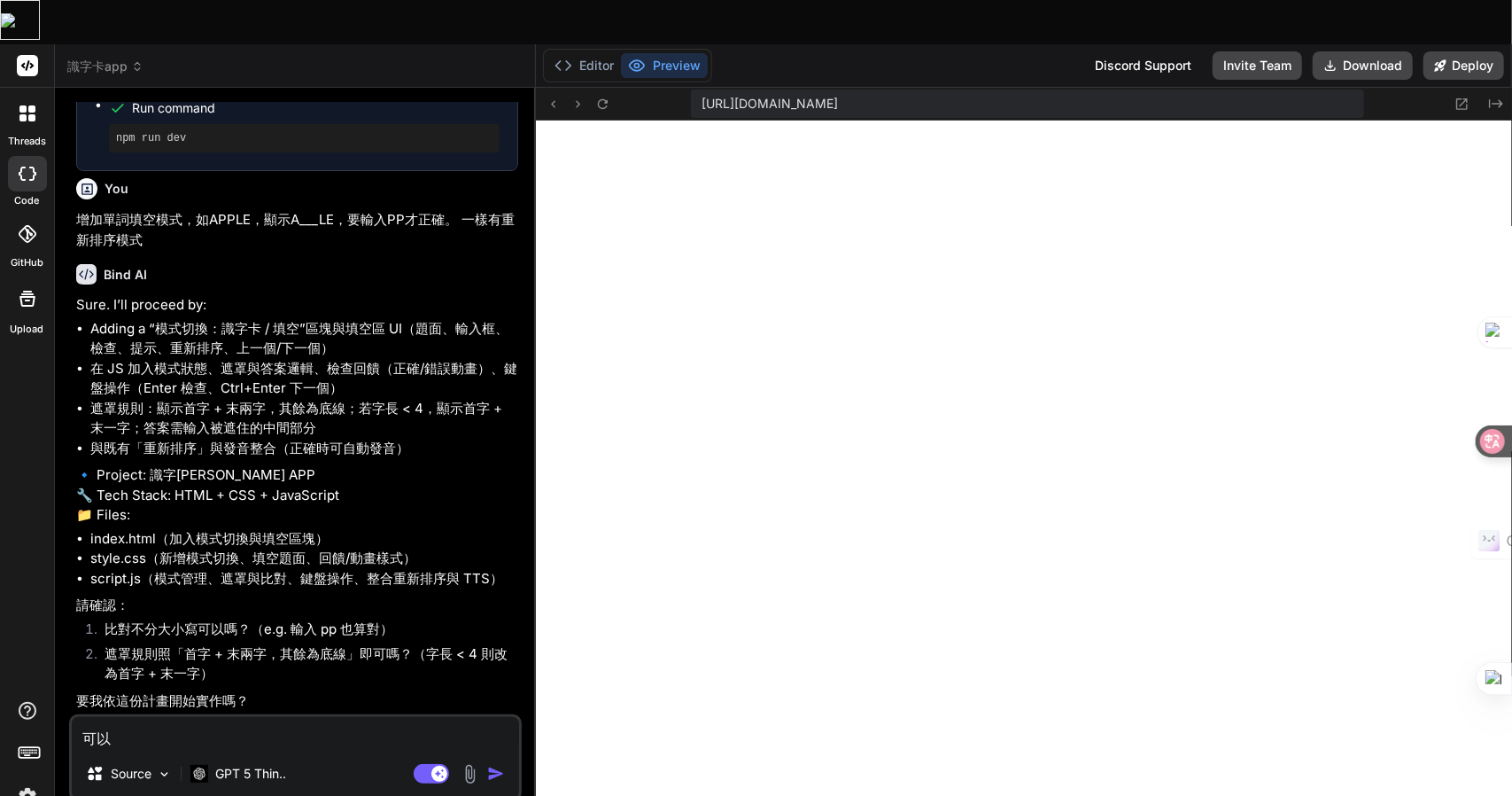
click at [161, 717] on textarea "可以" at bounding box center [295, 732] width 448 height 32
drag, startPoint x: 102, startPoint y: 609, endPoint x: 166, endPoint y: 609, distance: 64.0
click at [166, 644] on li "遮罩規則照「首字 + 末兩字，其餘為底線」即可嗎？（字長 < 4 則改為首字 + 末一字）" at bounding box center [304, 663] width 428 height 40
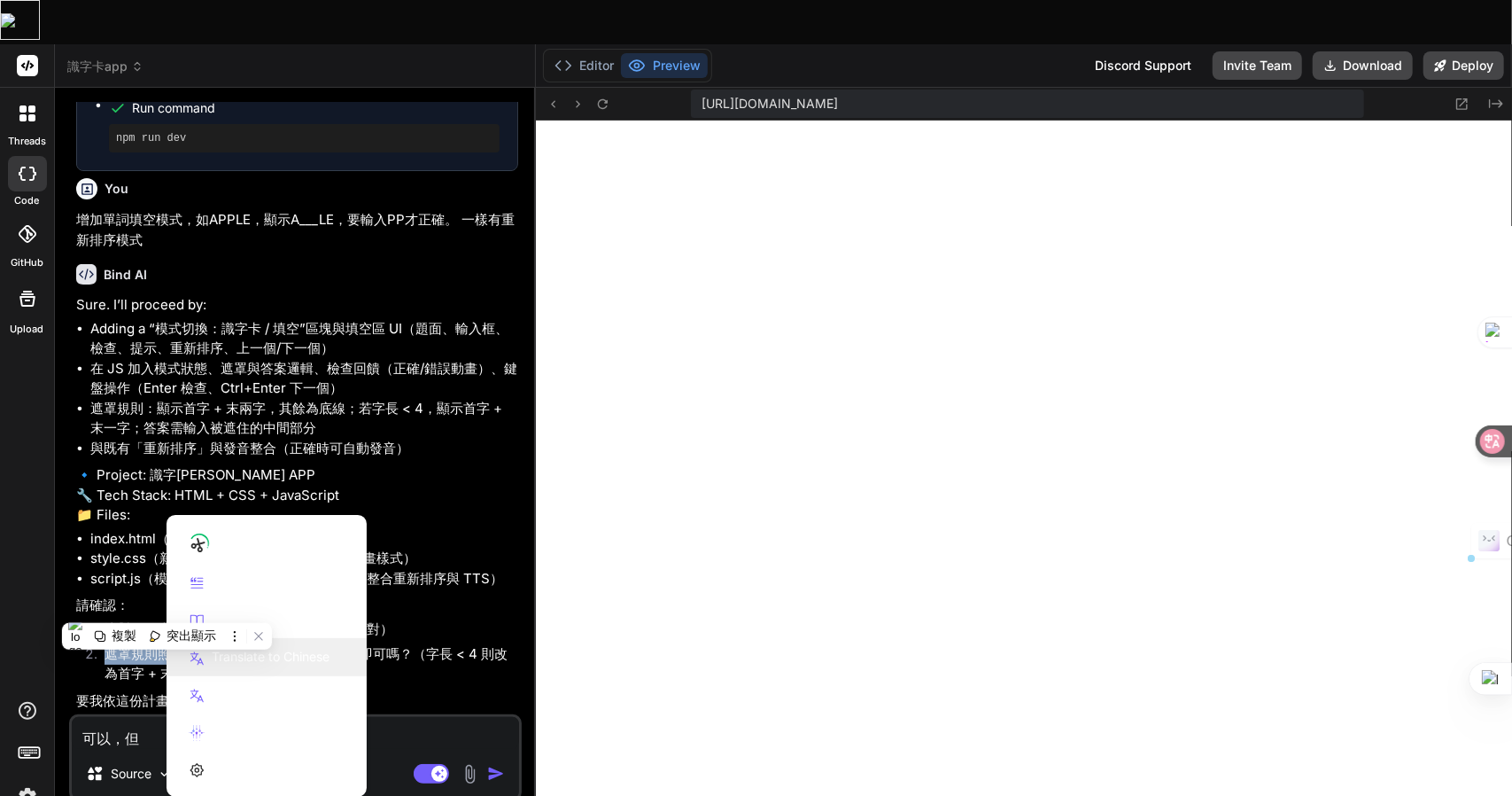
copy li "遮罩規則照"
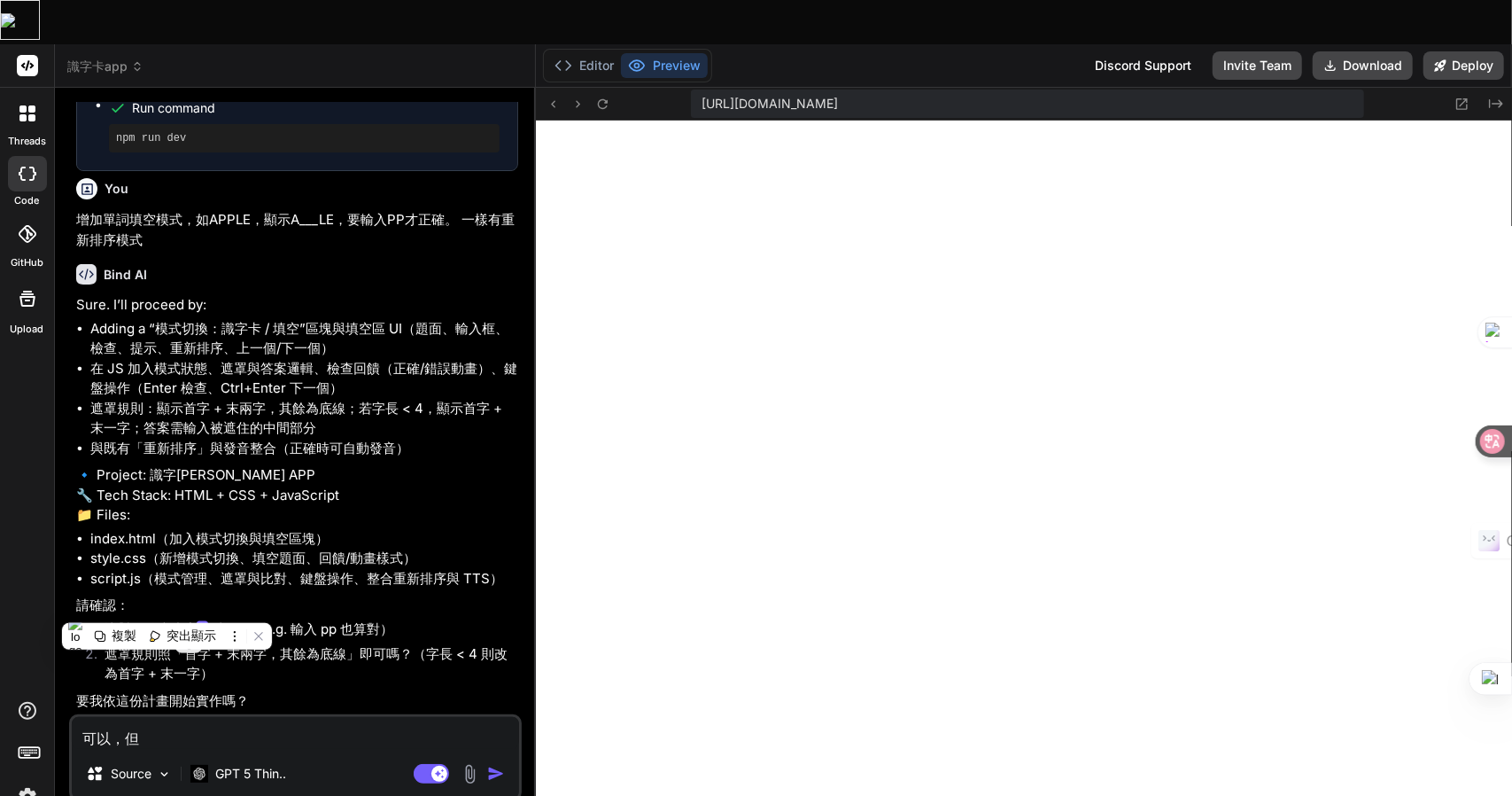
click at [146, 717] on textarea "可以，但" at bounding box center [295, 732] width 448 height 32
paste textarea "遮罩規則照"
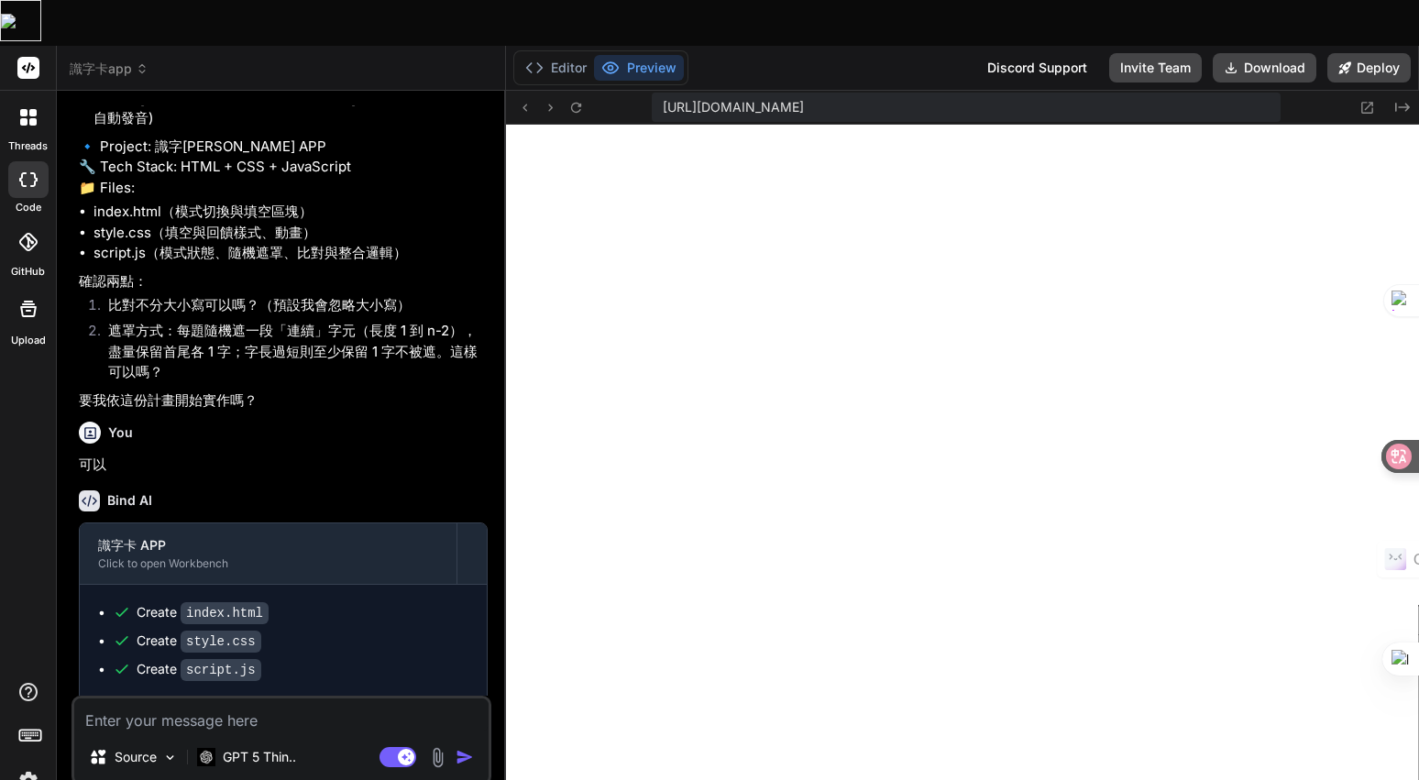
scroll to position [3906, 0]
